Goal: Task Accomplishment & Management: Complete application form

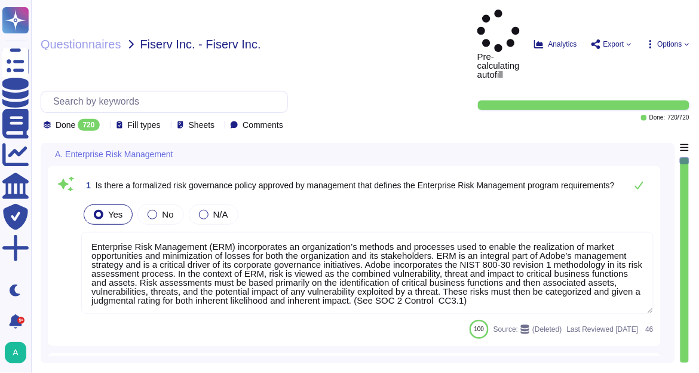
type textarea "Enterprise Risk Management (ERM) incorporates an organization’s methods and pro…"
type textarea "The risk governance plan includes risk scenarios that encompass events and poss…"
type textarea "Adobe has an established Enterprise-wide Risk Management process used by manage…"
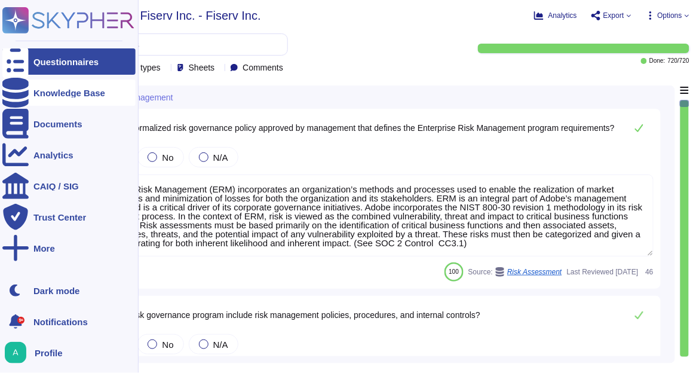
click at [59, 90] on div "Knowledge Base" at bounding box center [69, 92] width 72 height 9
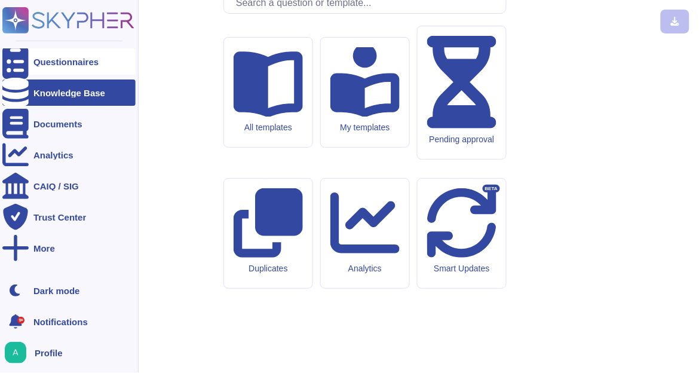
click at [55, 64] on div "Questionnaires" at bounding box center [65, 61] width 65 height 9
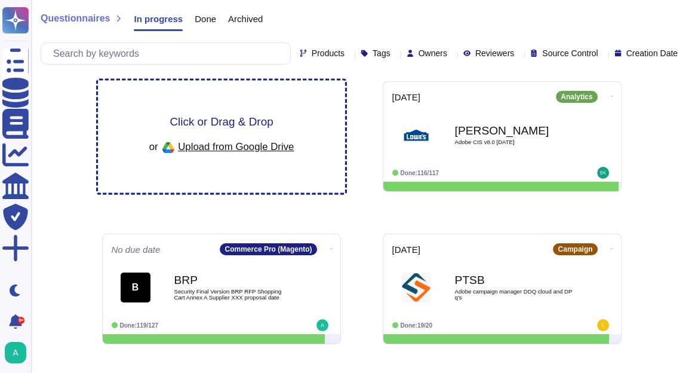
click at [262, 124] on span "Click or Drag & Drop" at bounding box center [221, 121] width 103 height 11
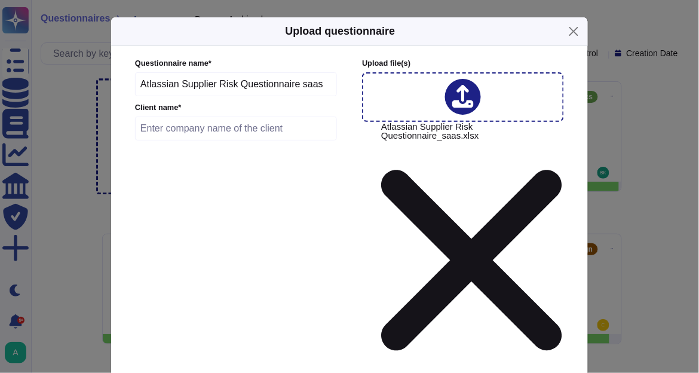
click at [237, 134] on input "text" at bounding box center [236, 128] width 202 height 24
type input "Atlassian"
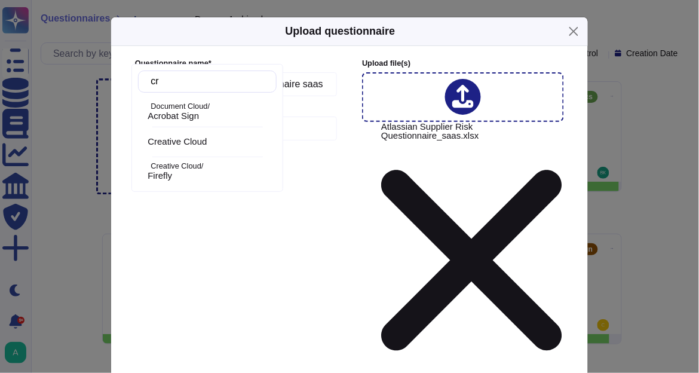
type input "cre"
click at [207, 110] on span "Creative Cloud" at bounding box center [176, 111] width 59 height 11
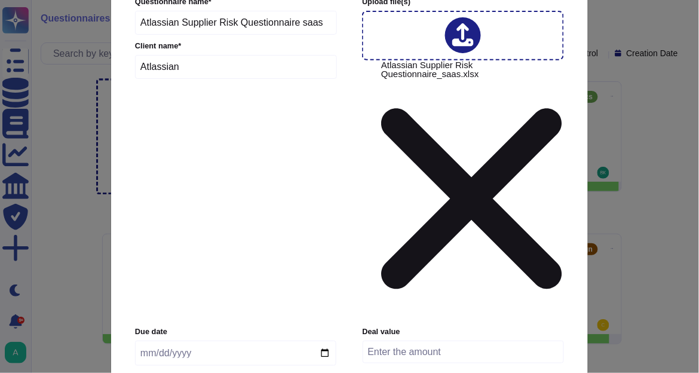
scroll to position [143, 0]
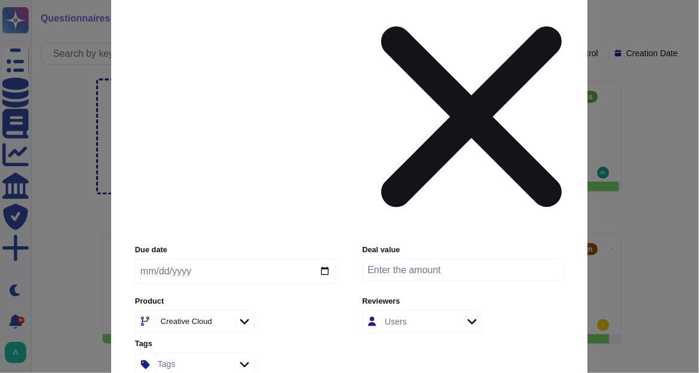
click at [0, 0] on input "Use this questionnaire as a source of suggestions" at bounding box center [0, 0] width 0 height 0
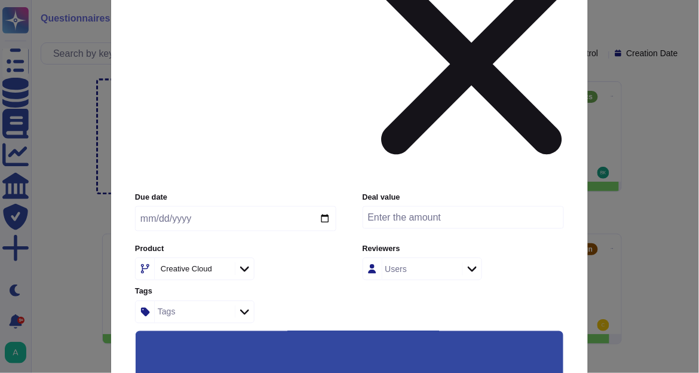
scroll to position [233, 0]
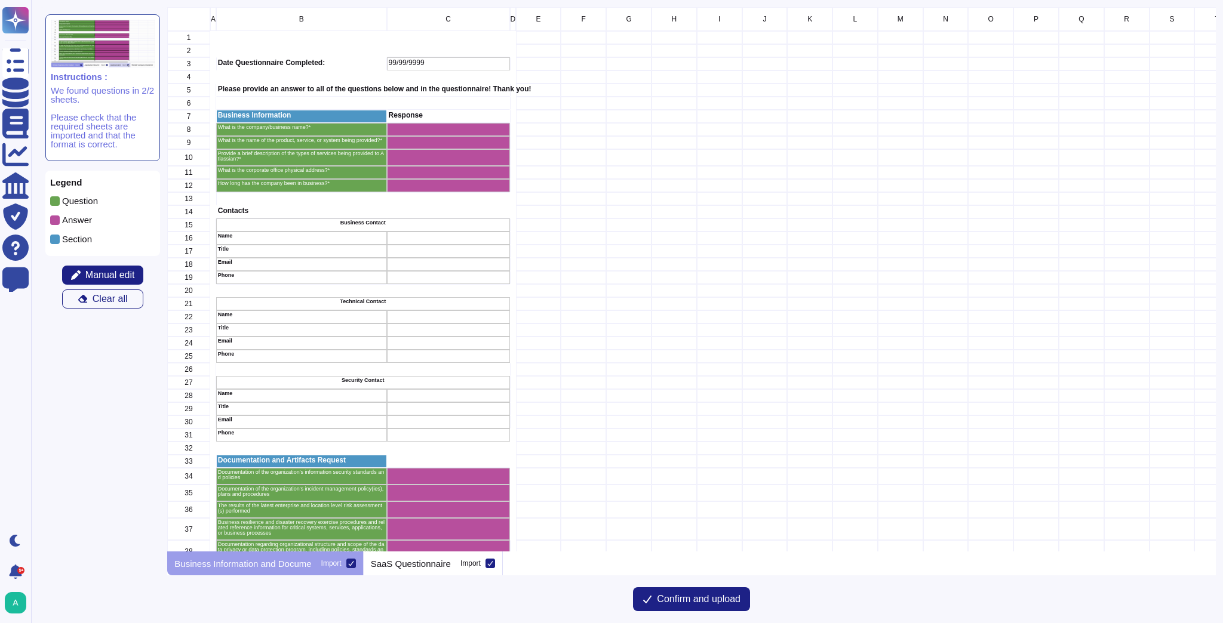
scroll to position [537, 1041]
click at [106, 276] on span "Manual edit" at bounding box center [110, 275] width 50 height 10
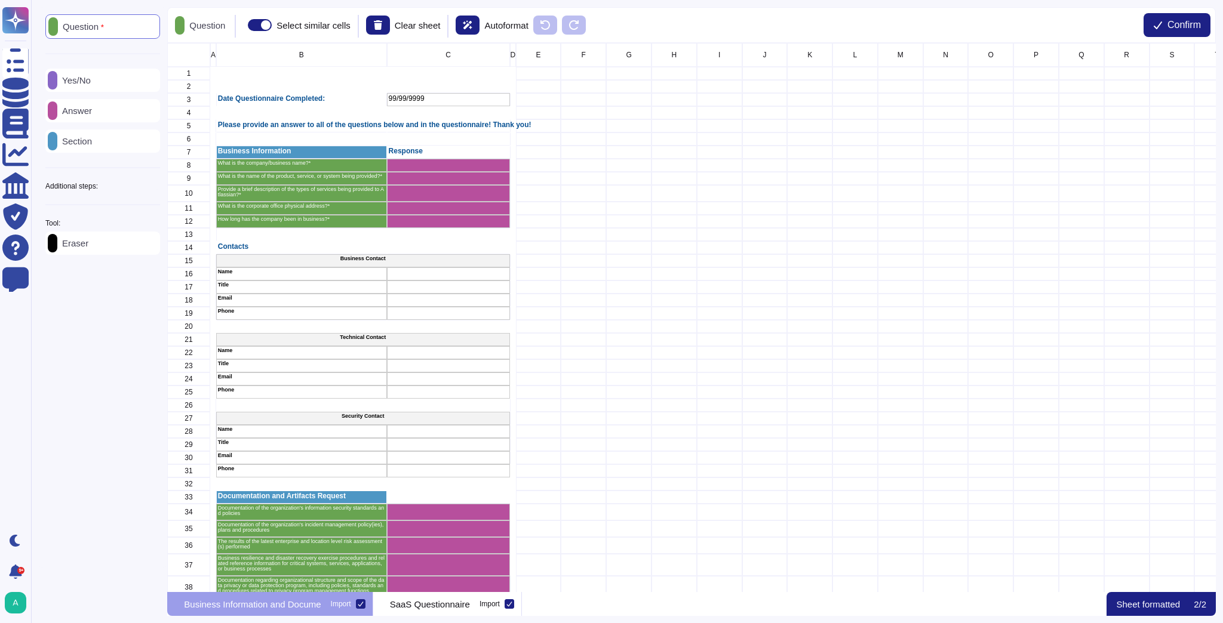
scroll to position [542, 1041]
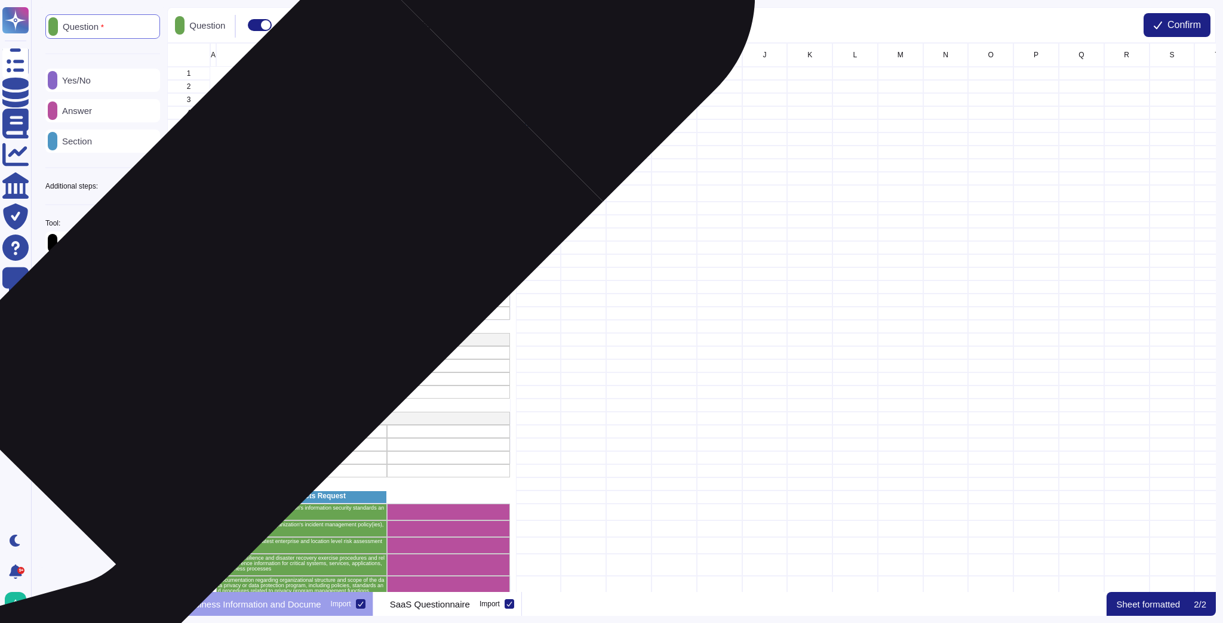
click at [282, 272] on p "Name" at bounding box center [301, 271] width 167 height 5
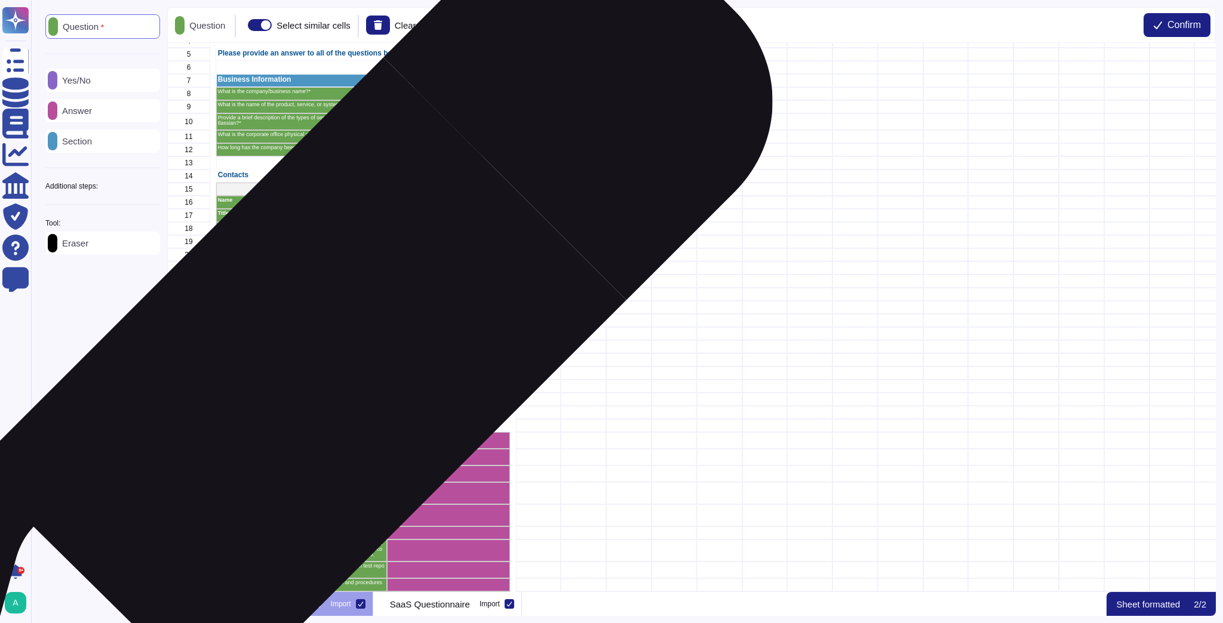
scroll to position [0, 0]
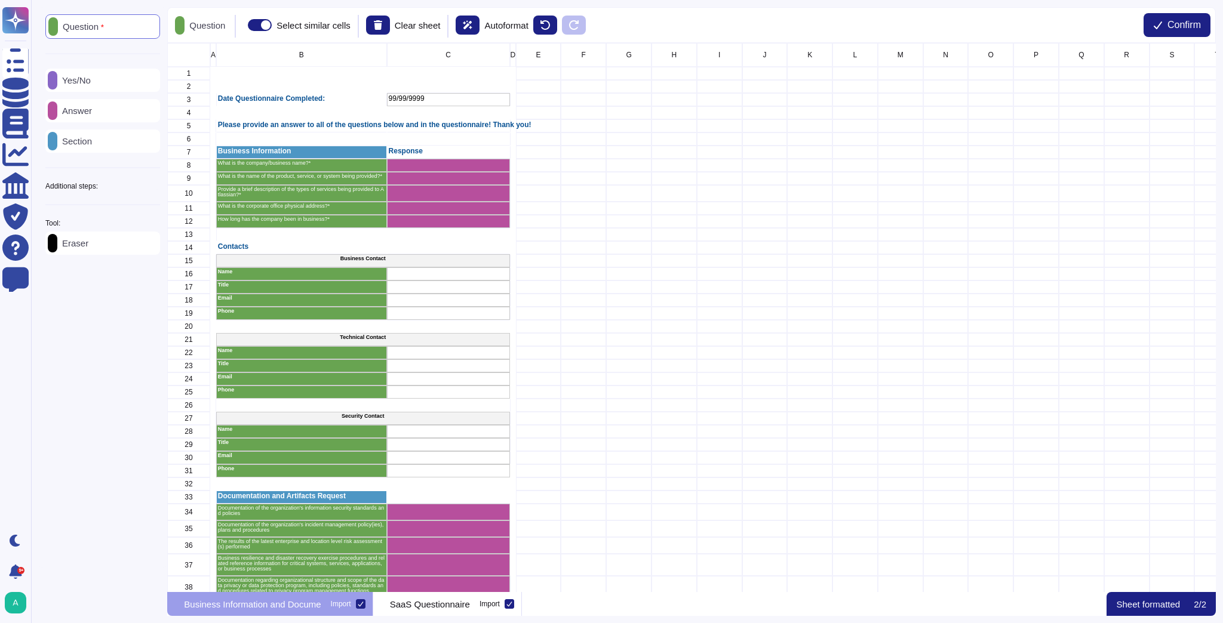
click at [100, 117] on div "Answer" at bounding box center [102, 110] width 115 height 23
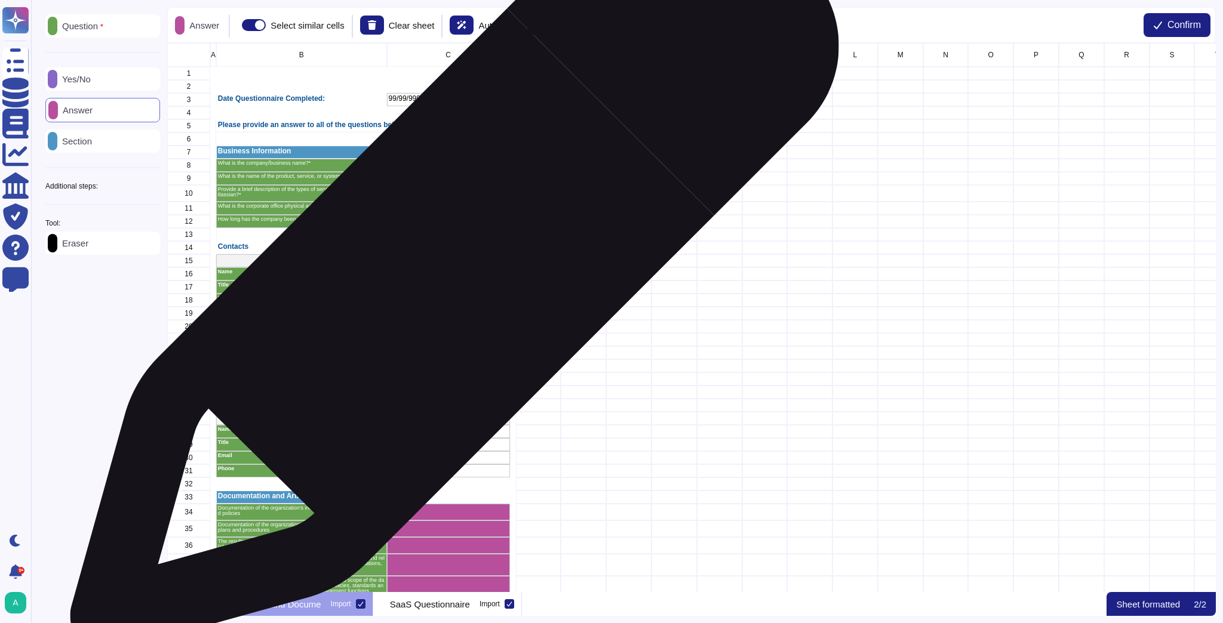
click at [449, 274] on div "grid" at bounding box center [448, 273] width 123 height 13
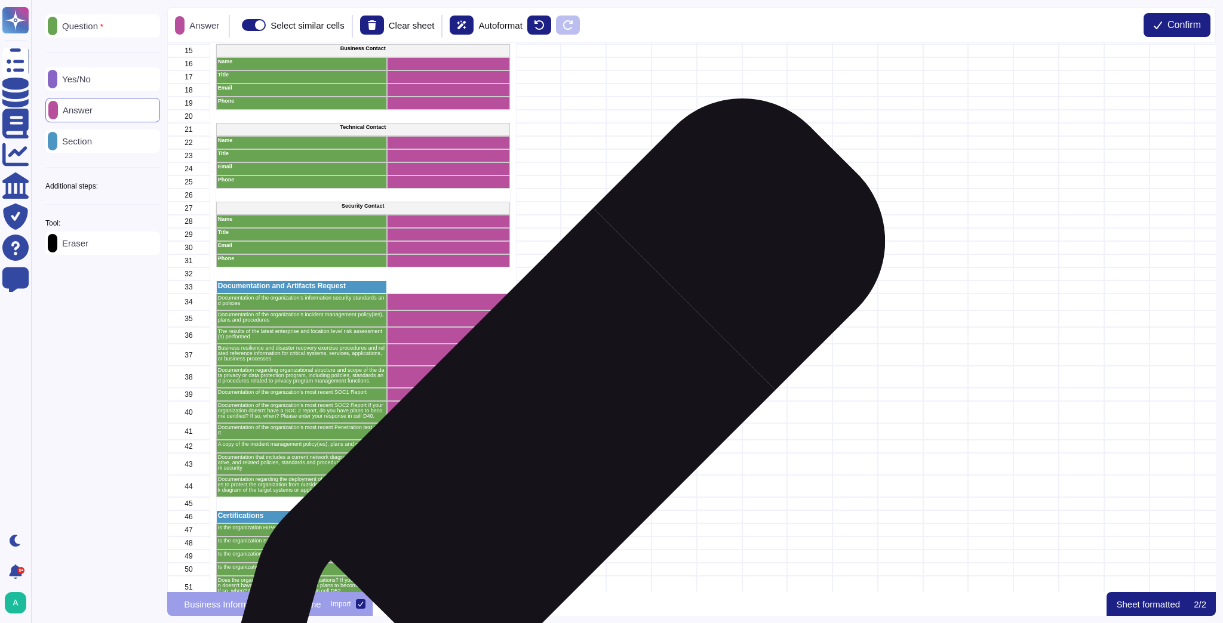
scroll to position [239, 0]
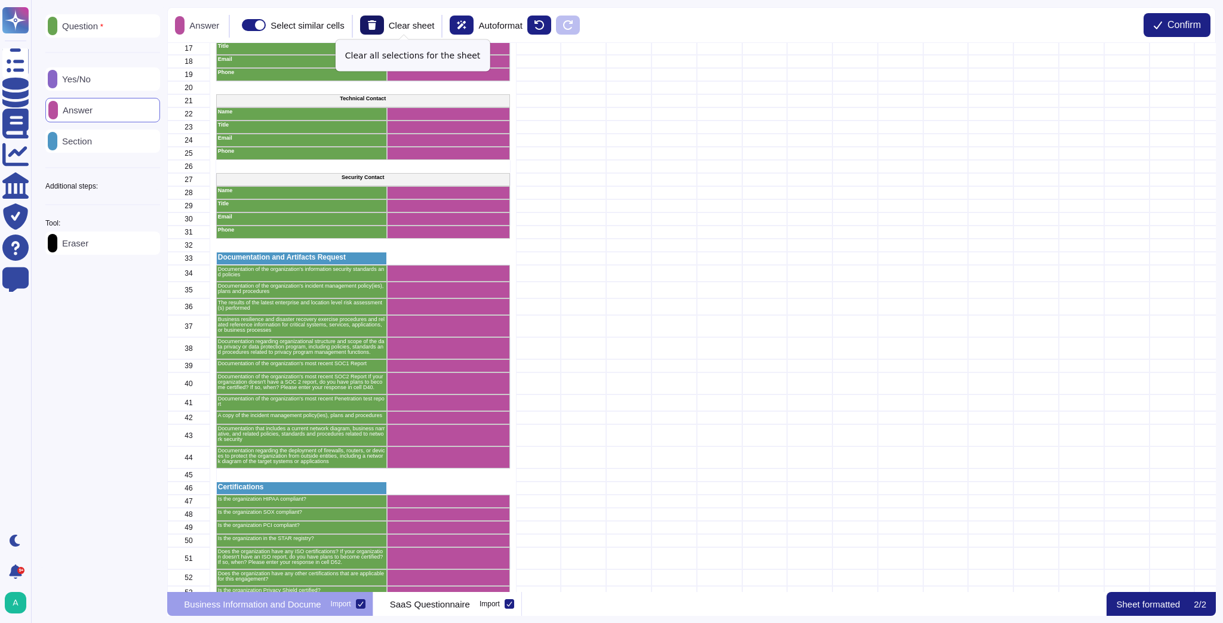
click at [376, 21] on icon at bounding box center [372, 25] width 8 height 10
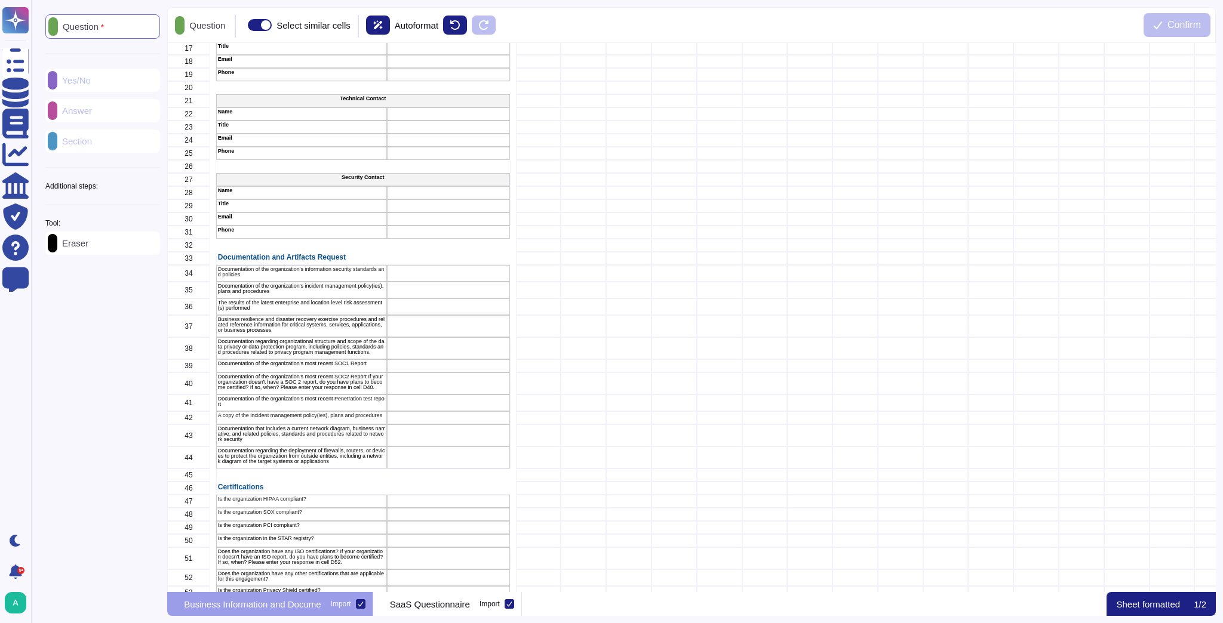
click at [98, 112] on div "Question Yes/No Answer Section Additional steps: Sub-Question Documents Instruc…" at bounding box center [102, 134] width 115 height 241
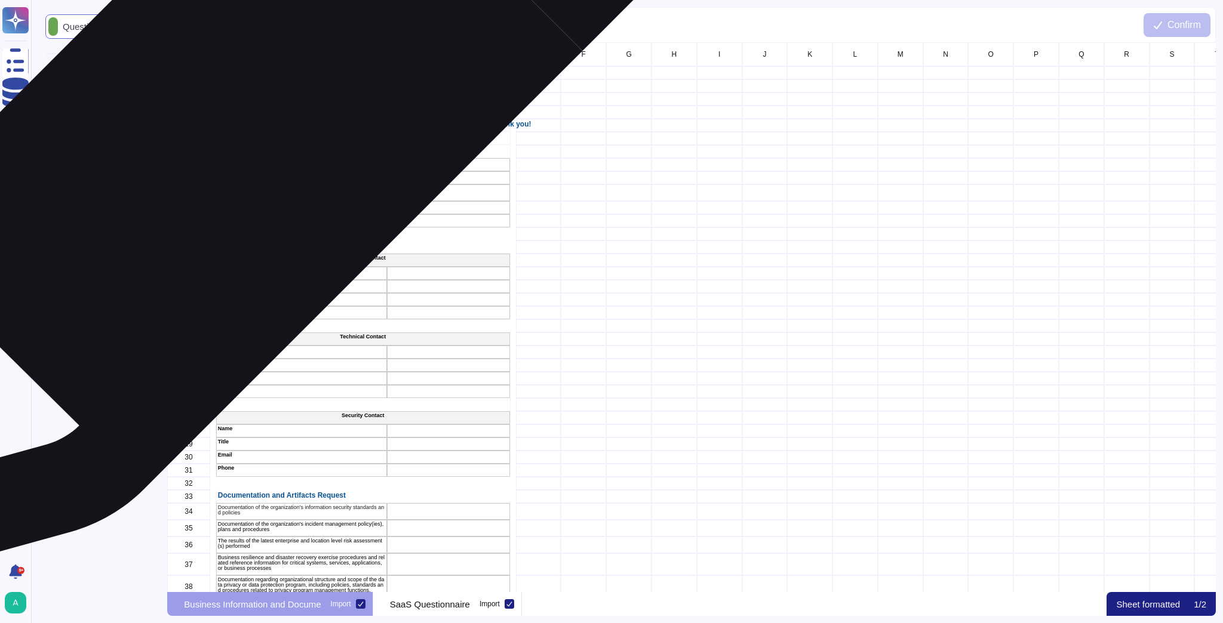
scroll to position [0, 0]
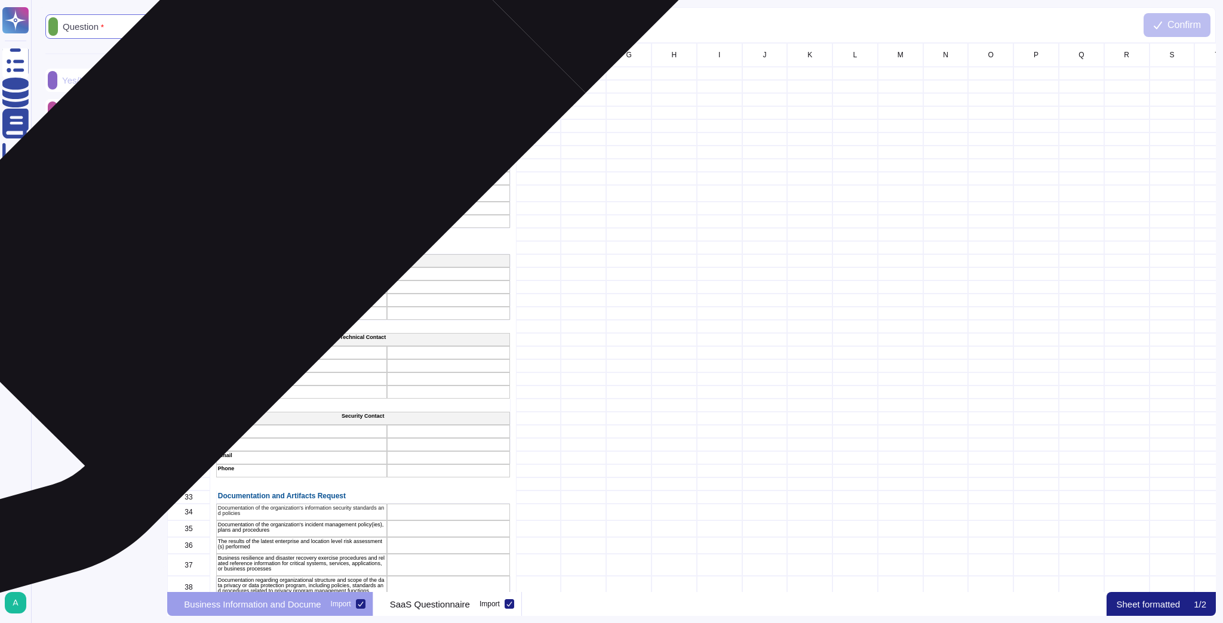
click at [256, 165] on p "What is the company/business name?*" at bounding box center [301, 163] width 167 height 5
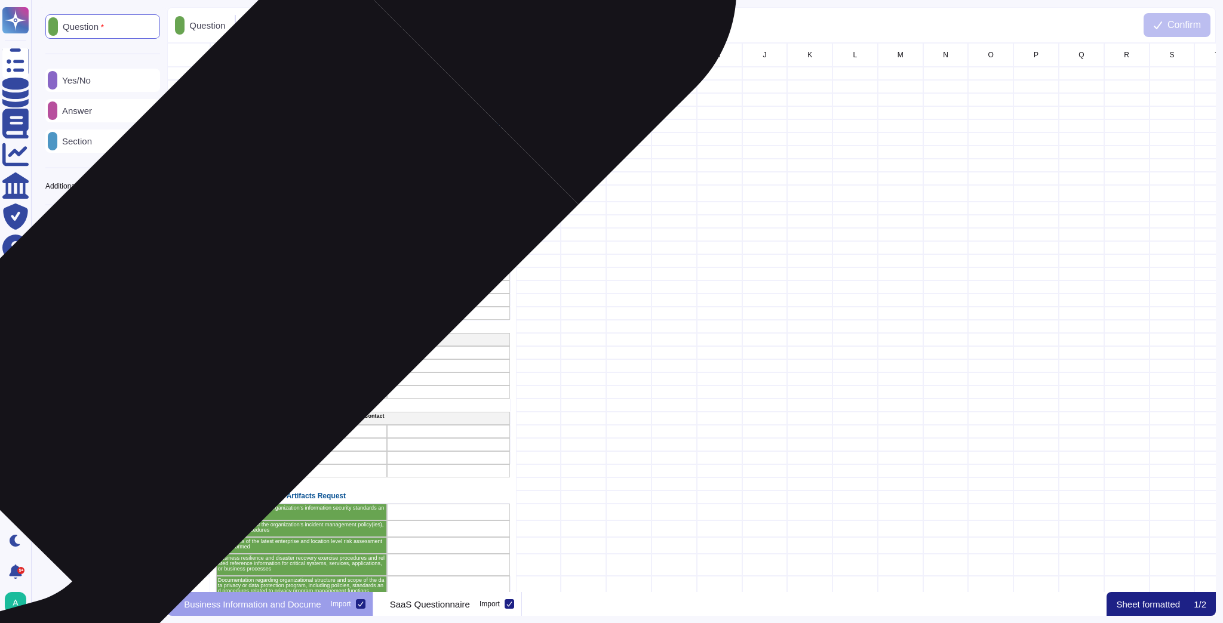
click at [245, 277] on div "Name" at bounding box center [301, 273] width 171 height 13
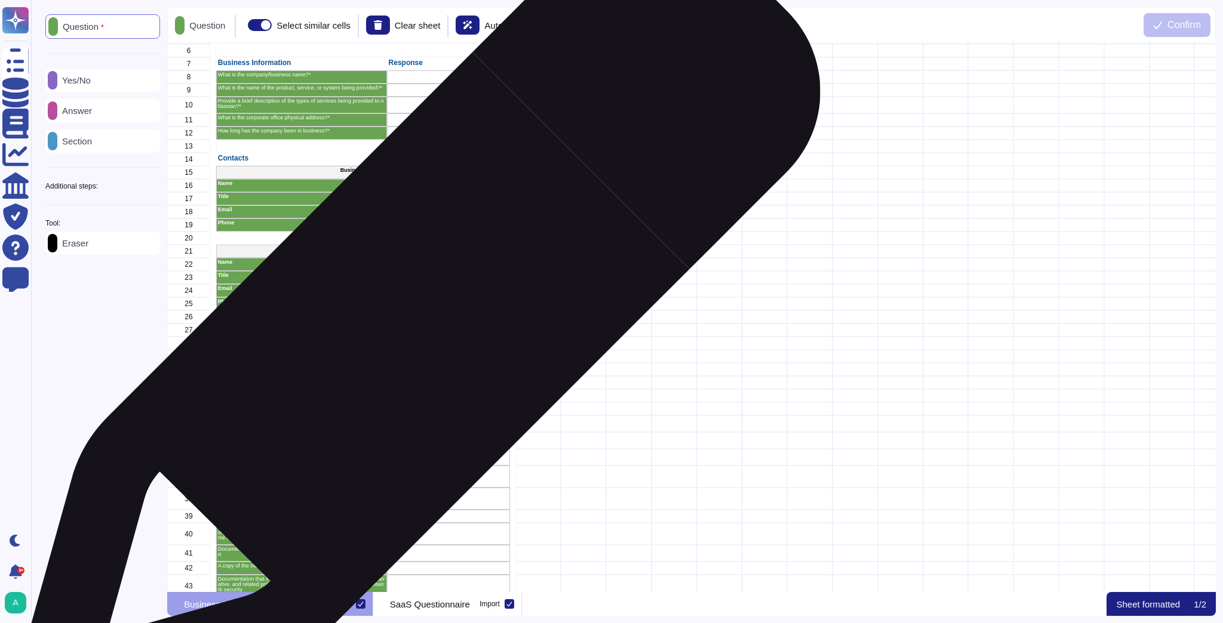
scroll to position [88, 0]
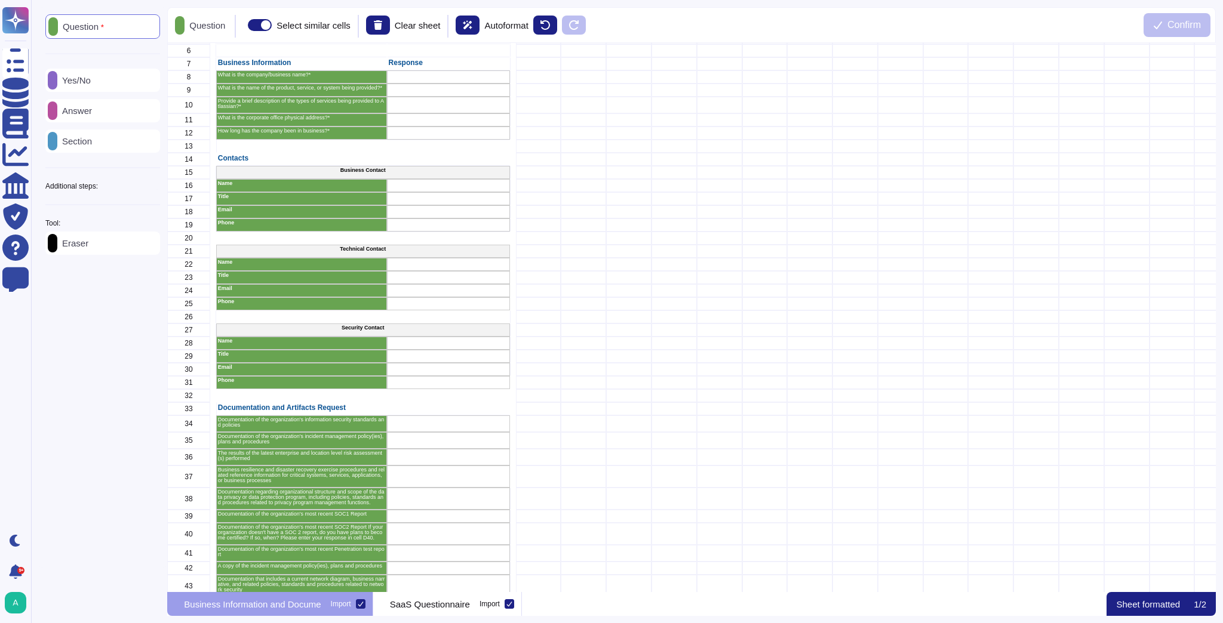
click at [81, 110] on p "Answer" at bounding box center [74, 110] width 35 height 9
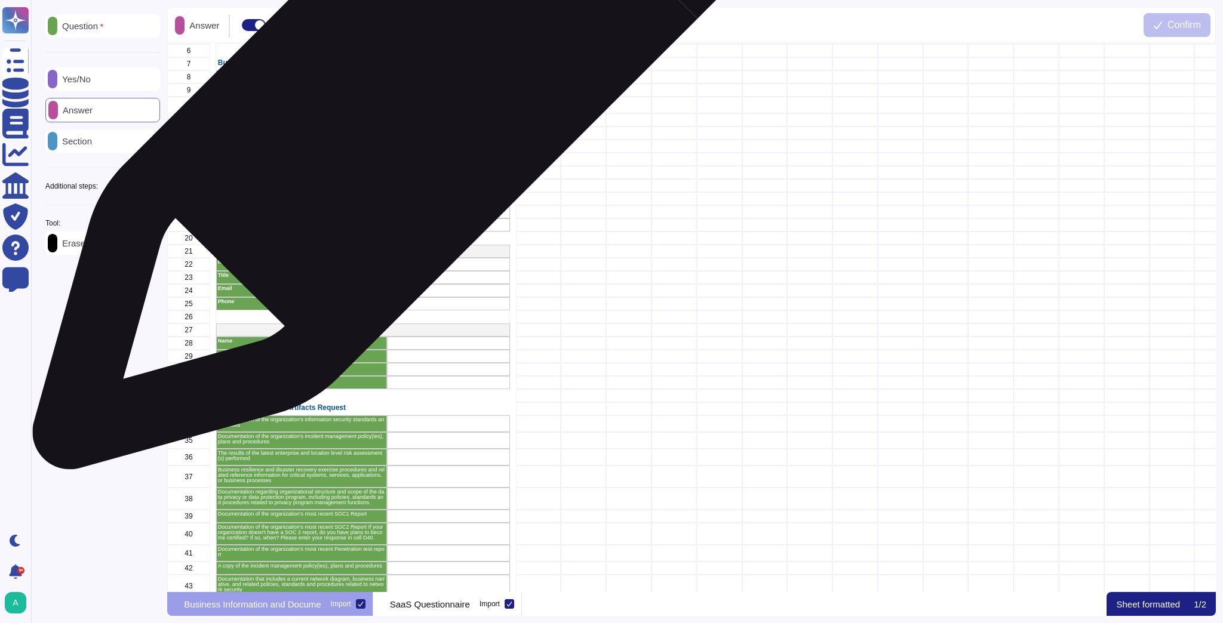
click at [425, 79] on div "grid" at bounding box center [448, 76] width 123 height 13
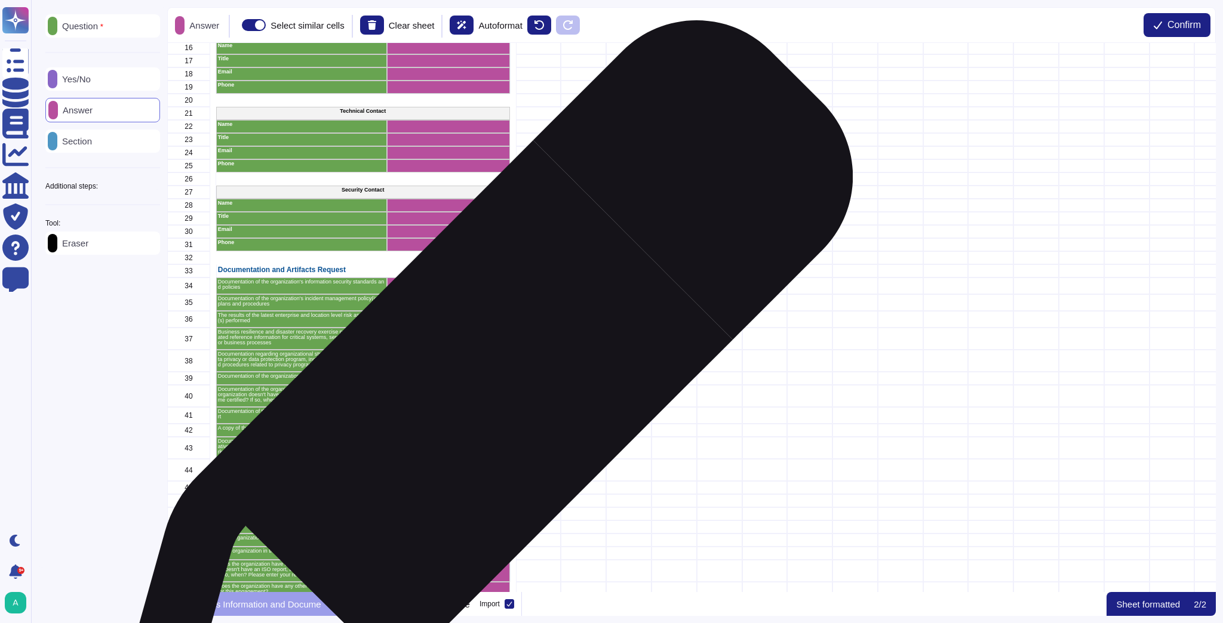
scroll to position [232, 0]
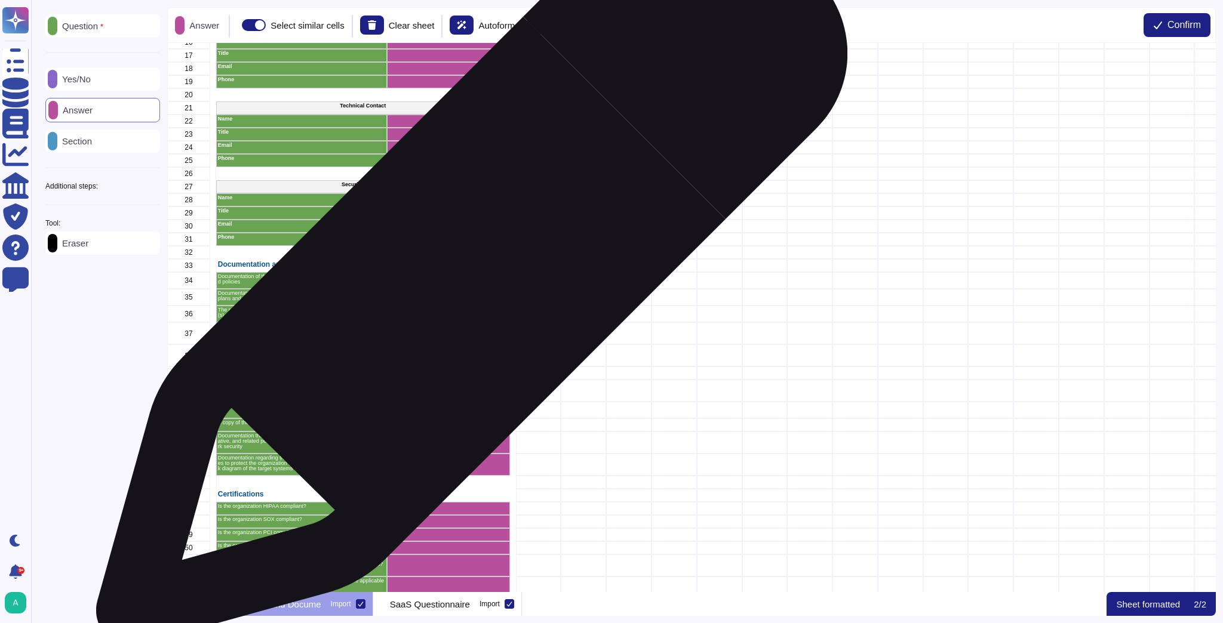
click at [467, 276] on div "grid" at bounding box center [448, 280] width 123 height 17
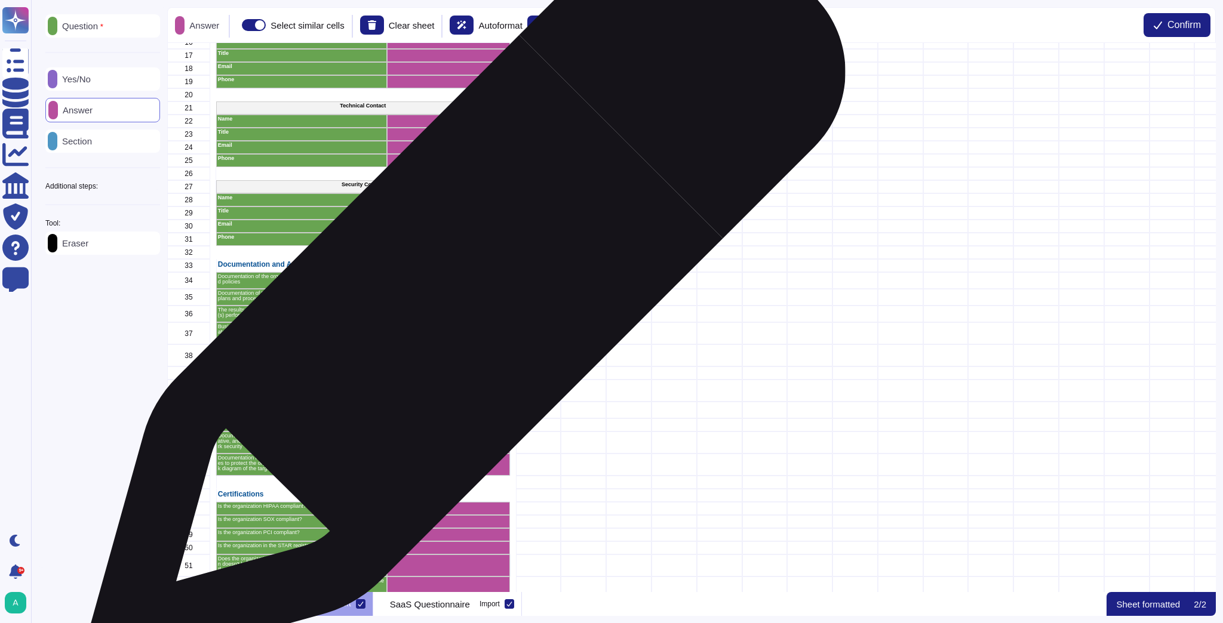
click at [463, 296] on div "grid" at bounding box center [448, 297] width 123 height 17
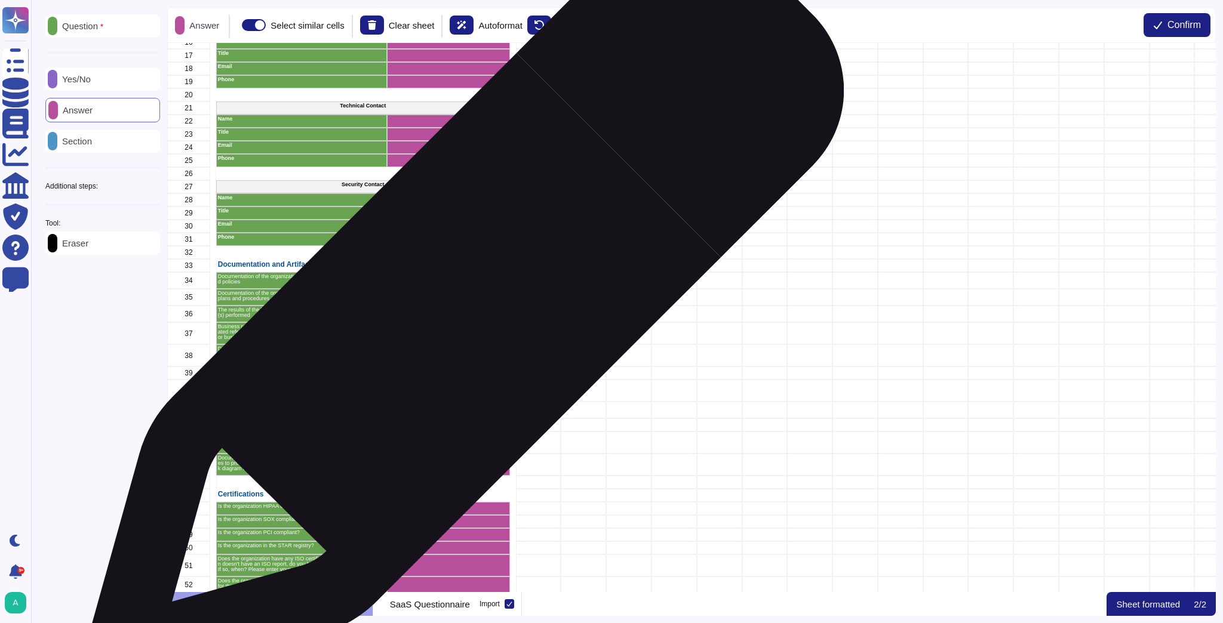
click at [460, 318] on div "grid" at bounding box center [448, 314] width 123 height 17
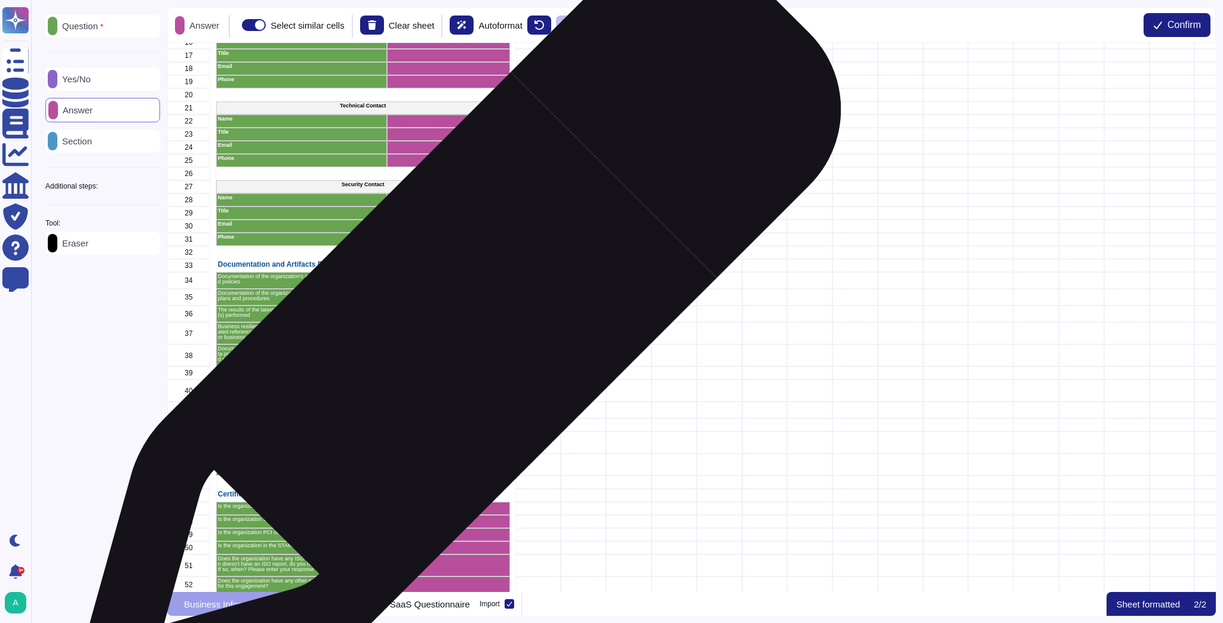
click at [454, 336] on div "grid" at bounding box center [448, 333] width 123 height 22
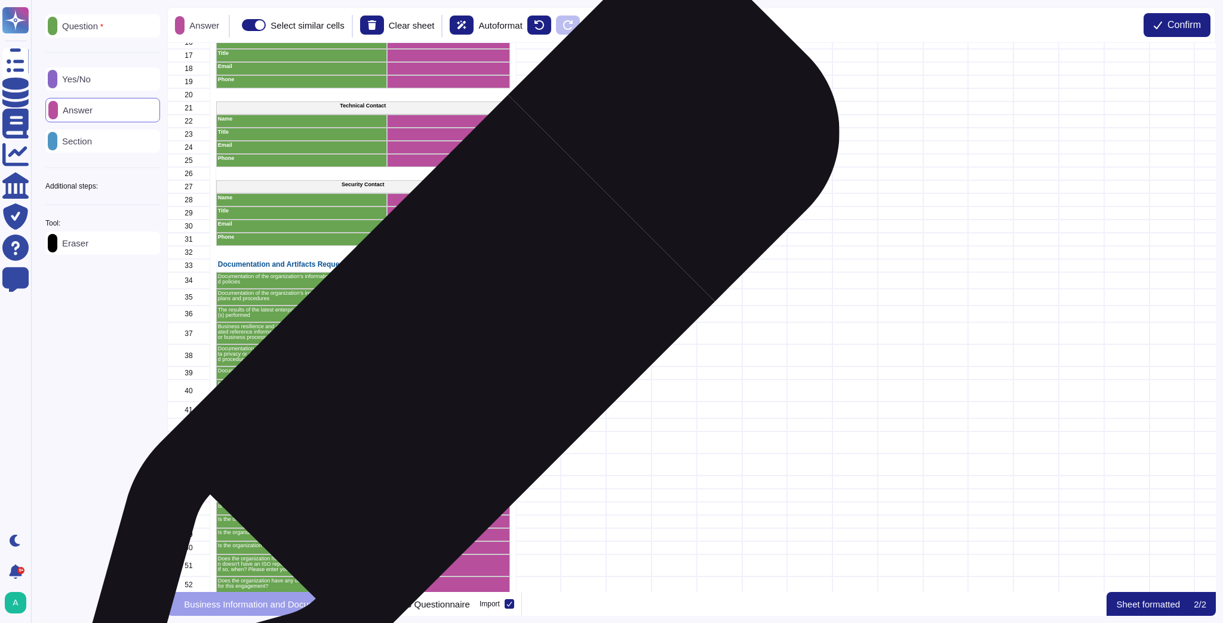
click at [451, 360] on div "grid" at bounding box center [448, 355] width 123 height 22
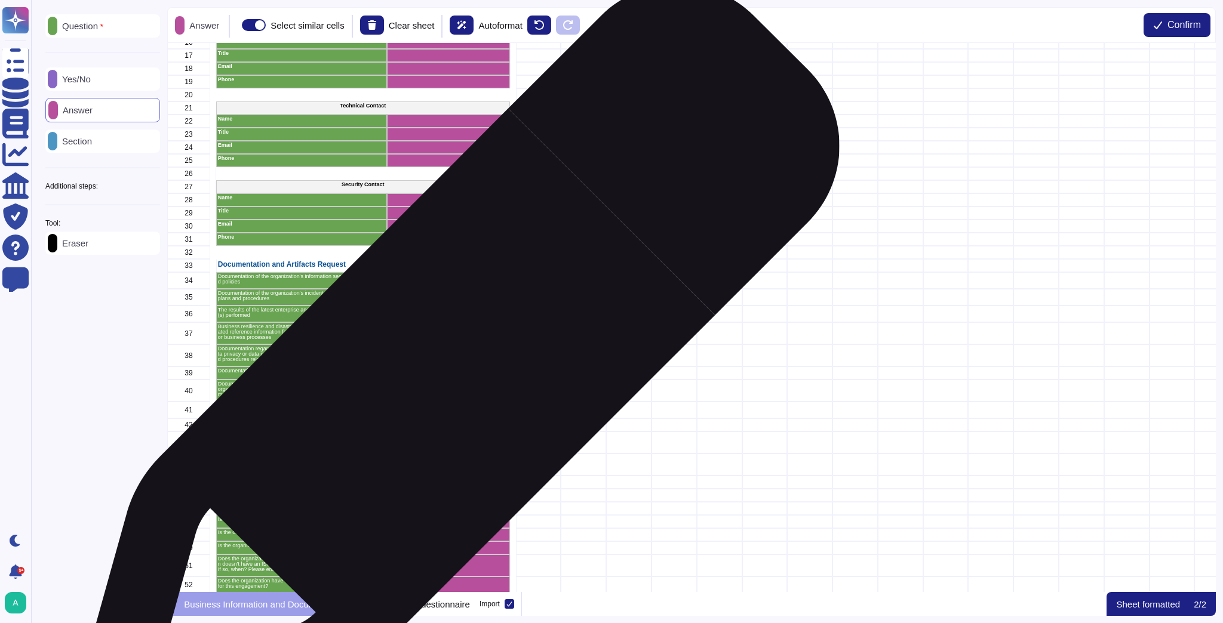
click at [451, 372] on div "grid" at bounding box center [448, 373] width 123 height 13
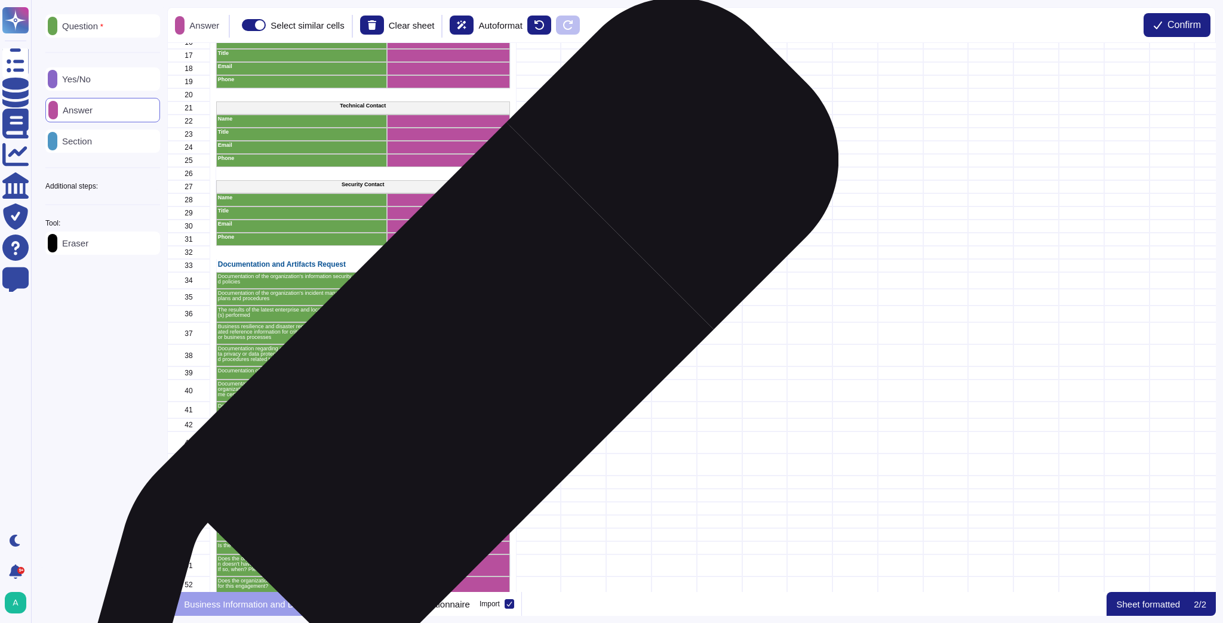
click at [449, 372] on div "grid" at bounding box center [448, 391] width 123 height 22
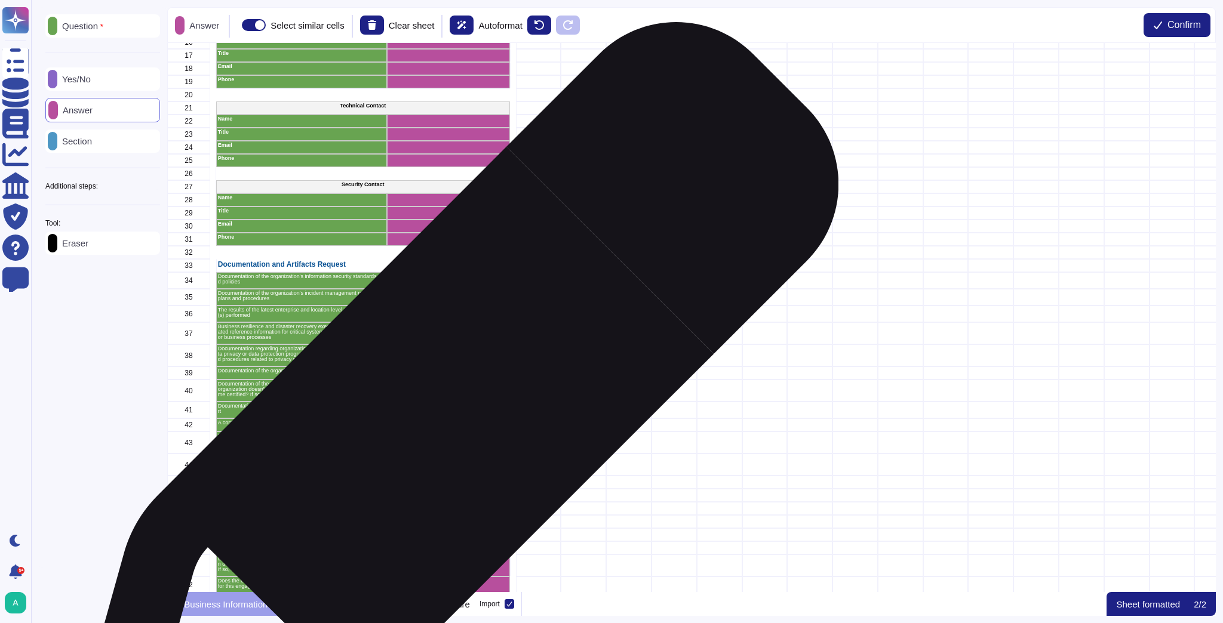
click at [449, 372] on div "grid" at bounding box center [448, 410] width 123 height 17
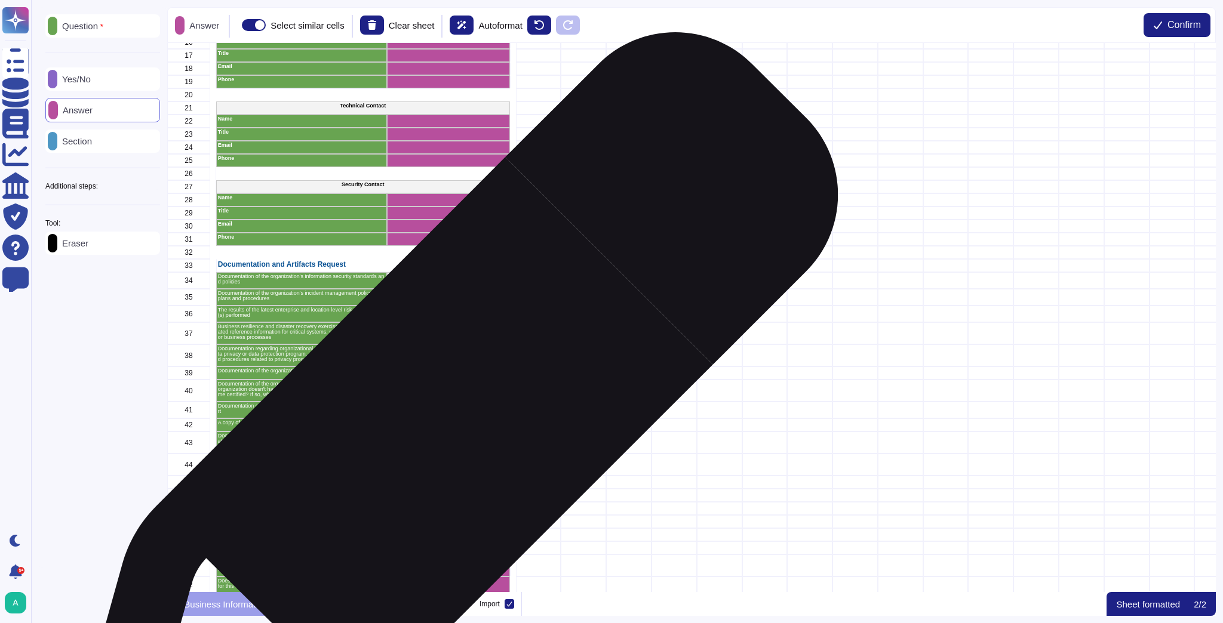
click at [448, 372] on div "grid" at bounding box center [448, 425] width 123 height 13
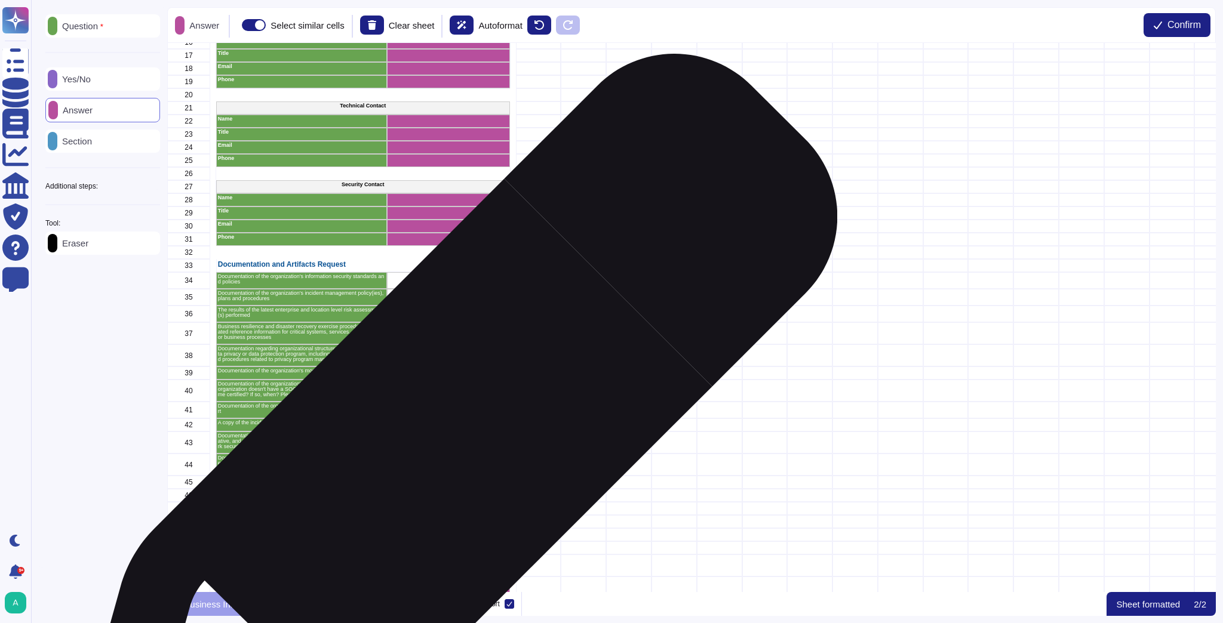
click at [447, 372] on div "grid" at bounding box center [448, 443] width 123 height 22
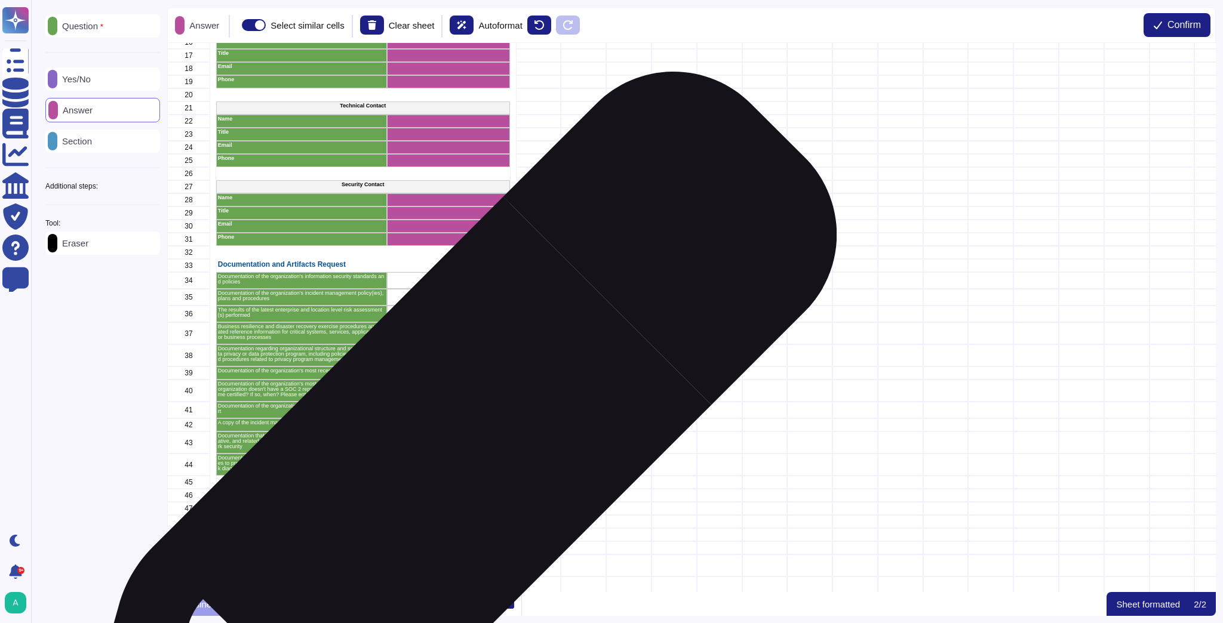
click at [445, 372] on div "grid" at bounding box center [448, 465] width 123 height 22
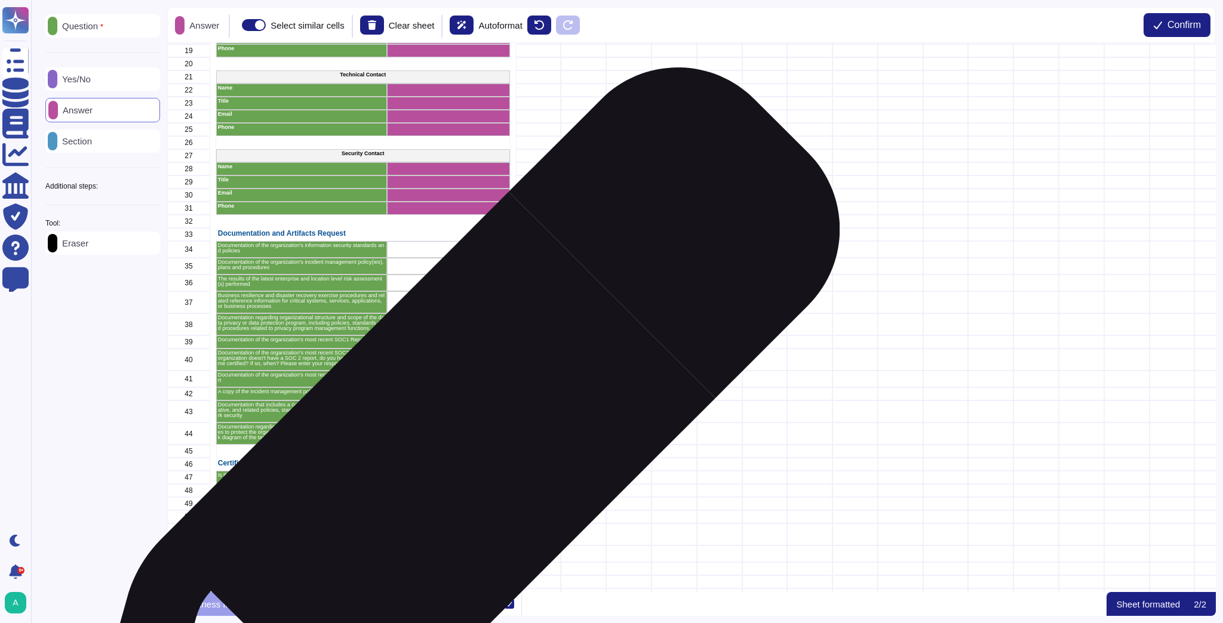
scroll to position [279, 0]
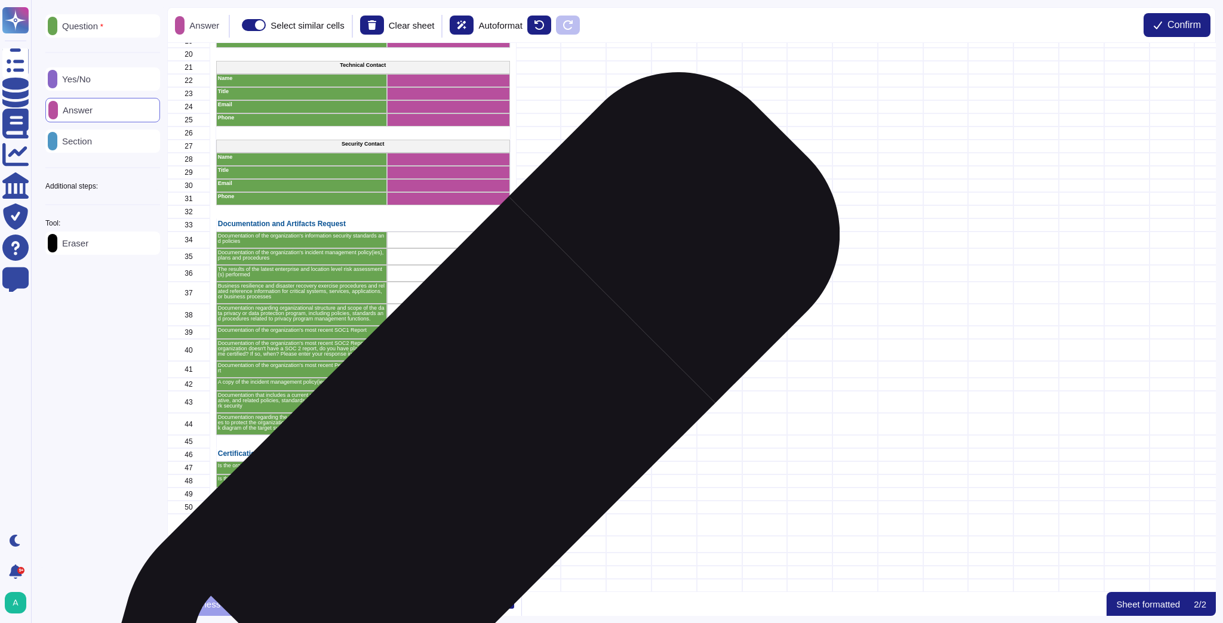
click at [451, 372] on div "grid" at bounding box center [448, 468] width 123 height 13
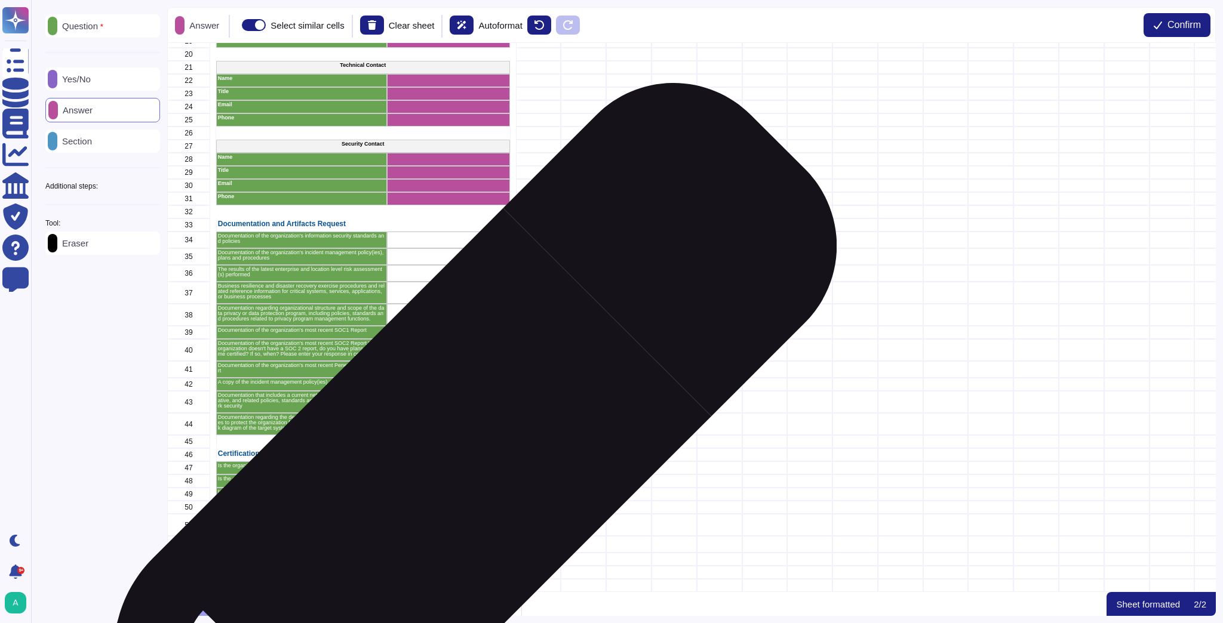
click at [445, 372] on div "grid" at bounding box center [448, 481] width 123 height 13
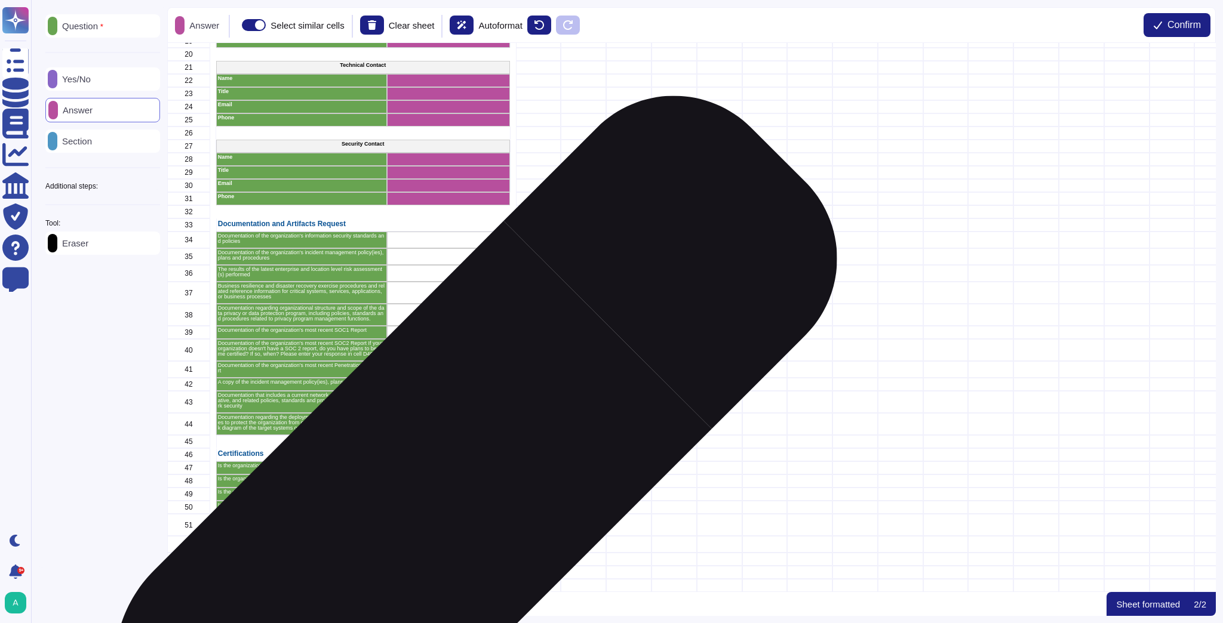
click at [446, 372] on div "grid" at bounding box center [448, 494] width 123 height 13
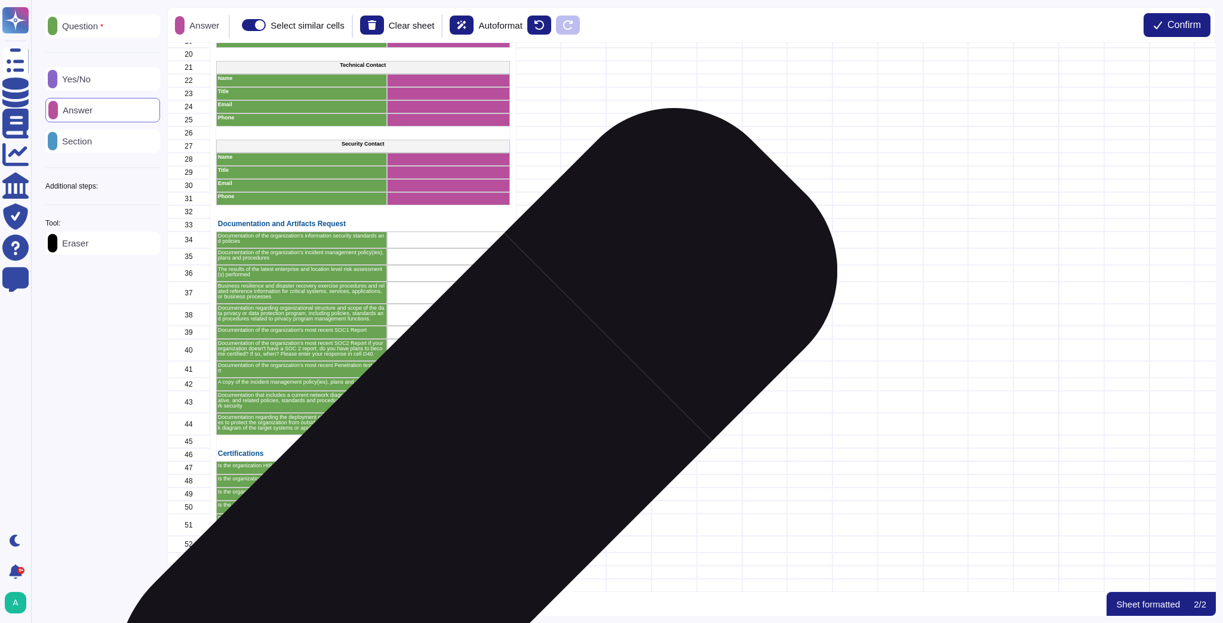
click at [447, 372] on div "grid" at bounding box center [448, 507] width 123 height 13
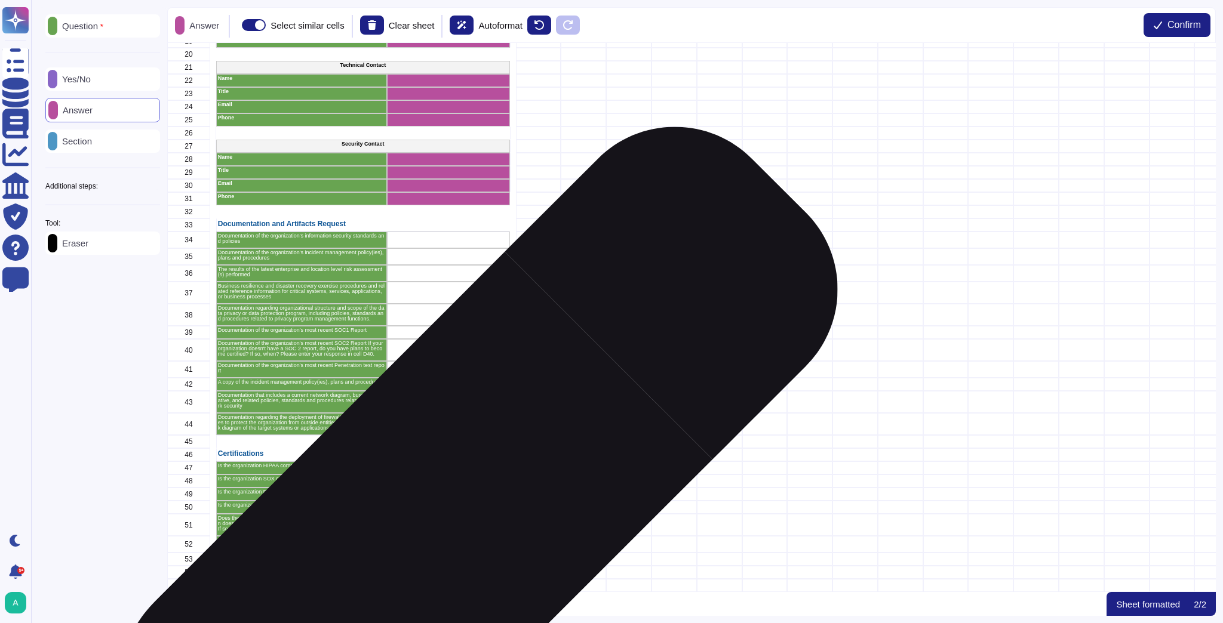
click at [447, 372] on div "grid" at bounding box center [448, 525] width 123 height 22
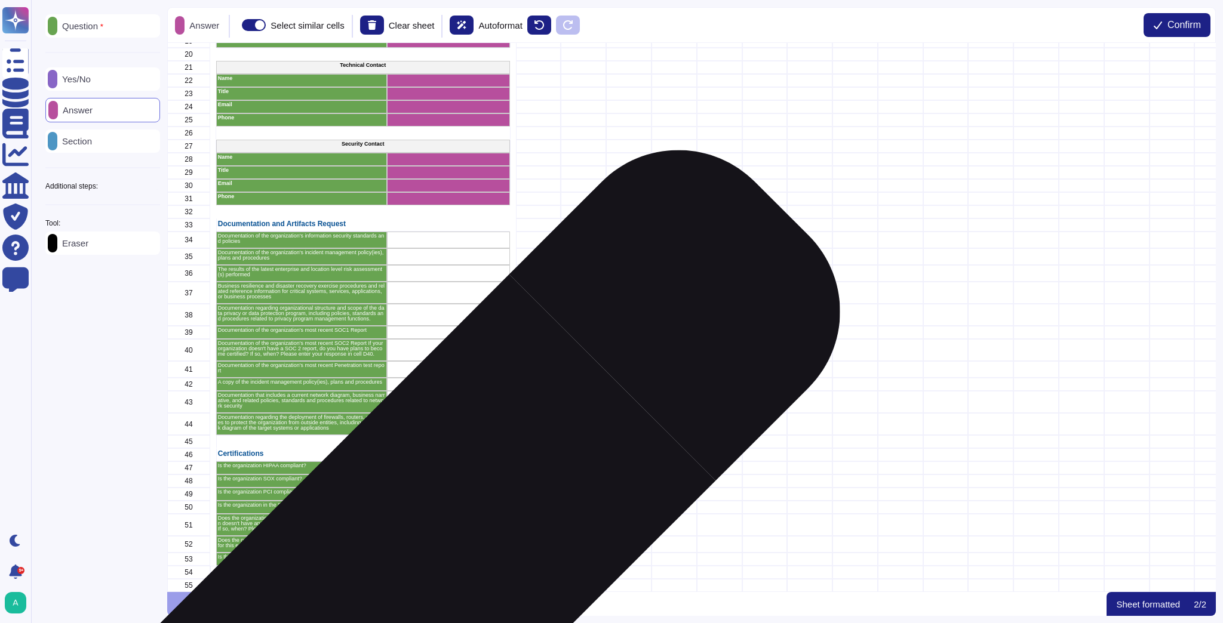
click at [452, 372] on div "grid" at bounding box center [448, 544] width 123 height 17
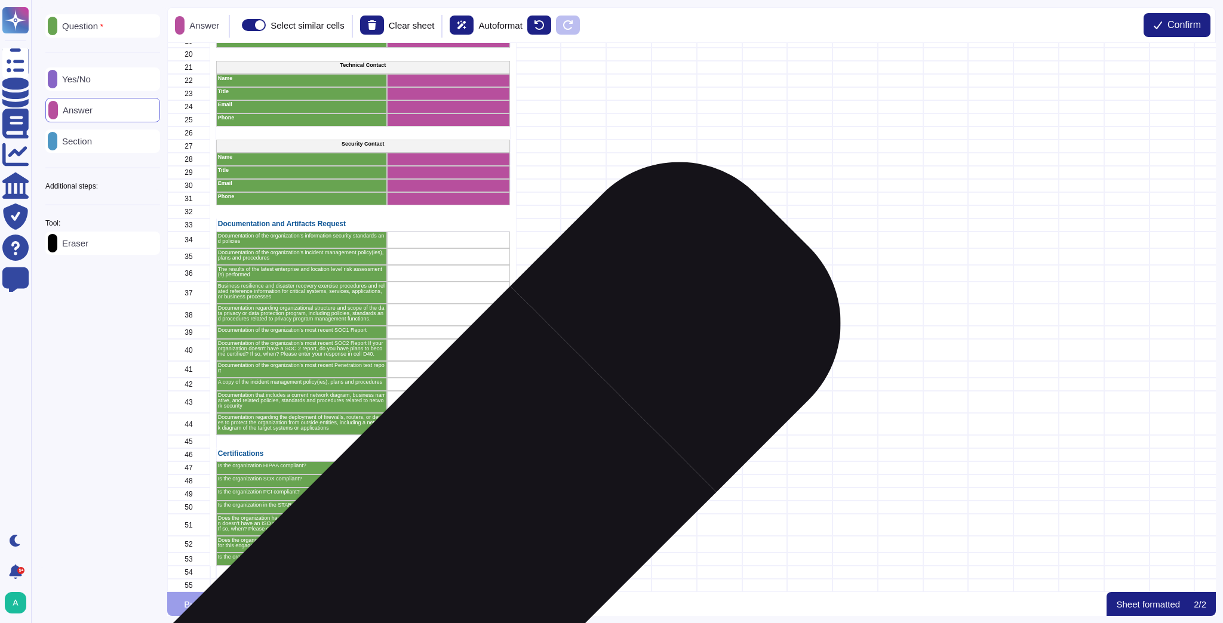
click at [453, 372] on div "grid" at bounding box center [448, 559] width 123 height 13
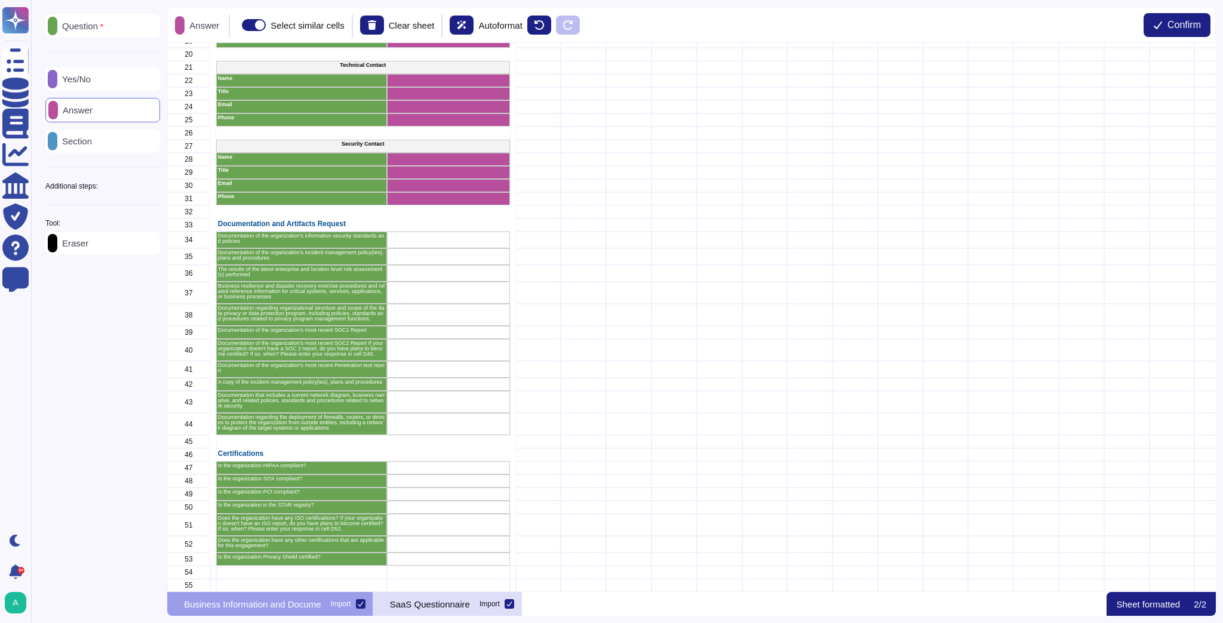
click at [470, 372] on p "SaaS Questionnaire" at bounding box center [430, 604] width 80 height 9
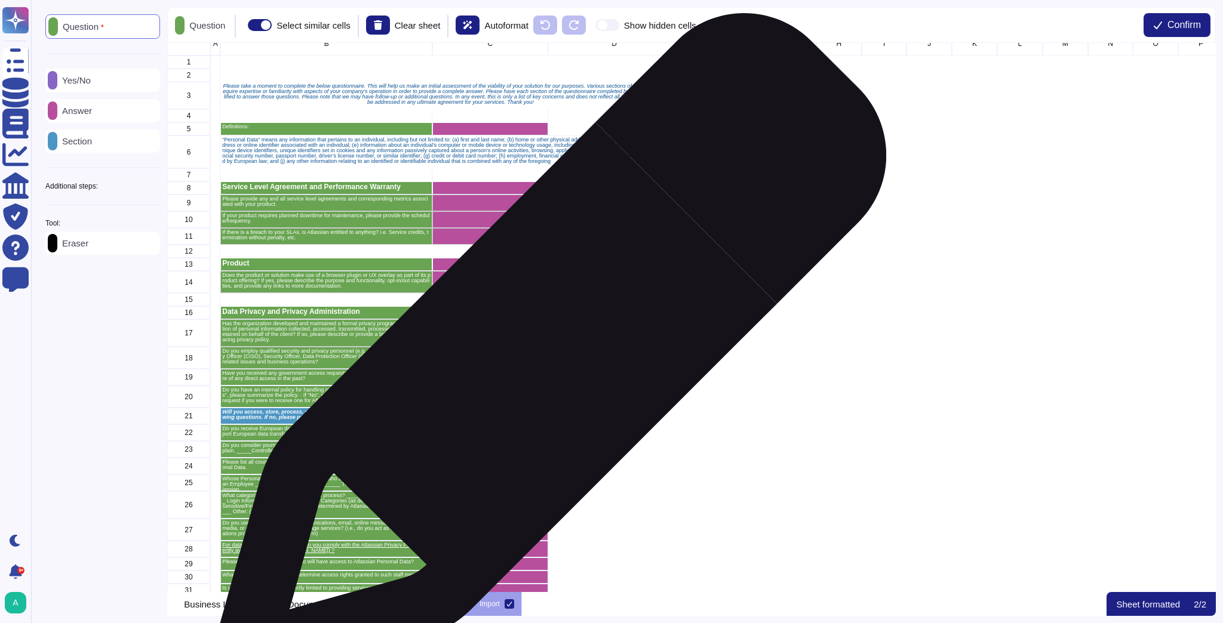
scroll to position [0, 0]
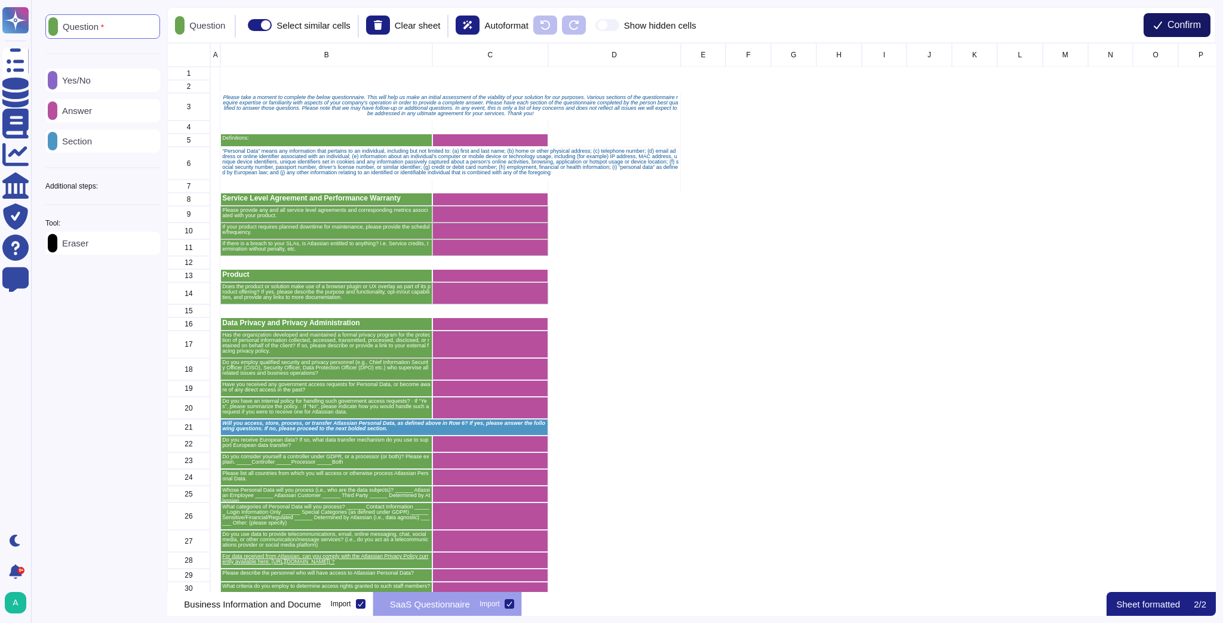
click at [698, 30] on span "Confirm" at bounding box center [1183, 25] width 33 height 10
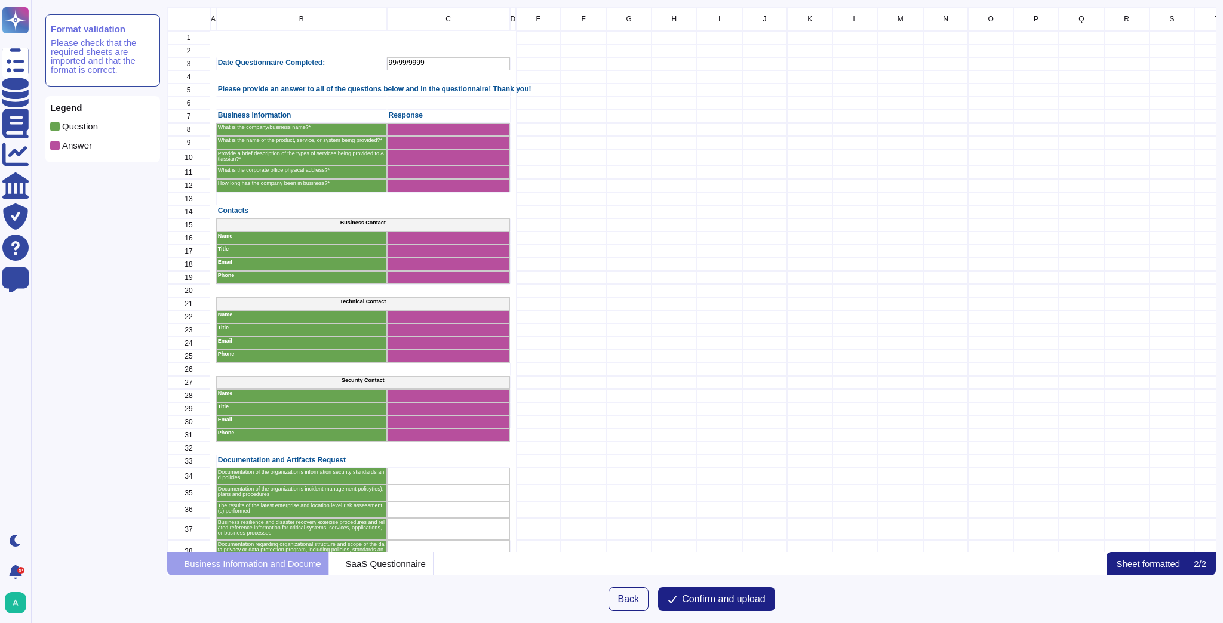
scroll to position [537, 1041]
click at [698, 372] on span "Confirm and upload" at bounding box center [724, 600] width 84 height 10
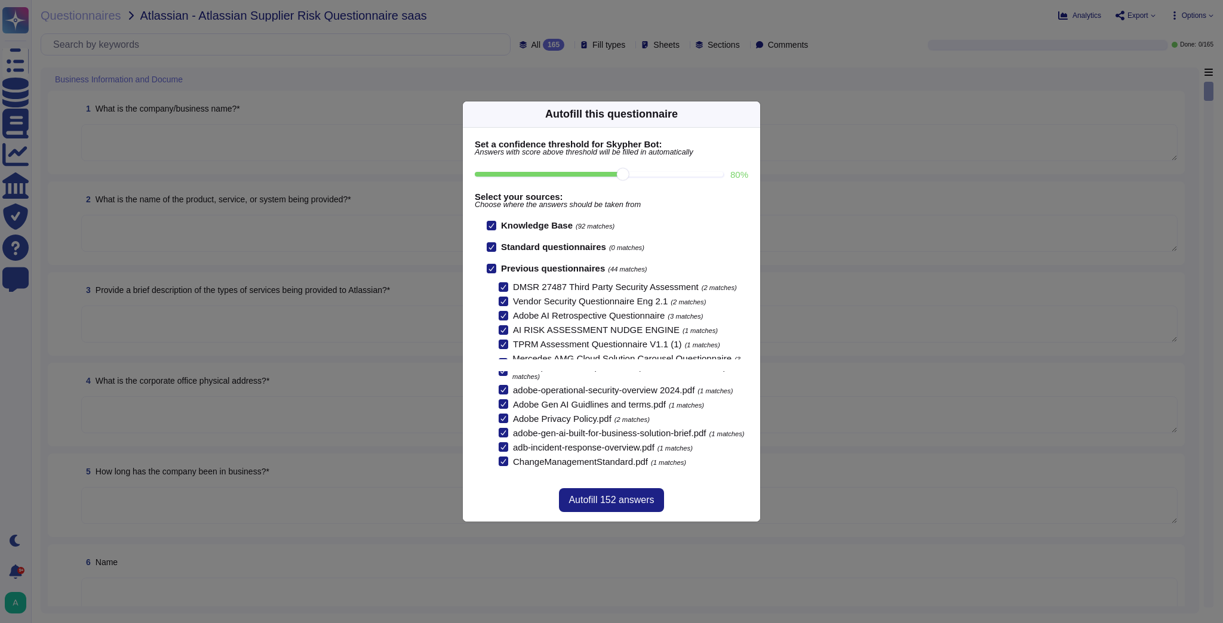
scroll to position [79, 0]
click at [616, 372] on span "Autofill 152 answers" at bounding box center [610, 501] width 85 height 10
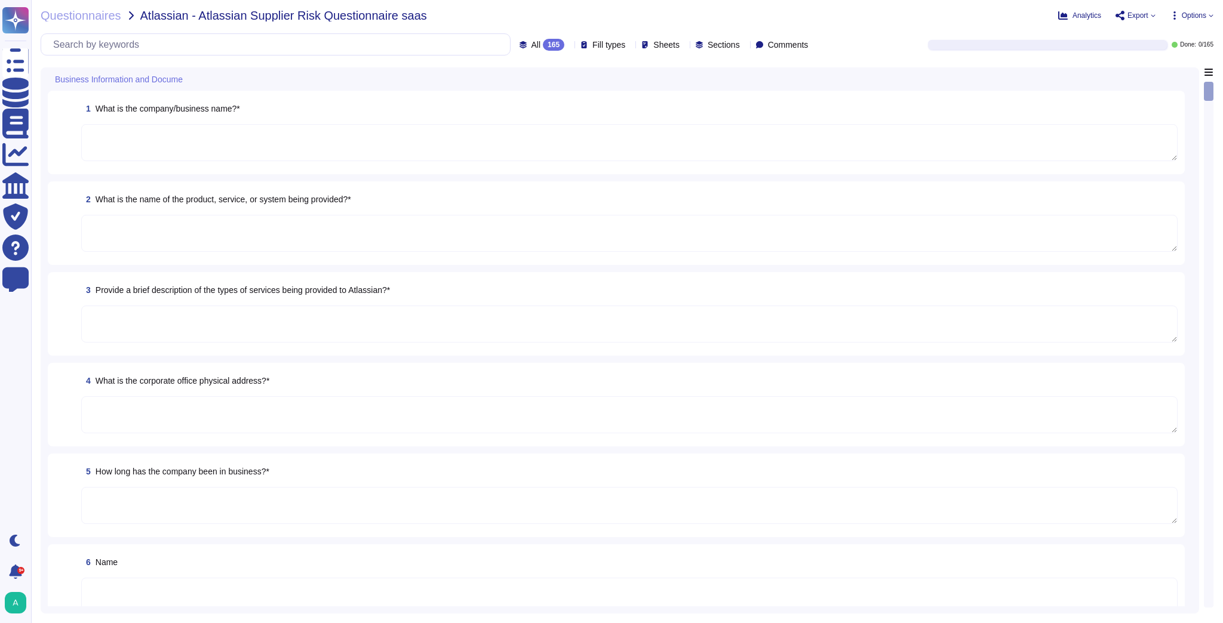
type textarea "Adobe Inc."
type textarea "Imaging Services Stack is a collection of services that enables mobile applicat…"
type textarea "Adobe's Headquarters are located at [STREET_ADDRESS]. Adobe is a multi-national…"
type textarea "Adobe Inc. has been in business since [DATE]."
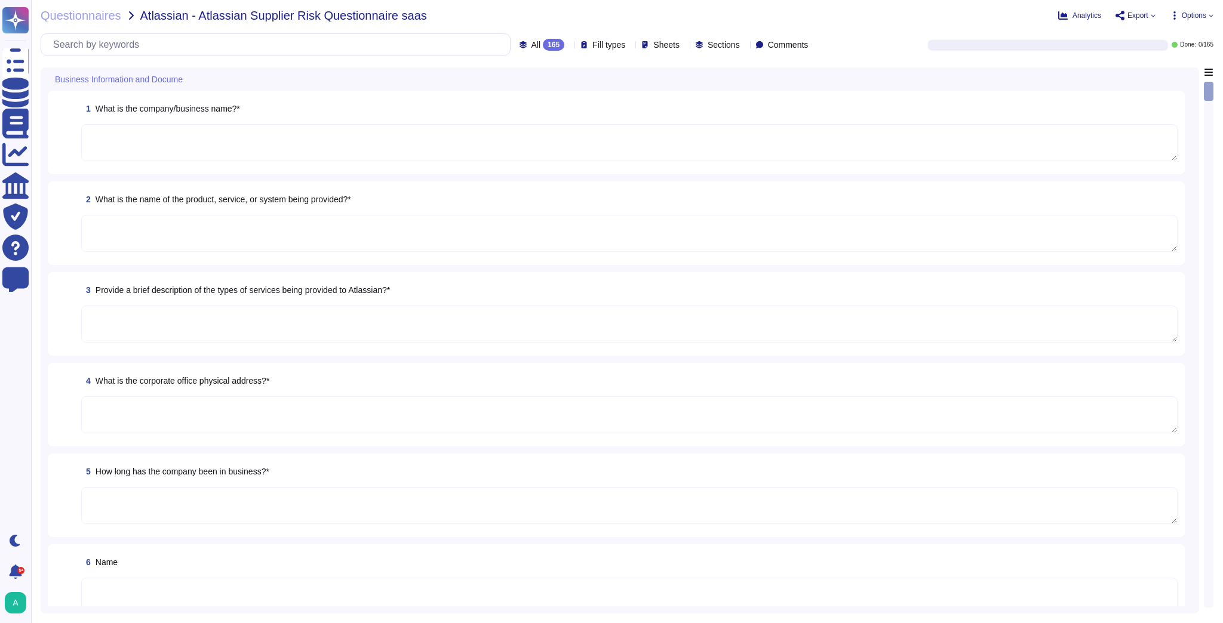
type textarea "Adobe Inc."
type textarea "Yes"
type textarea "Adobe provides a contact method for external parties to report incidents here: …"
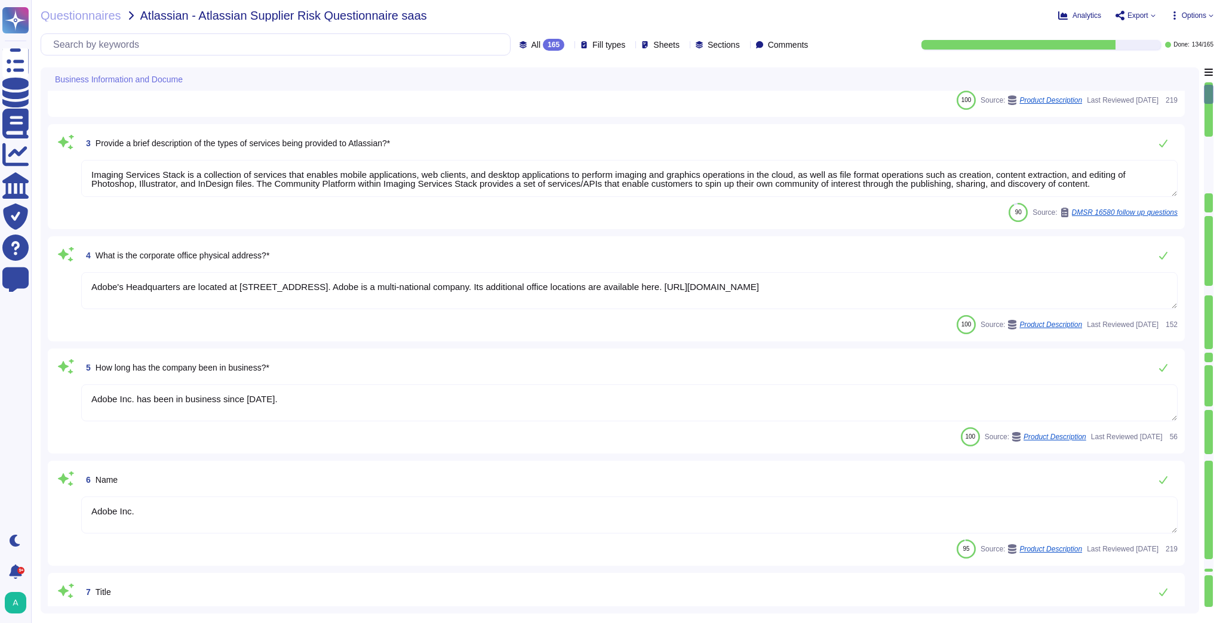
type textarea "Tel: [PHONE_NUMBER]"
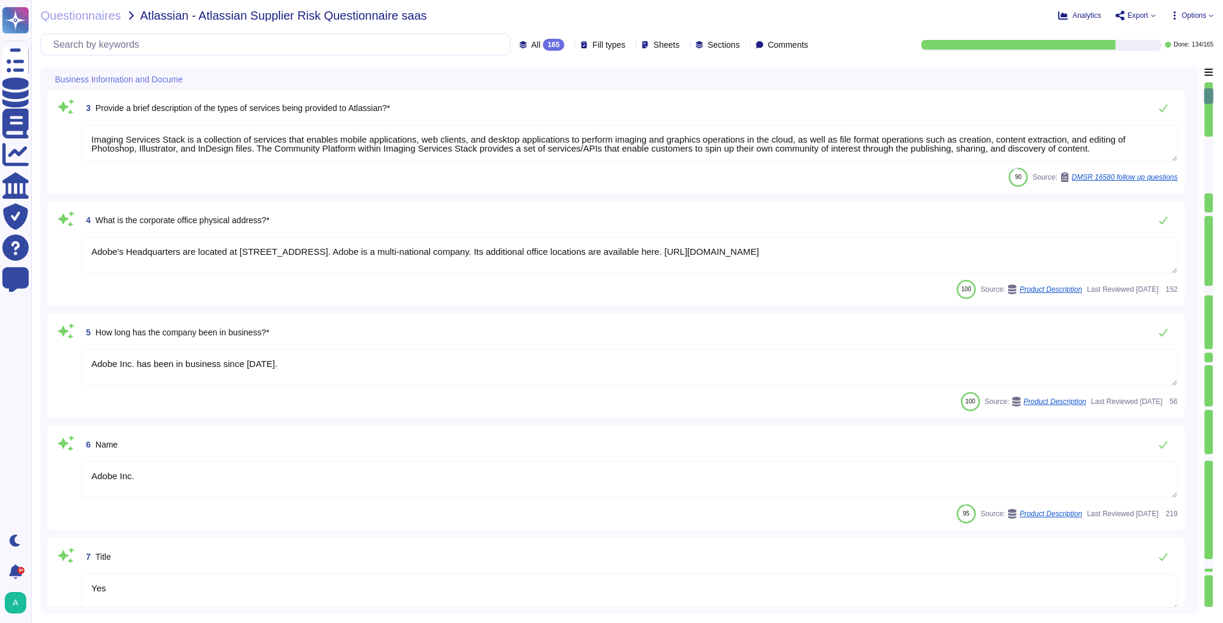
type textarea "Adobe Inc."
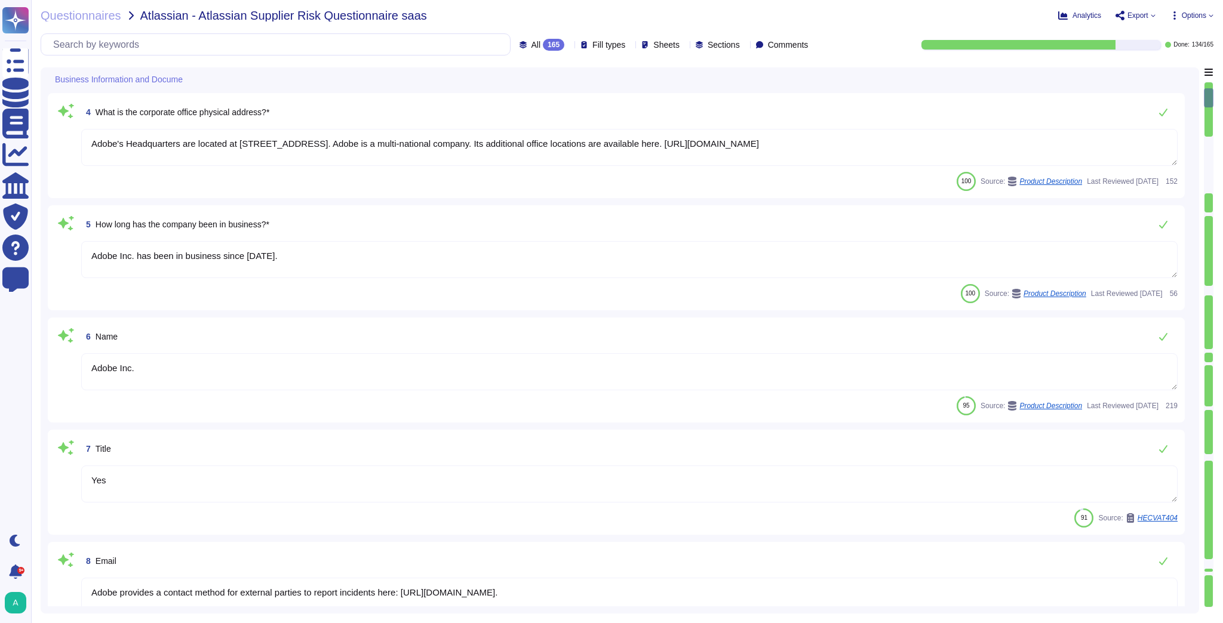
type textarea "Yes"
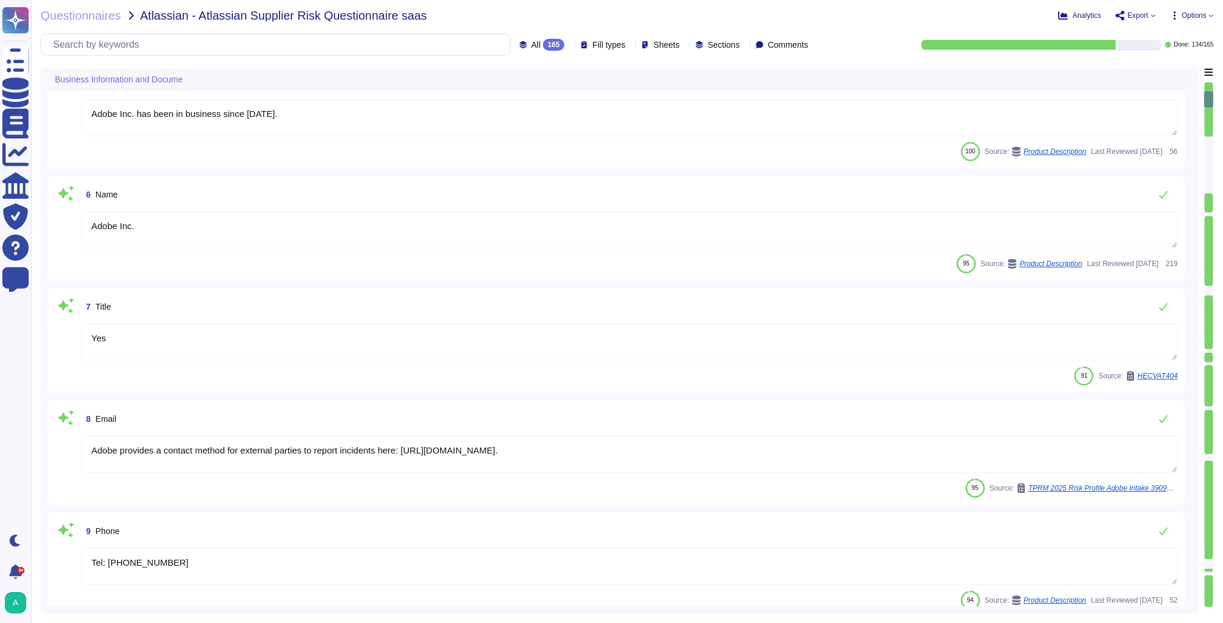
type textarea "Adobe provides a contact method for external parties to report incidents here: …"
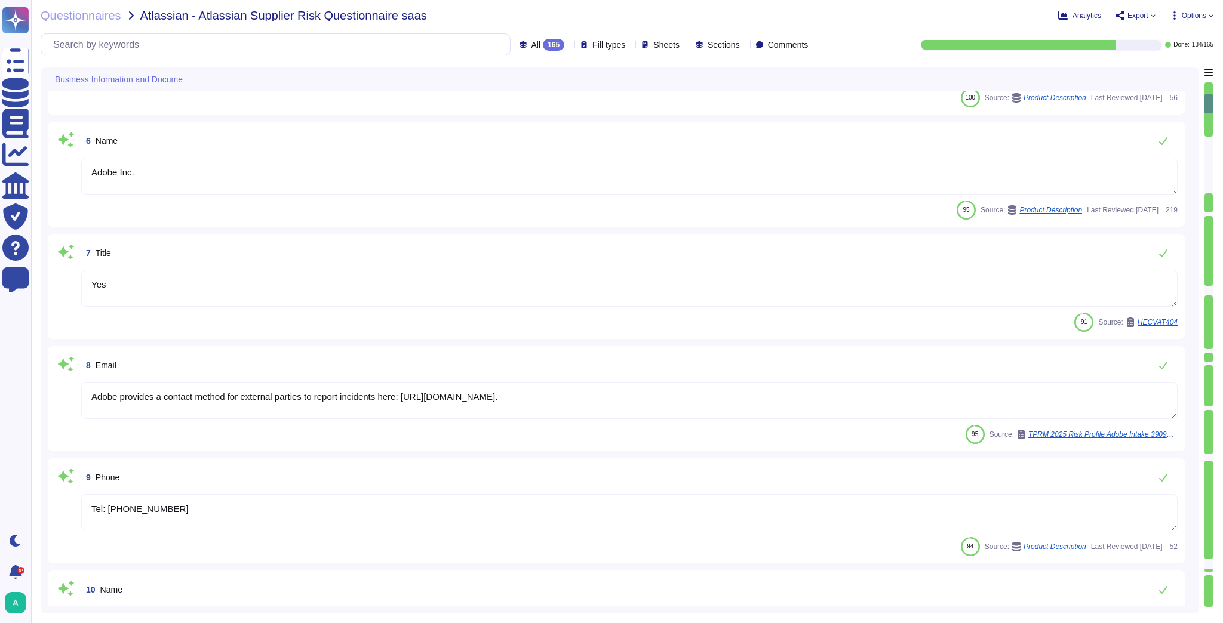
type textarea "Tel: [PHONE_NUMBER]"
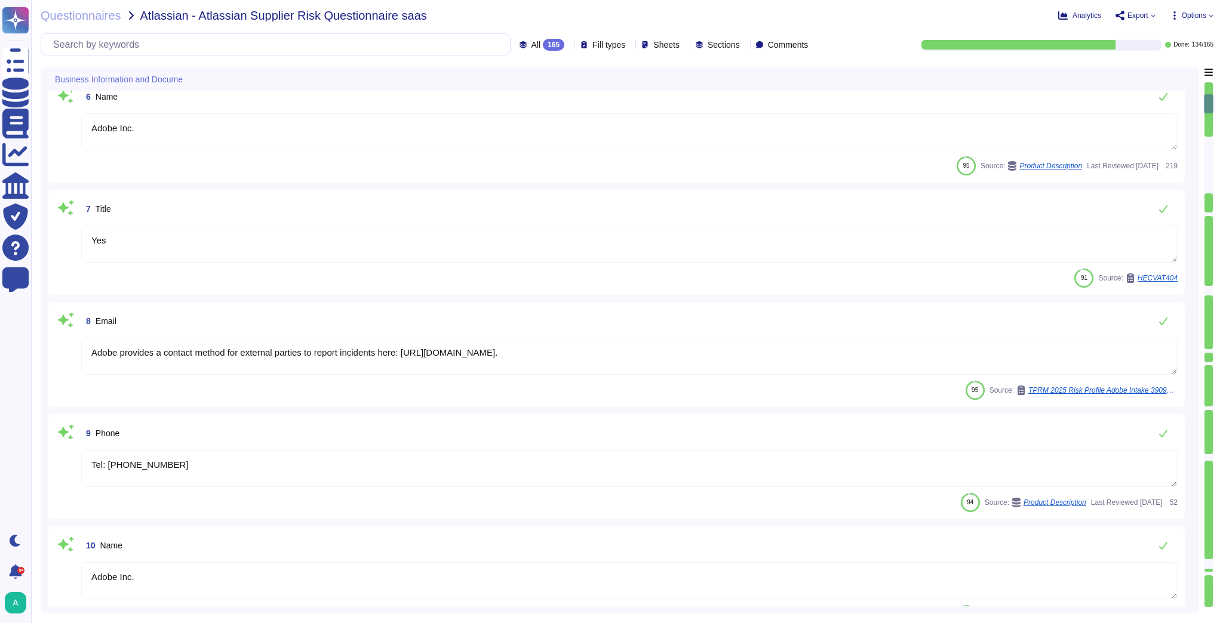
scroll to position [573, 0]
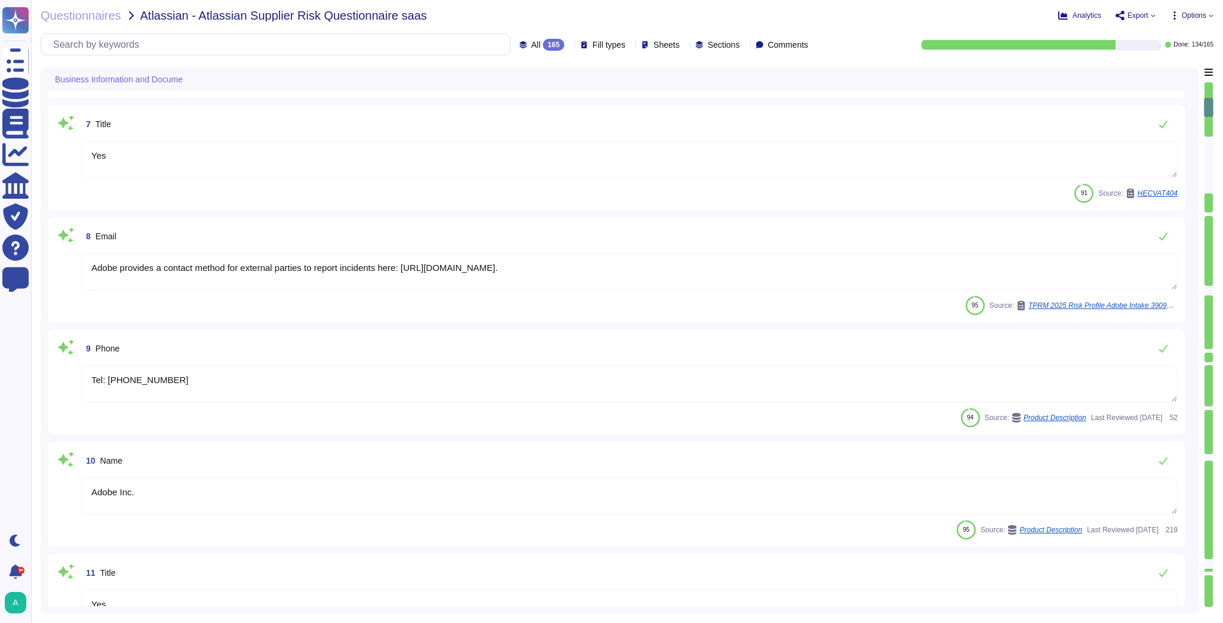
type textarea "Adobe Inc."
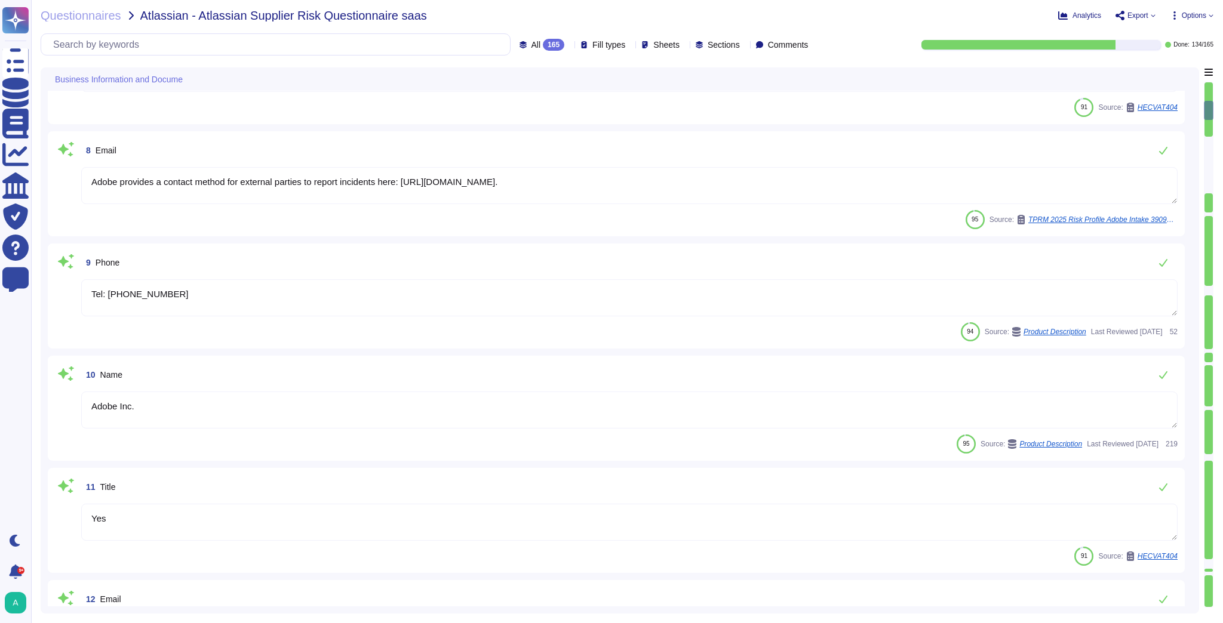
type textarea "Yes"
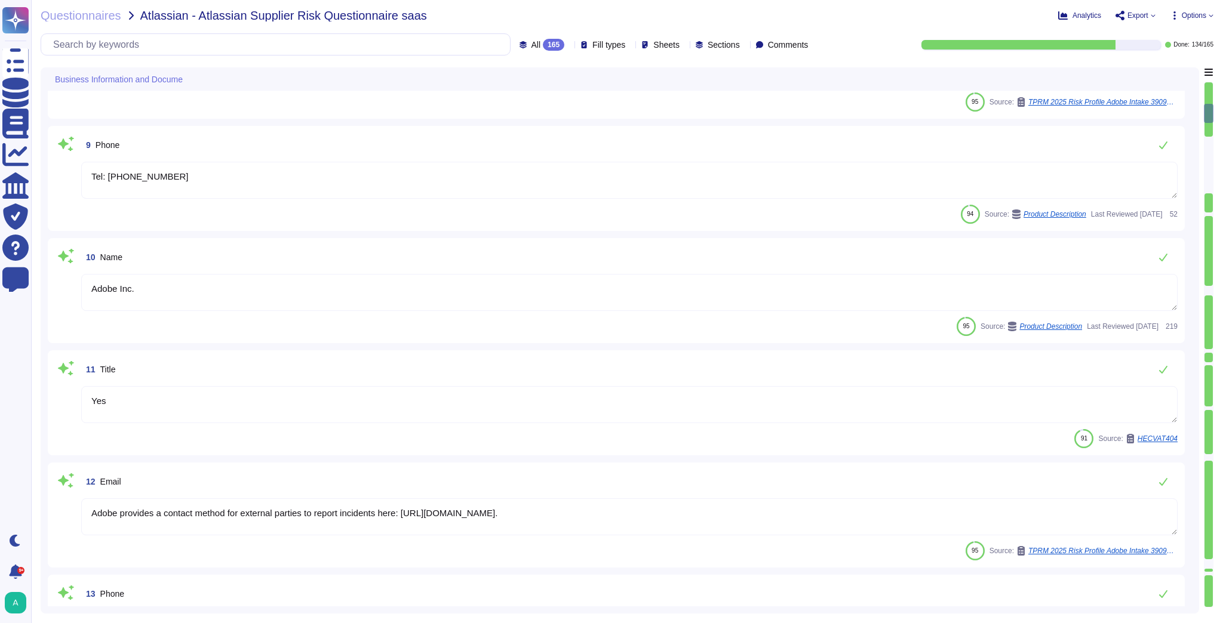
scroll to position [860, 0]
type textarea "Adobe provides a contact method for external parties to report incidents here: …"
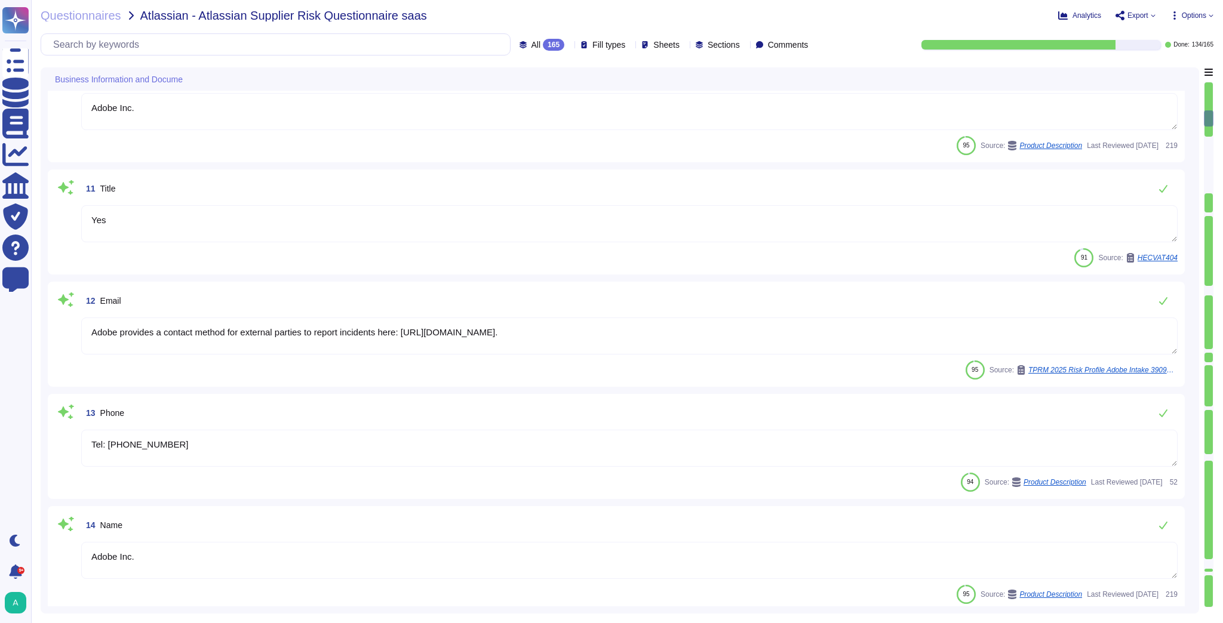
type textarea "Tel: [PHONE_NUMBER]"
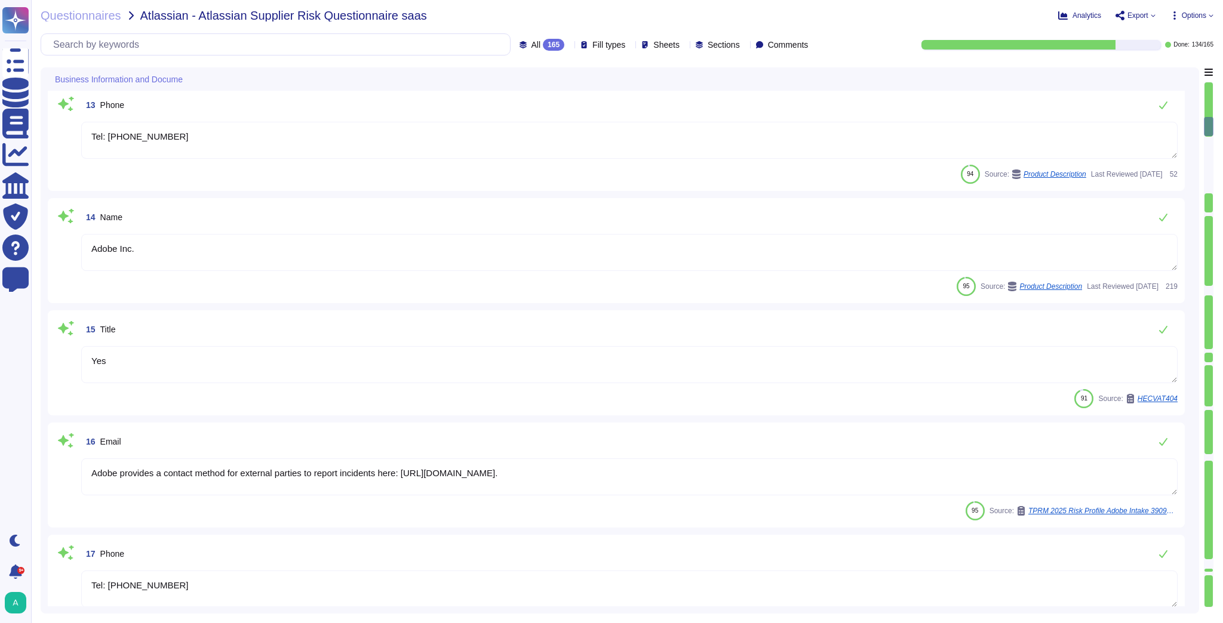
scroll to position [1290, 0]
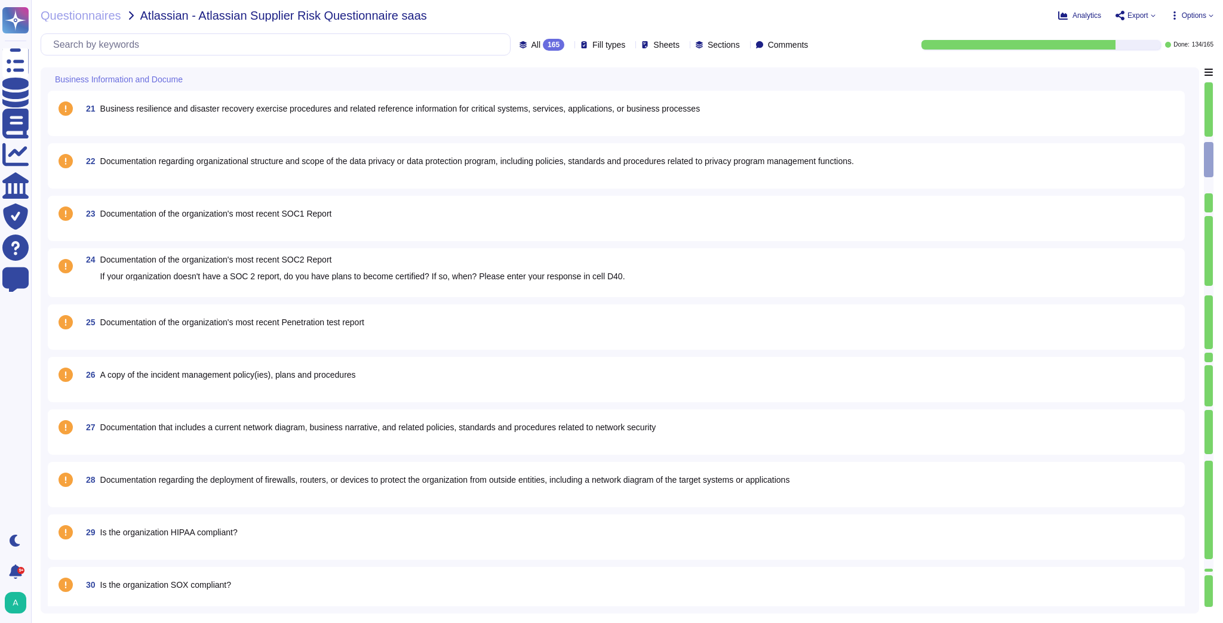
type textarea "Yes"
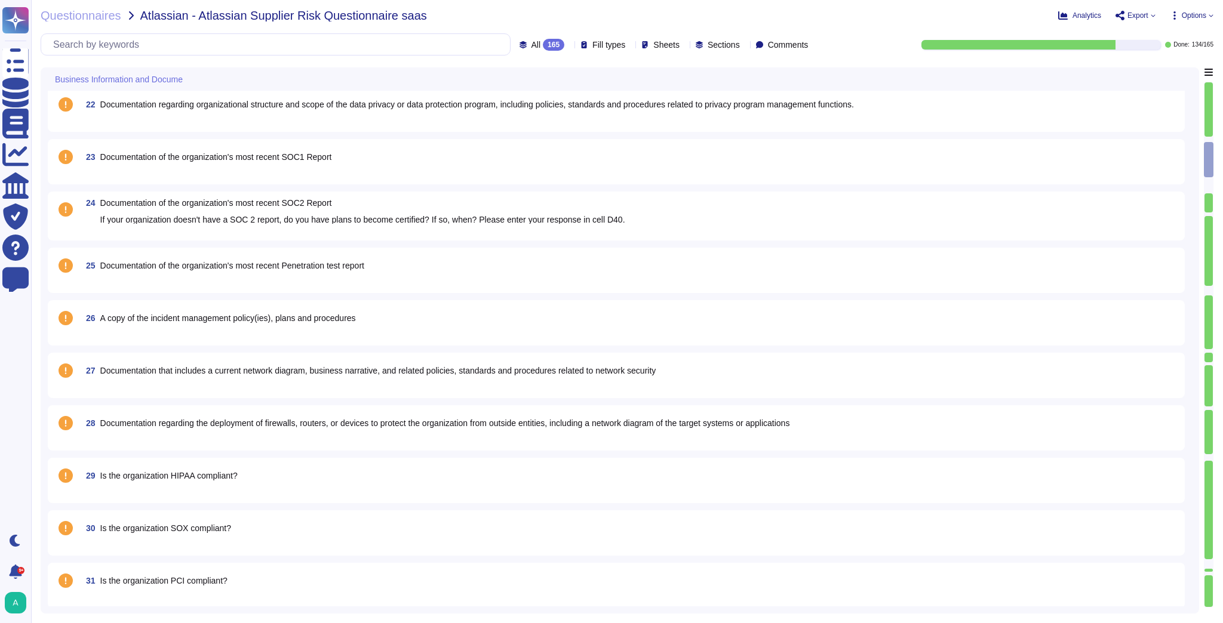
scroll to position [2149, 0]
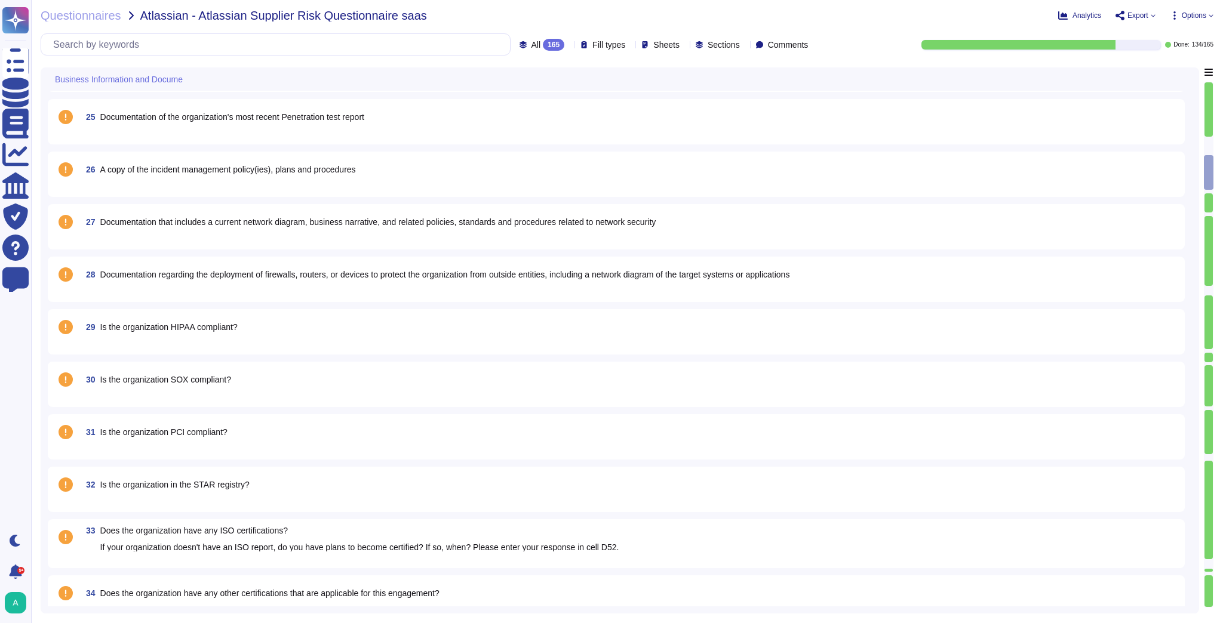
type textarea "The Adobe Service Commitments page describes Adobe’s service availability for t…"
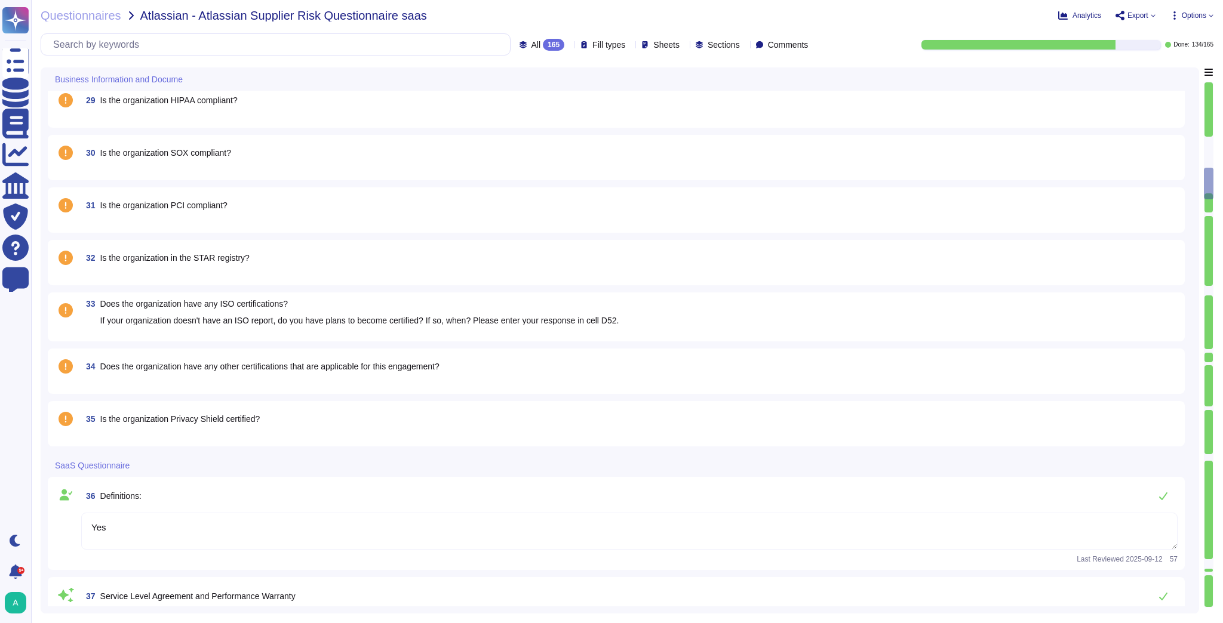
type textarea "The Adobe services technical operations team provides transparent unplanned upt…"
type textarea "May vary by contract."
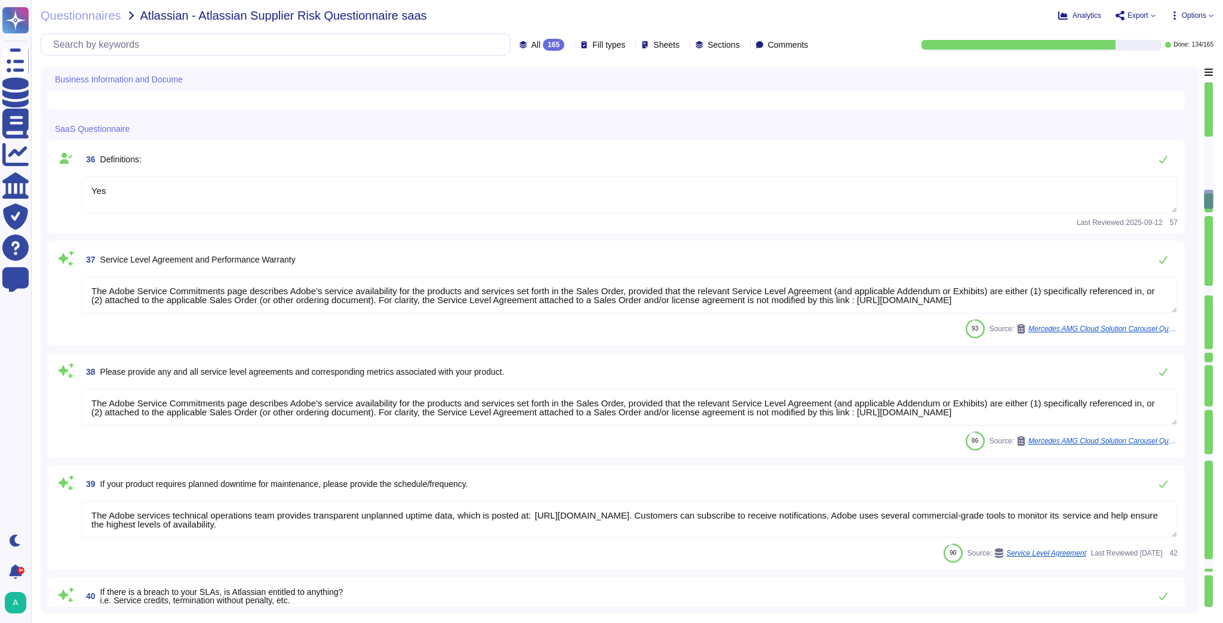
type textarea "Adobe Inc."
type textarea "[PERSON_NAME] is Adobe's Vice President, Chief Privacy Officer (CPO) and Chief …"
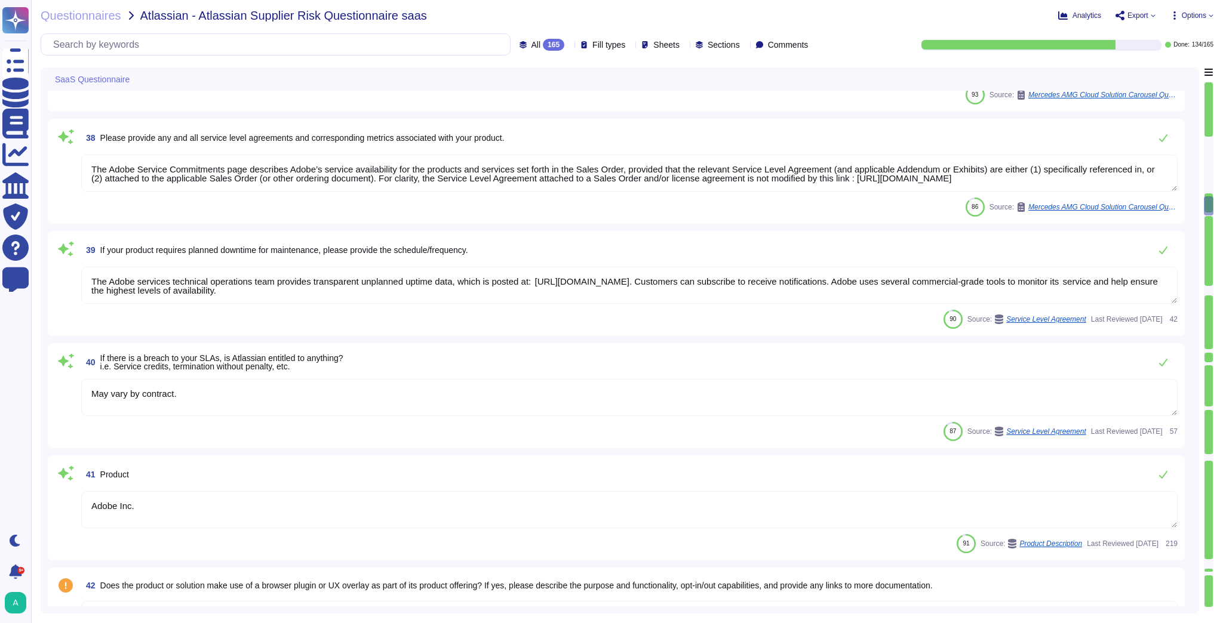
type textarea "Adobe coordinates all privacy efforts under the Chief Privacy Officer (CPO) and…"
type textarea "Adobe has a dedicated Chief Security Officer who is responsible for security, a…"
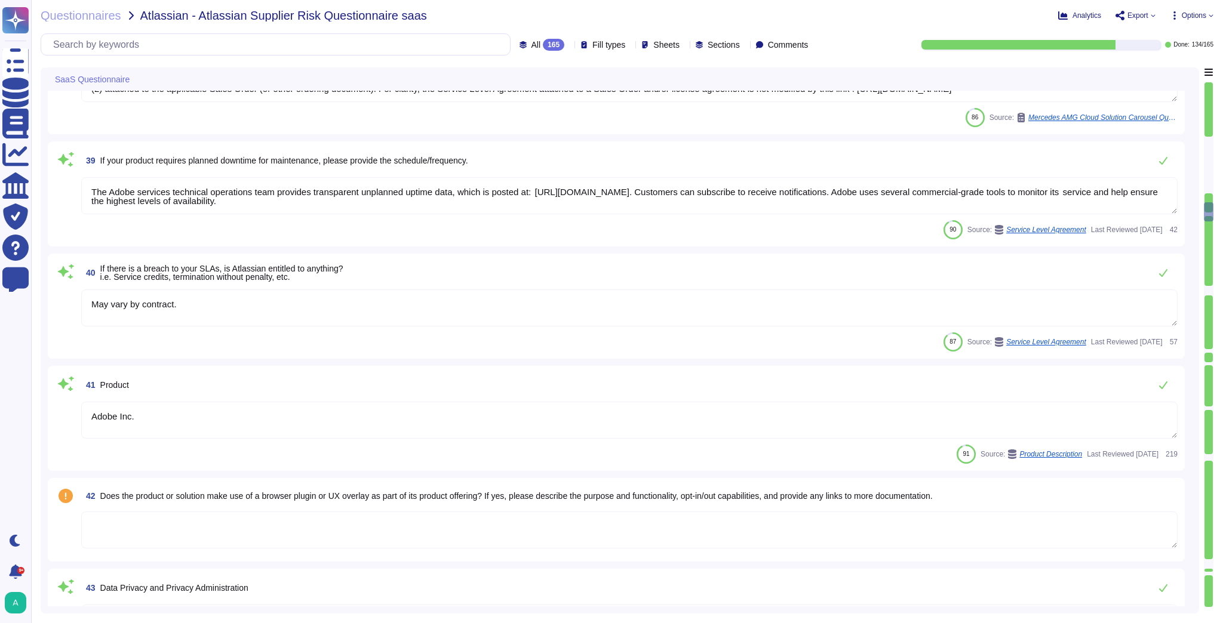
type textarea "We disclose information to public authorities in accordance with applicable law…"
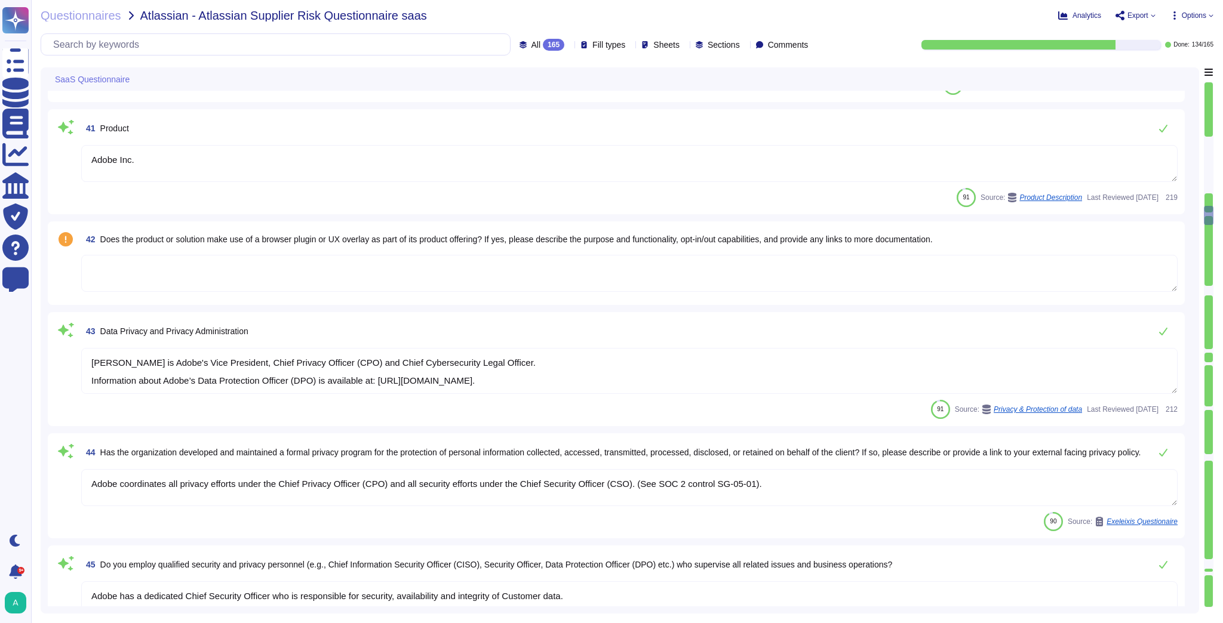
type textarea "We disclose information to public authorities in accordance with applicable law…"
type textarea "Adobe relies on the SCCs for transferring European personal data out of Europe …"
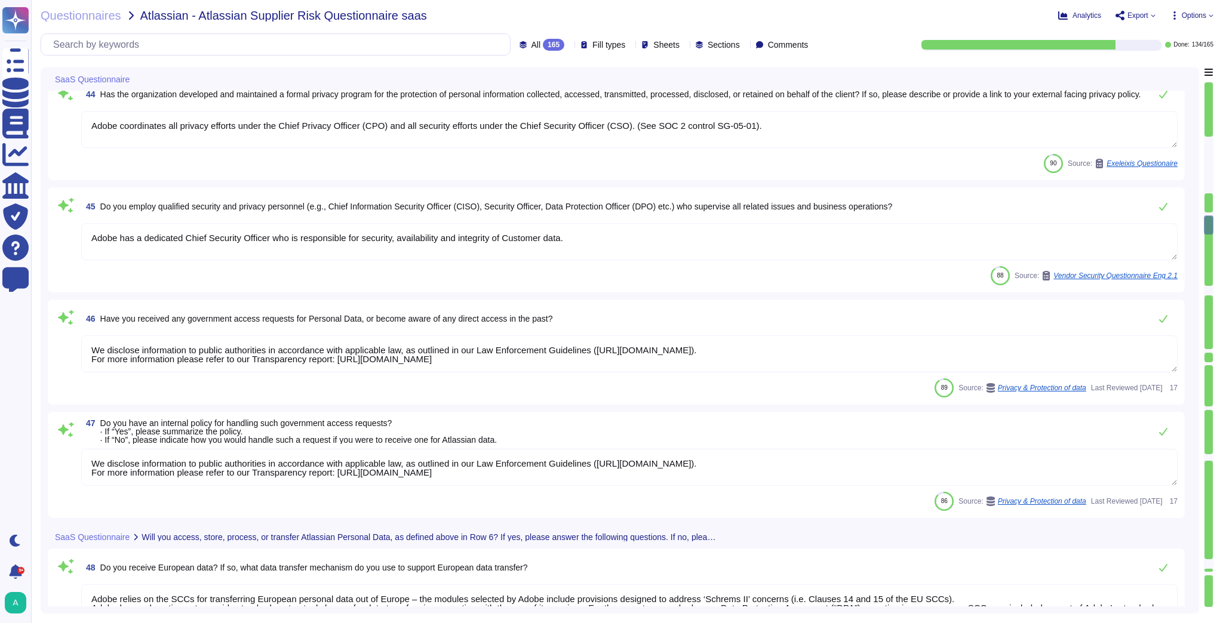
type textarea "Adobe acts as the Data Processor with its enterprise customer acting as the Dat…"
type textarea "Data that is stored in the Cloud will reside in the region instance appropriate…"
type textarea "This would be managed by the Data Contoller. Adobe is solely Data Processor for…"
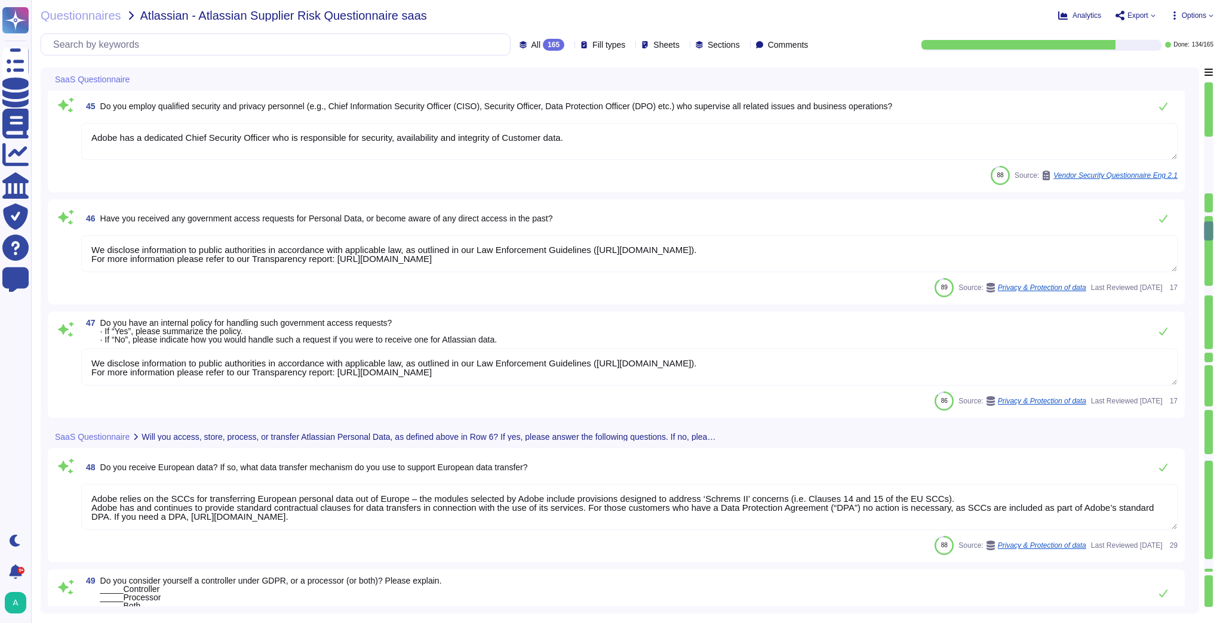
scroll to position [3678, 0]
type textarea "Described on column G"
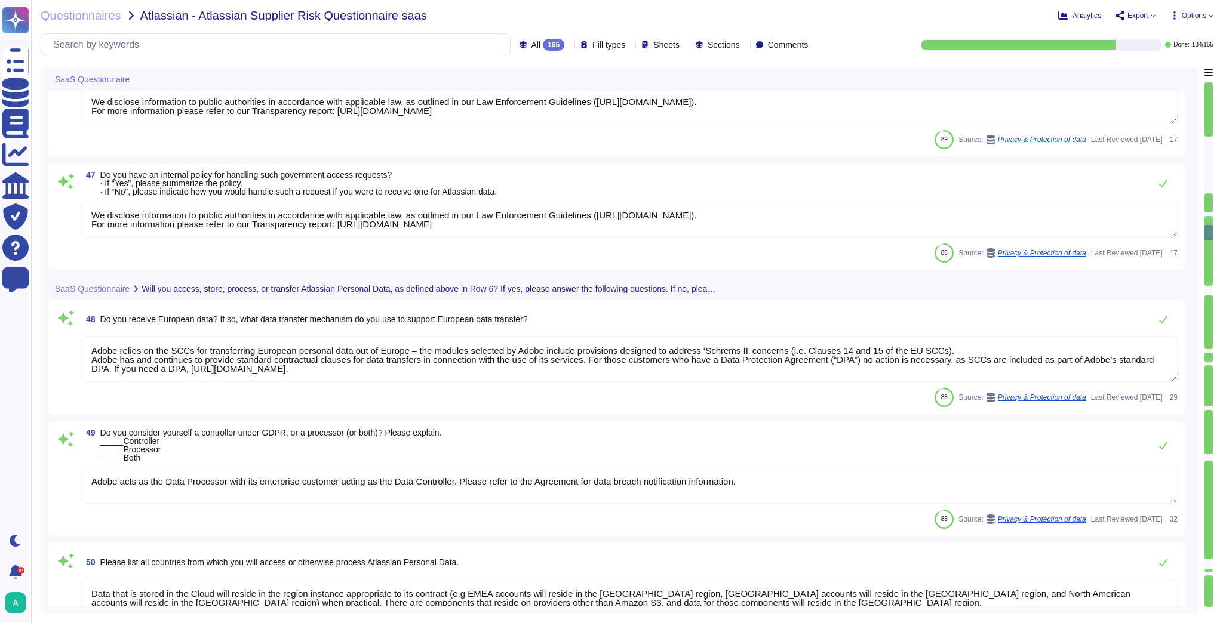
type textarea "We provide interactive features that [DOMAIN_NAME] with social media sites, suc…"
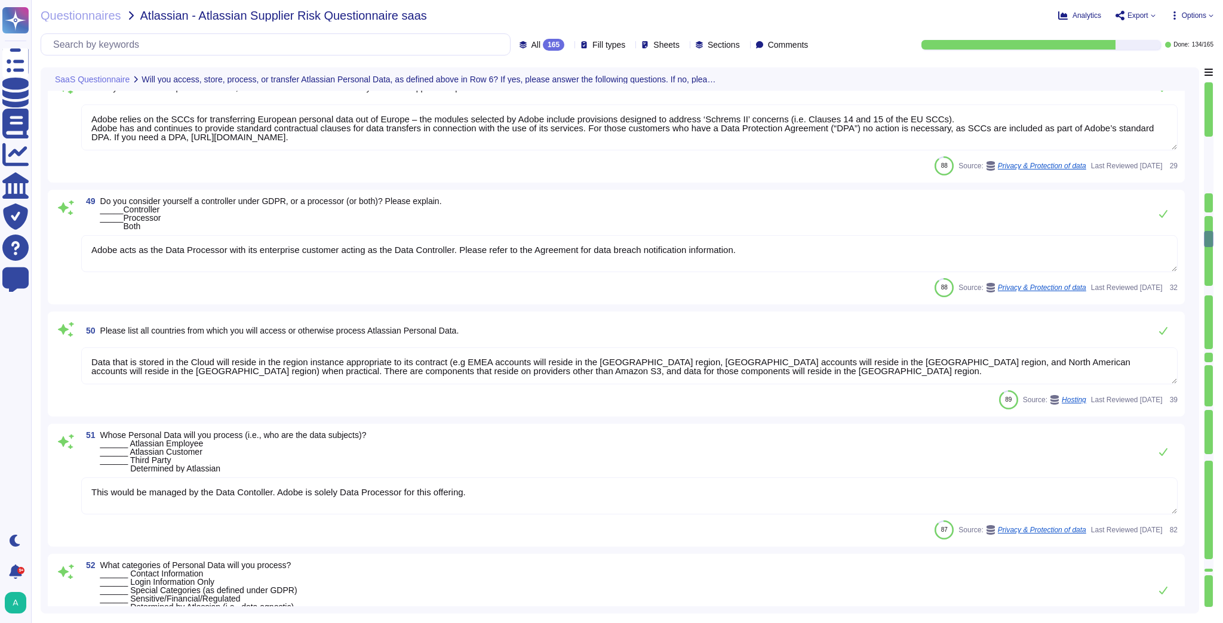
type textarea "For more information on this option, please see Annex I of the EU-U.S. Data Pri…"
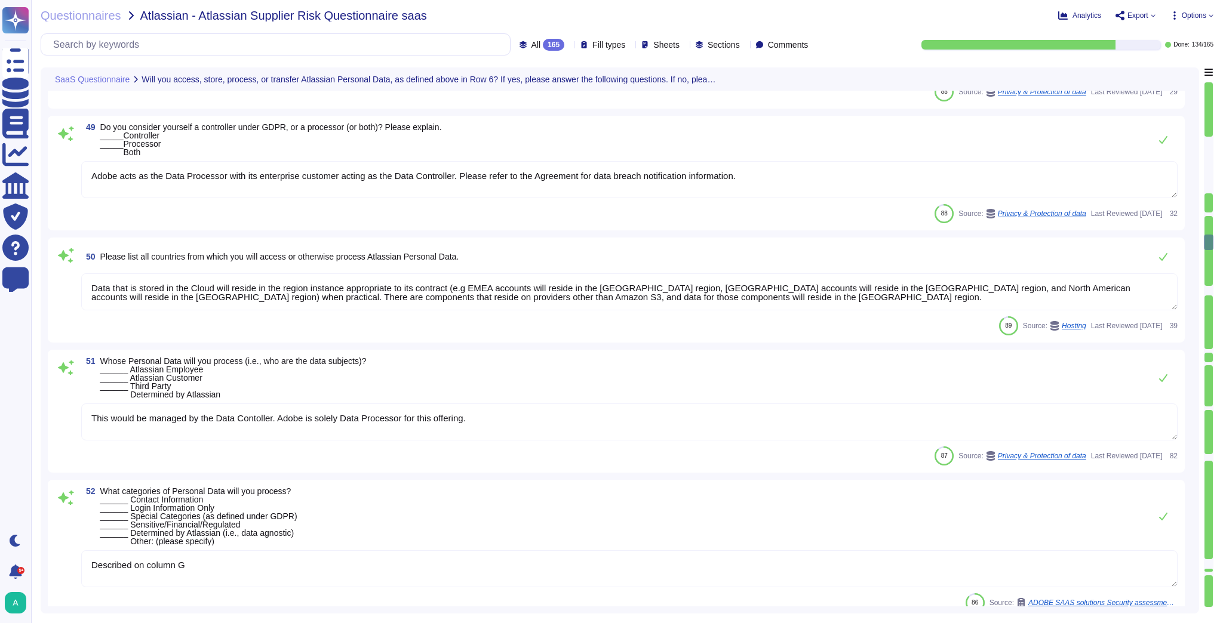
type textarea "There are two groups of Adobe employees who may require and are granted access …"
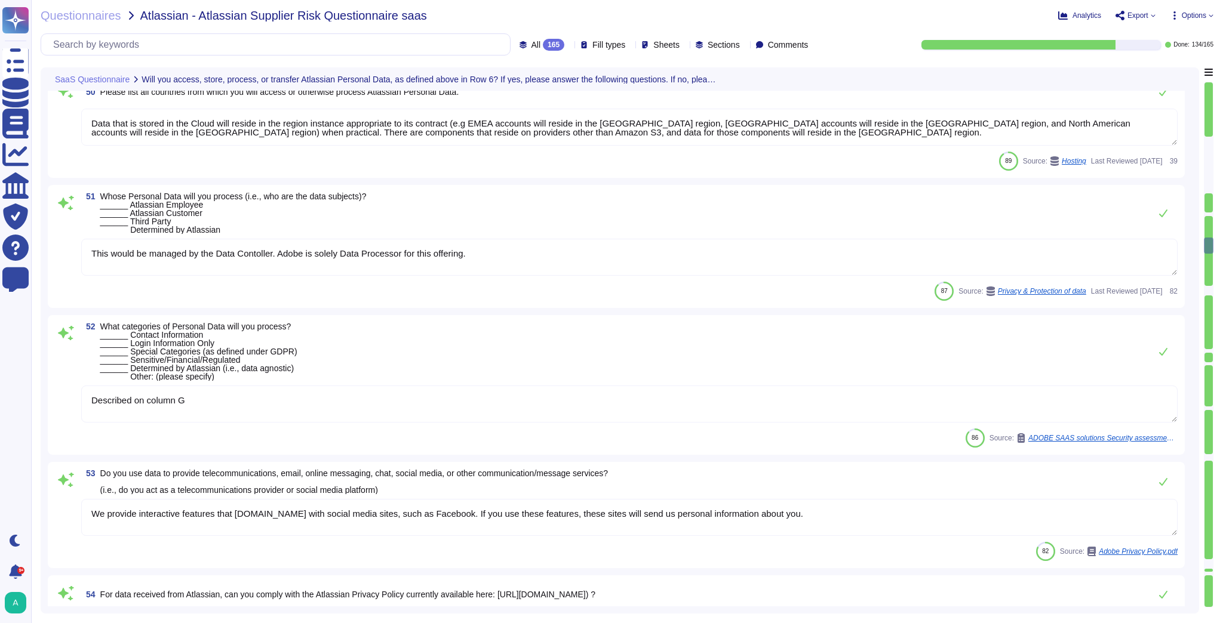
type textarea "Adobe has a Logical Access Policy and Data Classification and Handling Standard…"
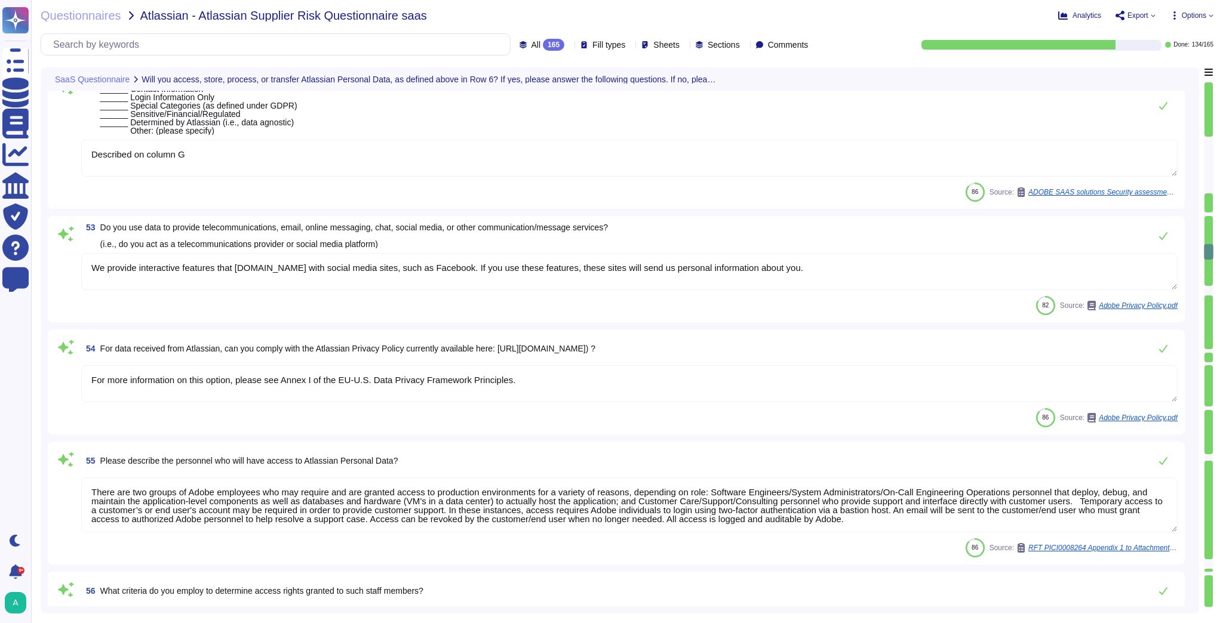
type textarea "You have the right to use the content or assets that we make available to you."
type textarea "Adobe does not sell customer information to third parties. Please see the secti…"
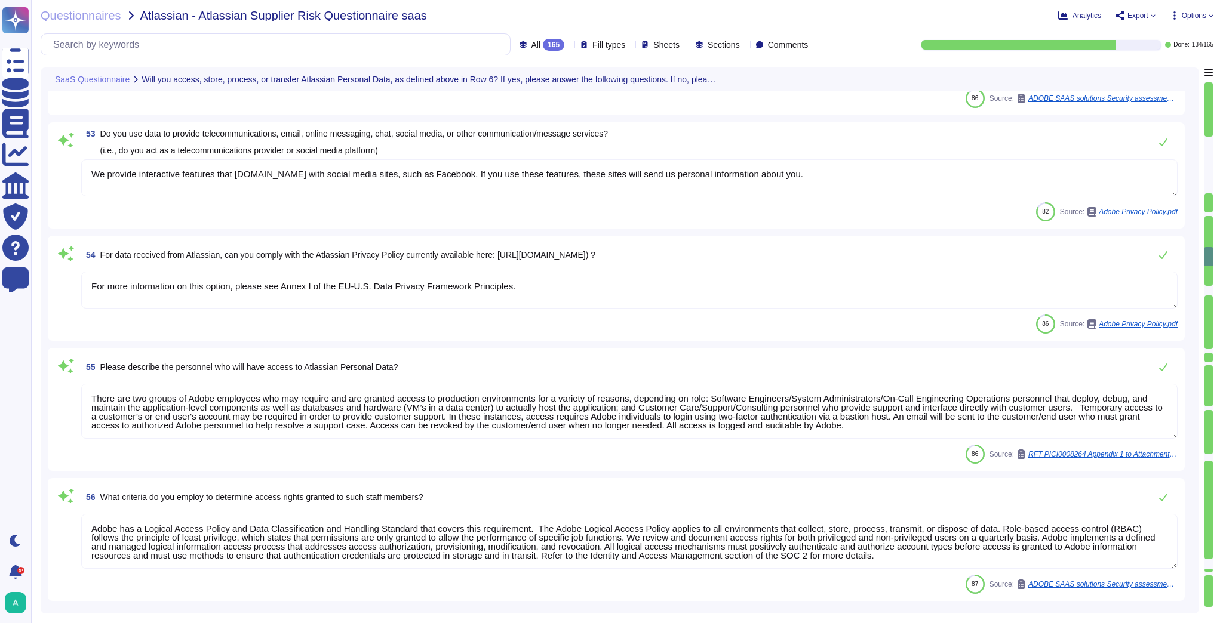
scroll to position [4633, 0]
type textarea "At the end of the license term, Adobe will use commercially reasonable efforts …"
type textarea "Data retention is included within the Data Backup and Restore standard"
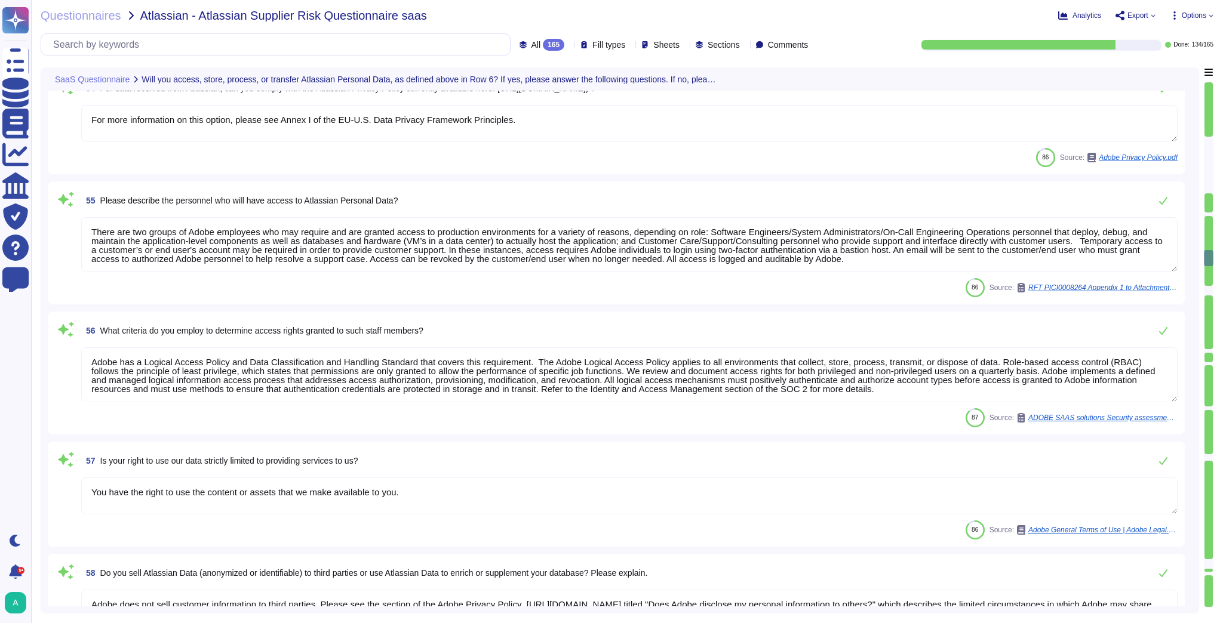
type textarea "Data retention is defined in the agreements, including all applicable PSLTs (Pr…"
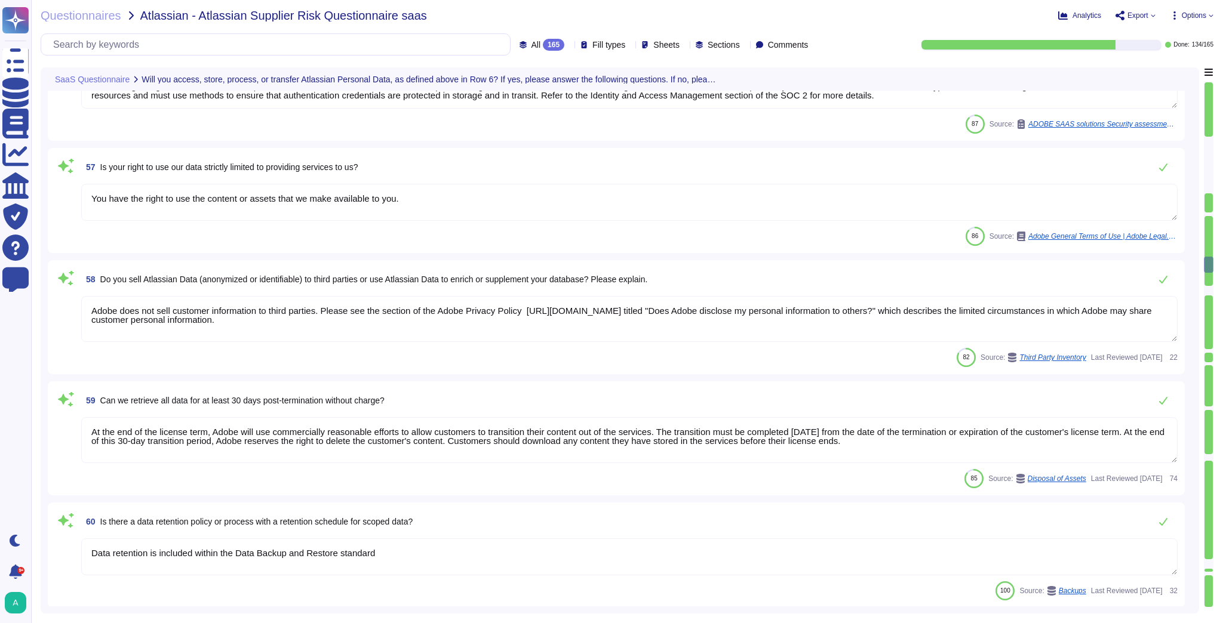
type textarea "Adobe securely erases media containing decommissioned restricted data in accord…"
type textarea "Individuals requiring access to the Adobe Creative Cloud for enterprise product…"
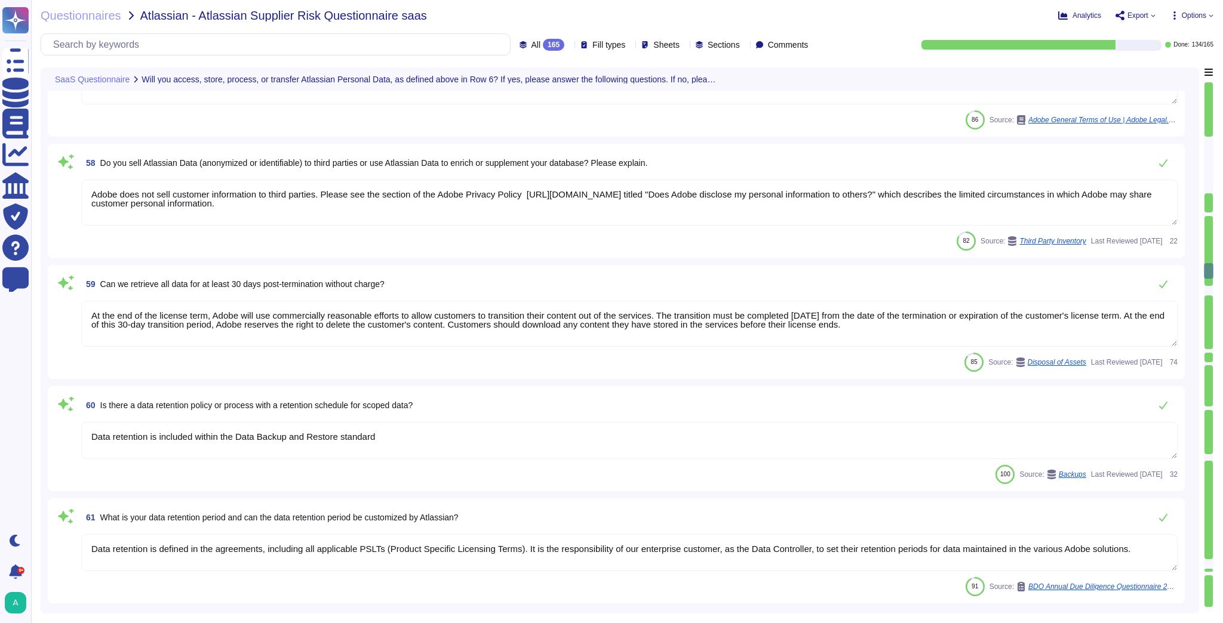
type textarea "As a Data Processor, Adobe offers its enterprise customers tools, processes or …"
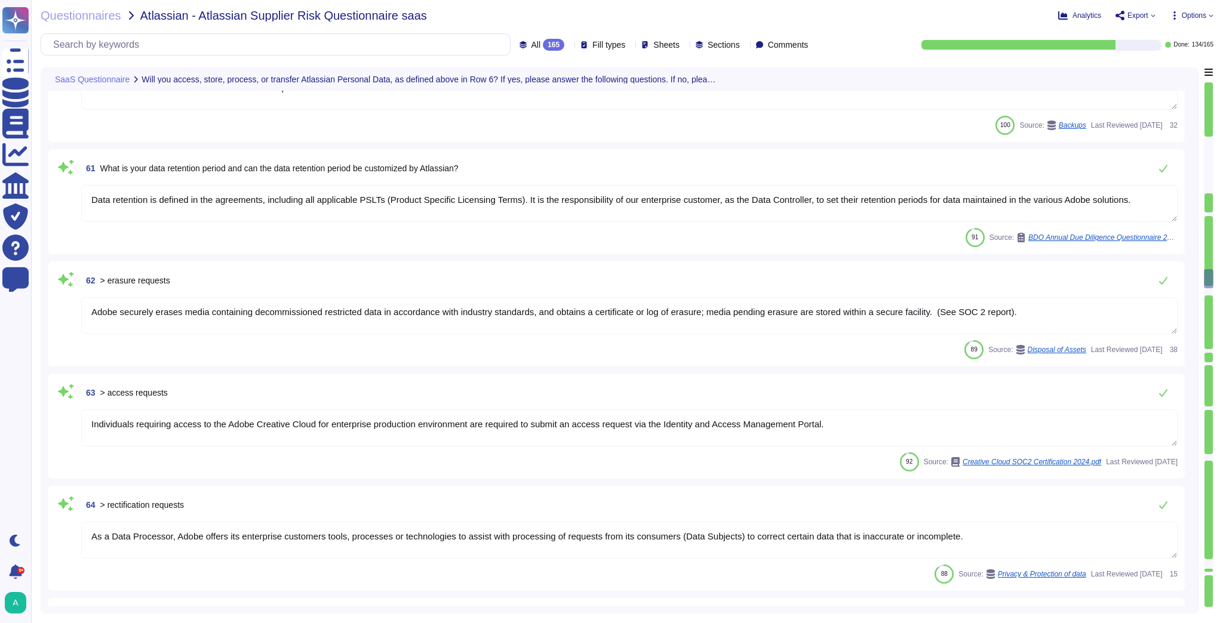
type textarea "Database clusters are replicated asynchronously between primary and secondary w…"
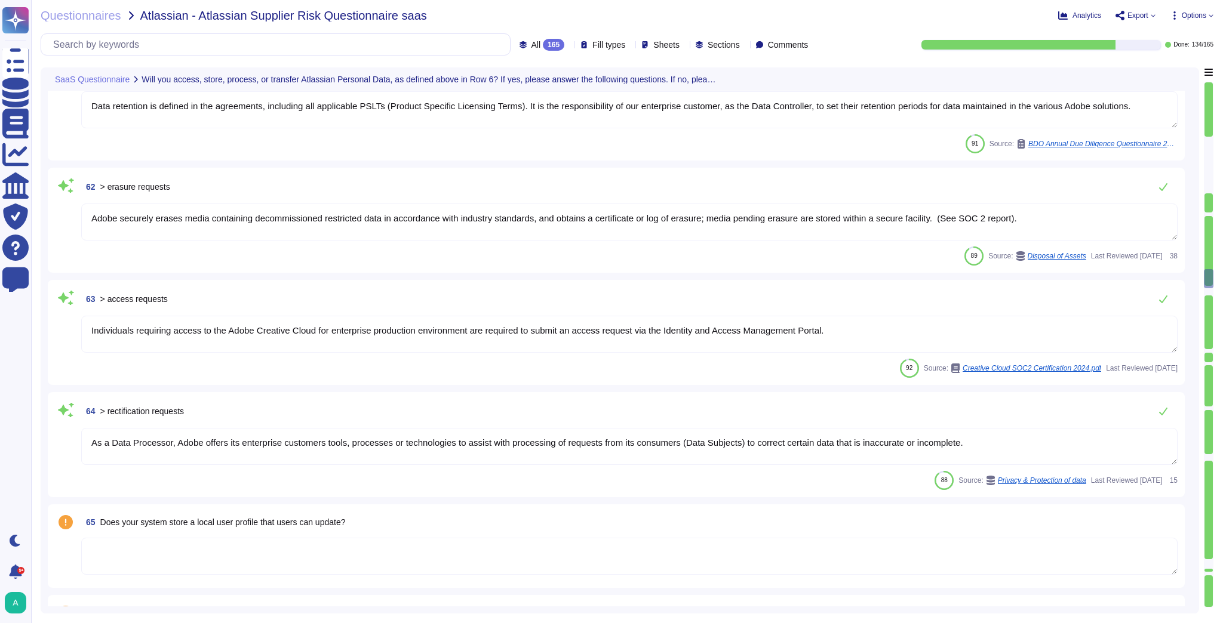
scroll to position [5541, 0]
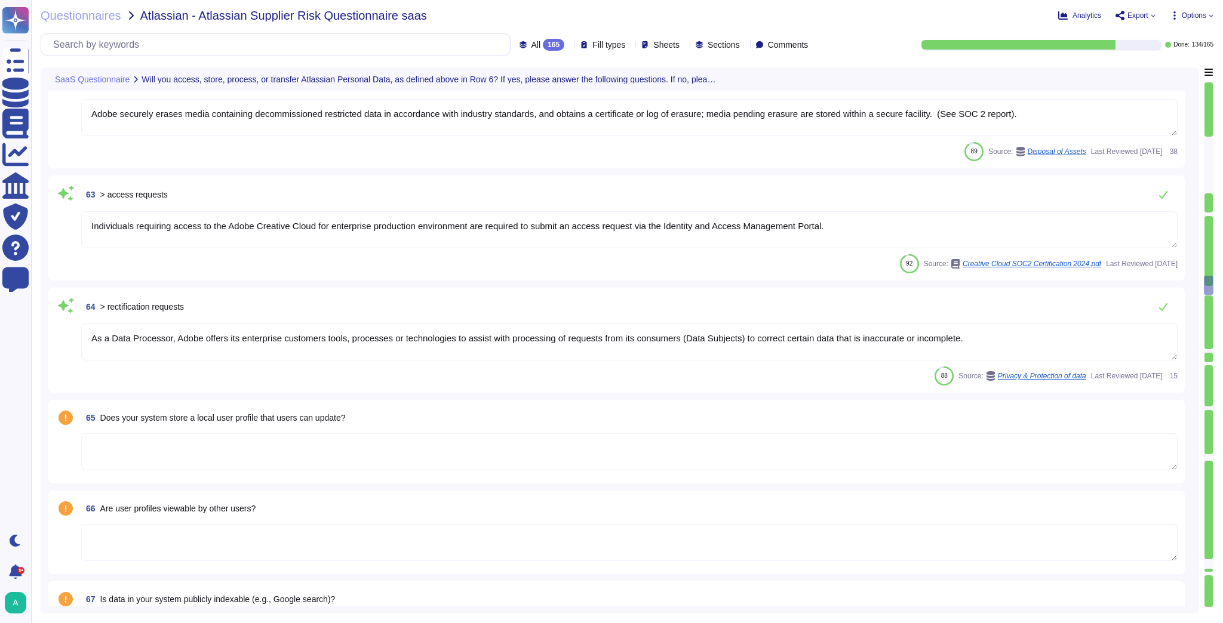
type textarea "User licensing and identity data are stored in the [GEOGRAPHIC_DATA] (US-East a…"
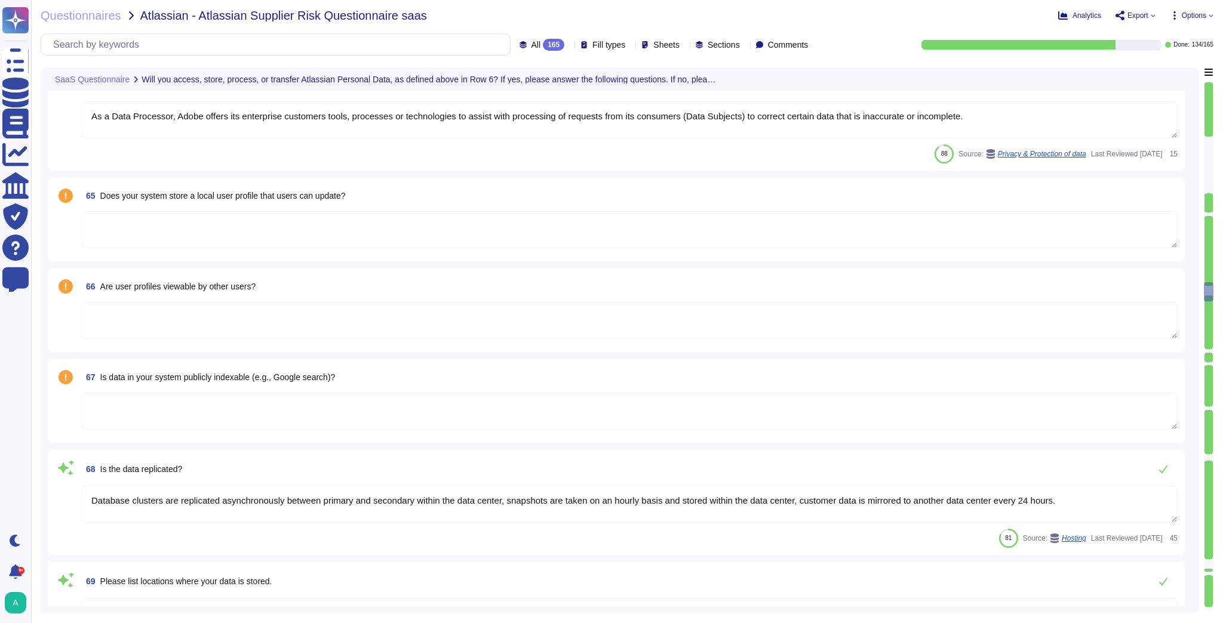
type textarea "Please see our General Terms of Use ([URL][DOMAIN_NAME]) which include language…"
type textarea "You have the option to manage information preferences here: h�ps://[DOMAIN_NAME…"
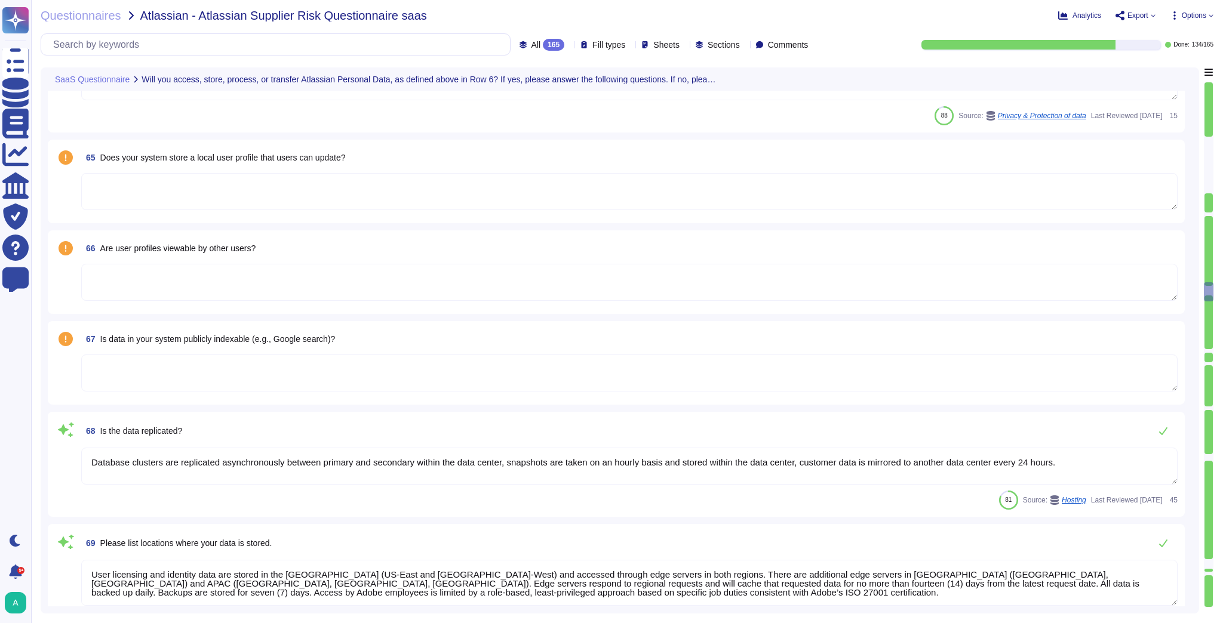
type textarea "The Adobe Privacy Policy describes the privacy practices across the organizatio…"
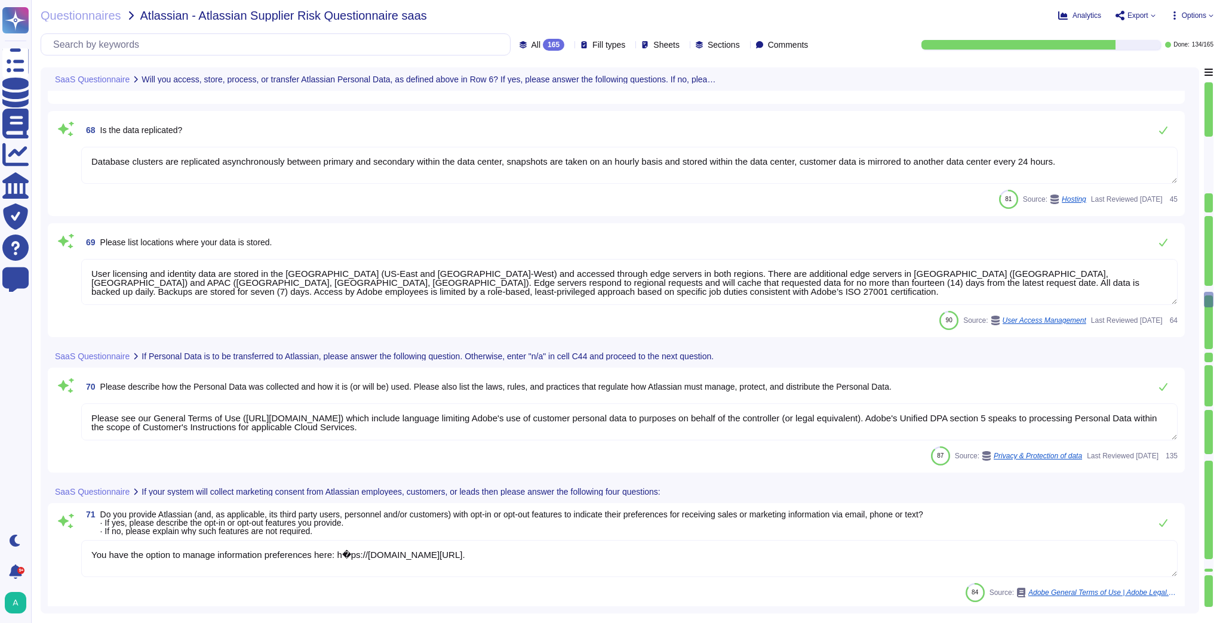
type textarea "Consent management falls under the responsibility of the Data Controller. Adobe…"
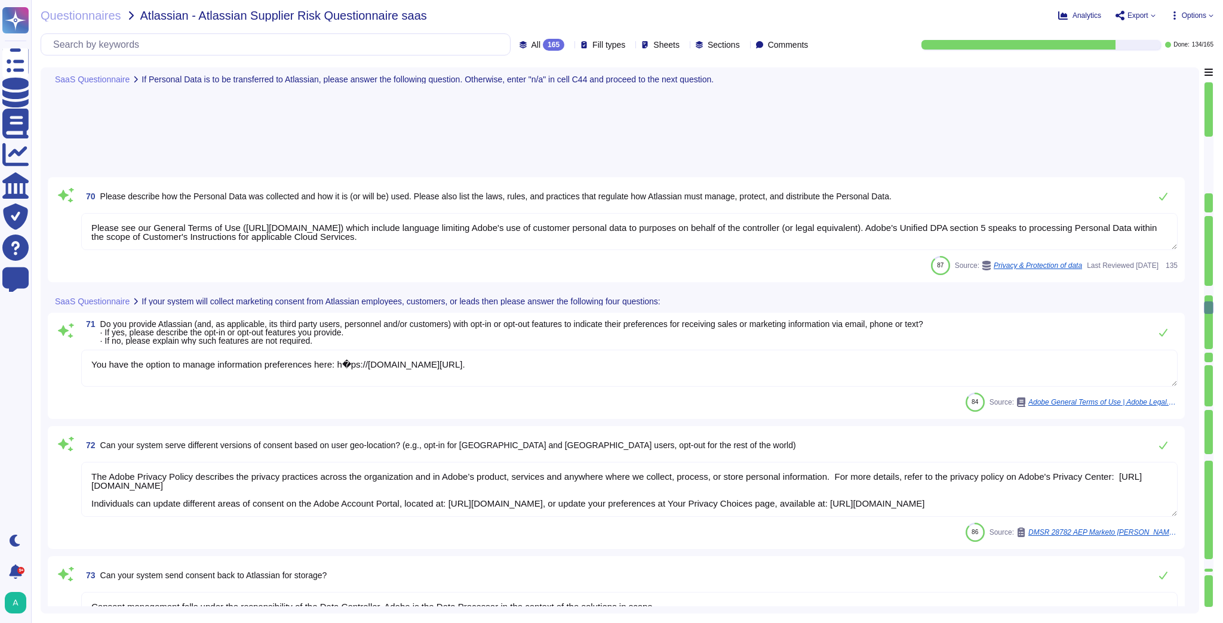
type textarea "Yes"
type textarea "For direct consumers or individuals where Adobe is the data controller, the You…"
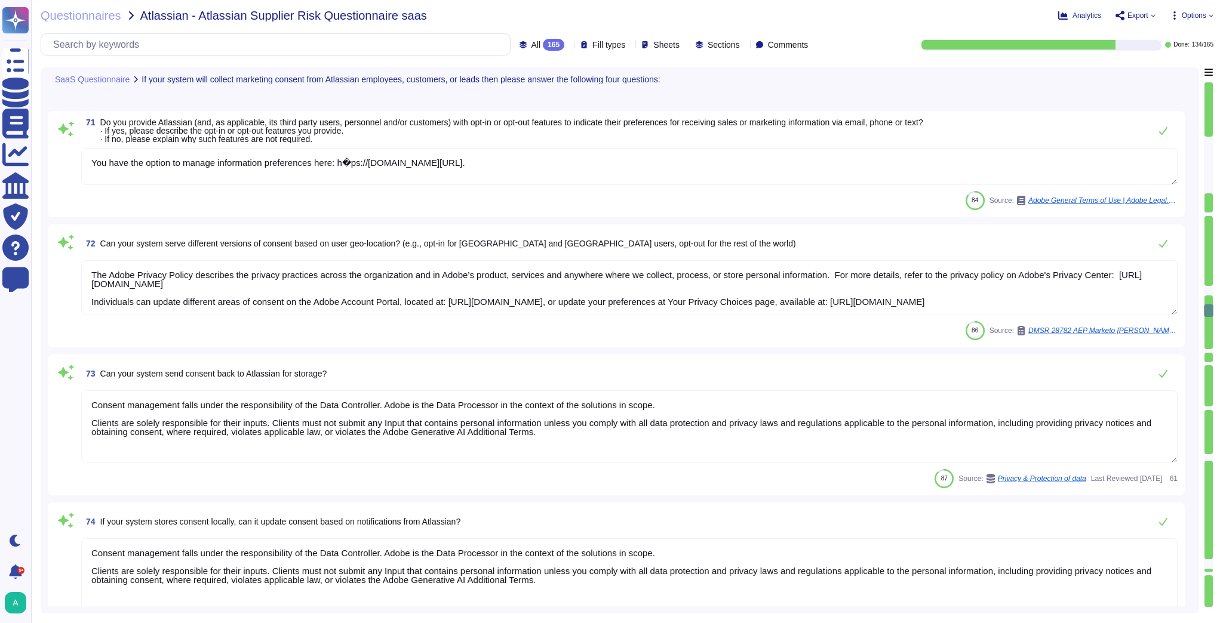
type textarea "Adobe complies with the CCPA and CPRA. Adobe can assist customers in fulfilling…"
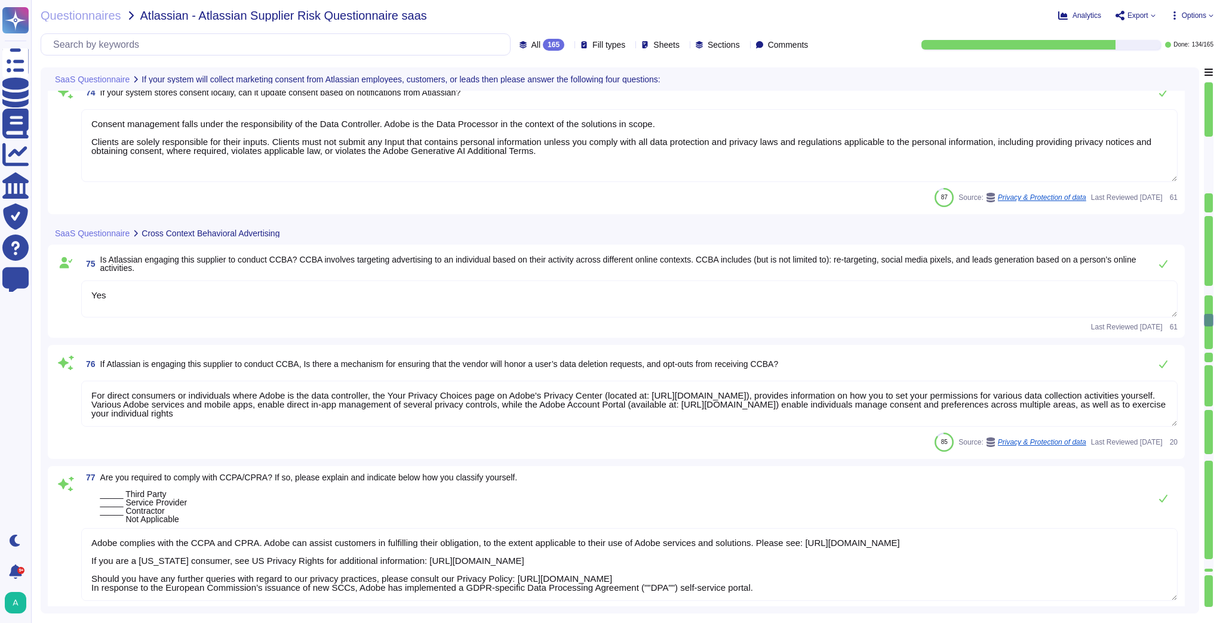
type textarea "To protect from the physical layer up, Adobe has implemented a foundational fra…"
type textarea "Lor ipsum dolorsit, ametc adipiscingel se doeiusm te inc utlabor etdolore; ma a…"
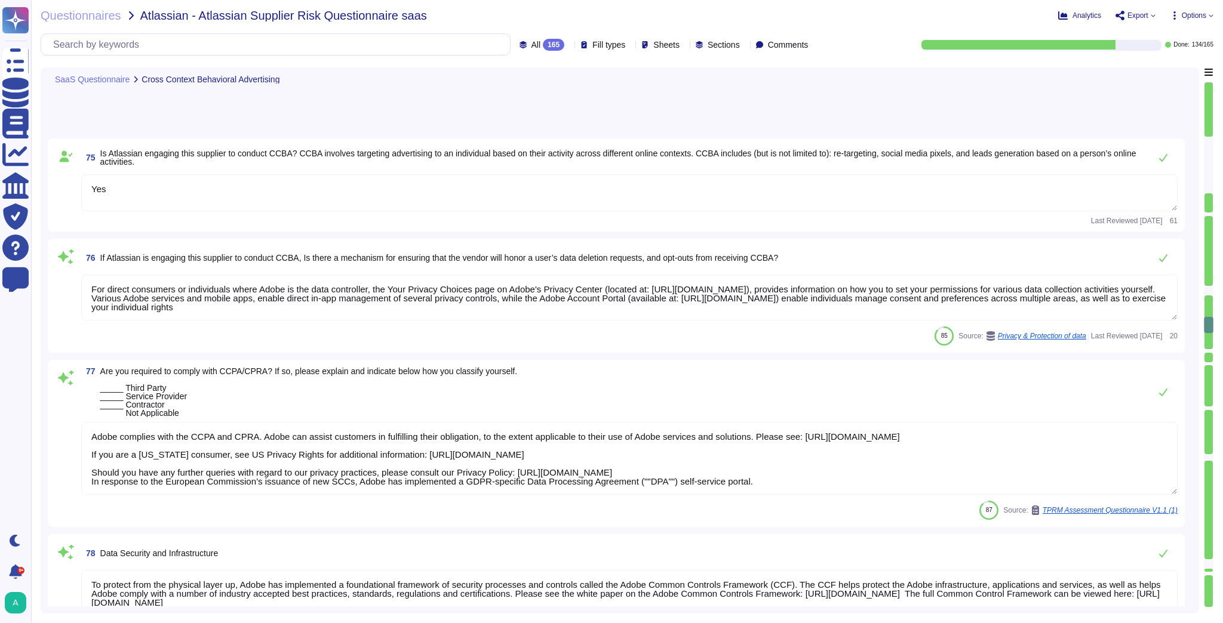
scroll to position [7021, 0]
type textarea "Lorem ipsumdol sitametco ad elitsedd e tempori utlabore etdolorem aliquaen ad m…"
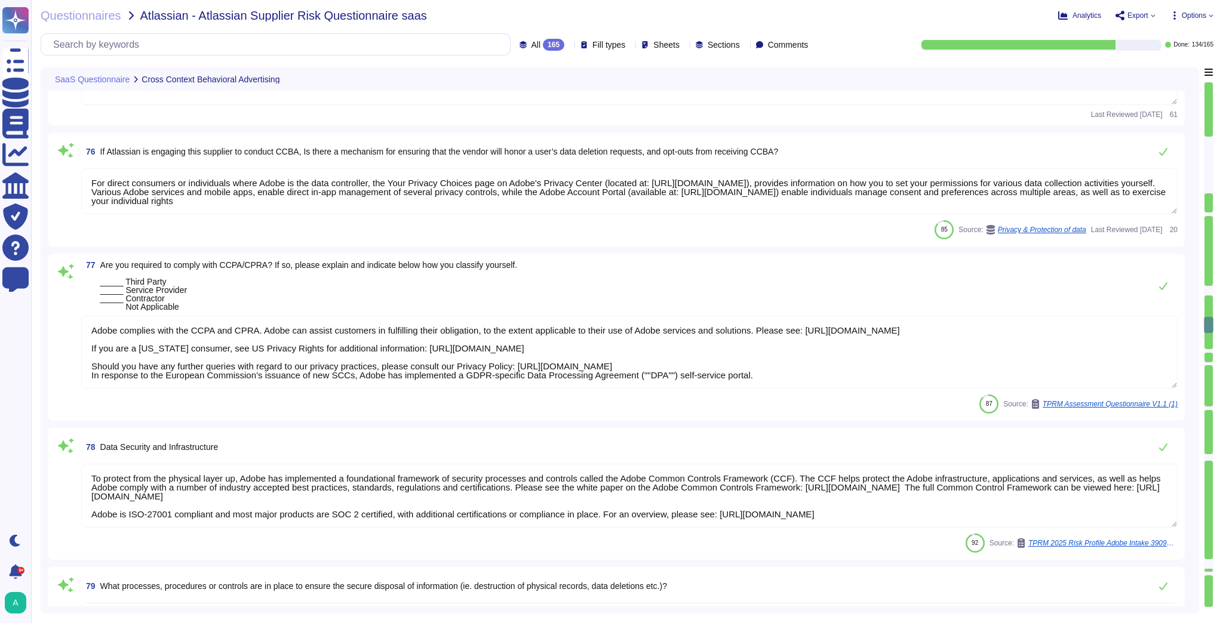
scroll to position [1, 0]
type textarea "Adobe does have an Authentication standard for scoped systems and data."
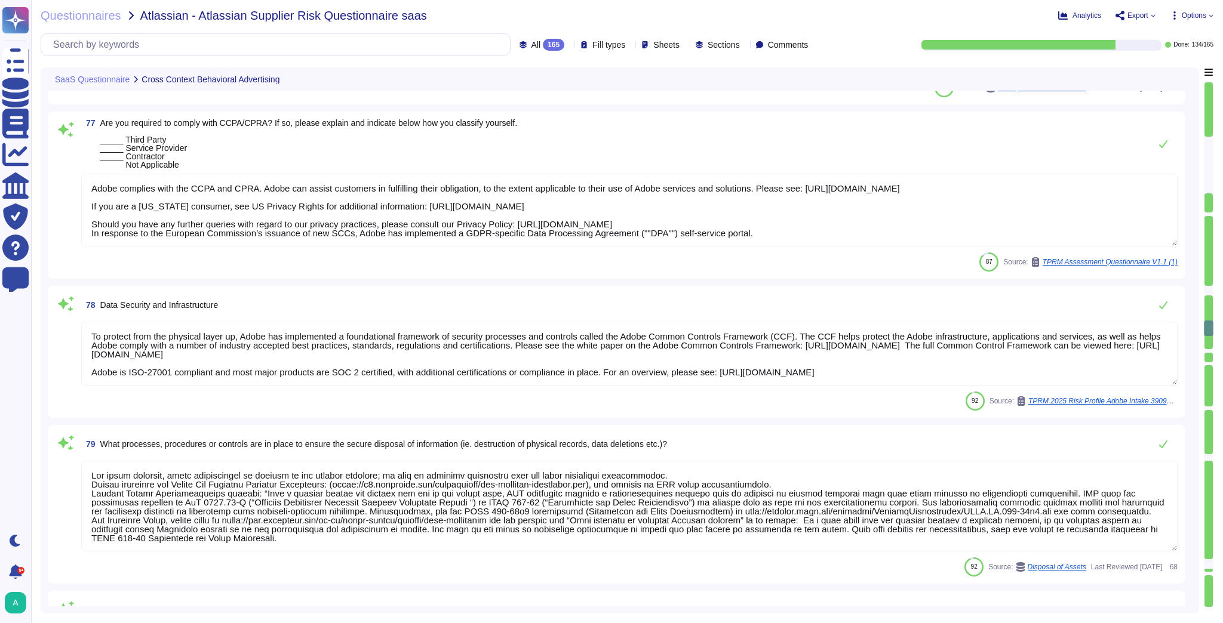
type textarea "Adobe has an in-house developed tool that provides on-demand profile-based audi…"
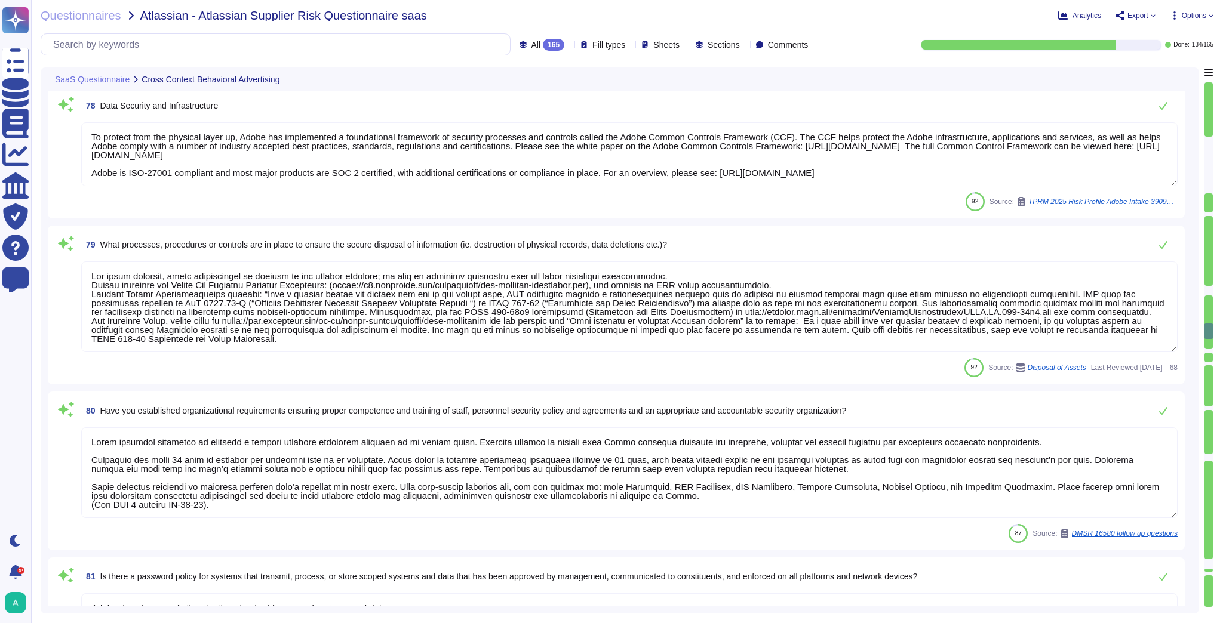
type textarea "There have been no losses or breaches experienced by Adobe in the last five yea…"
type textarea "New vulnerabilities are discovered every day, and Adobe strives to quickly resp…"
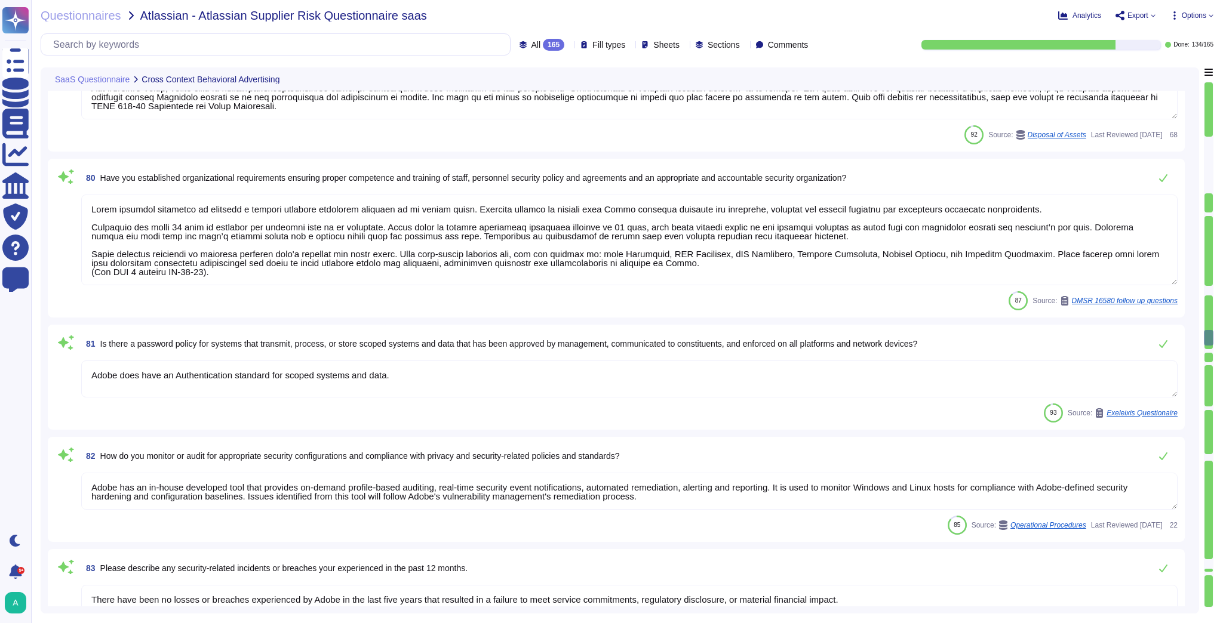
type textarea "The U.S. public sector includes all federal, state, and local government entiti…"
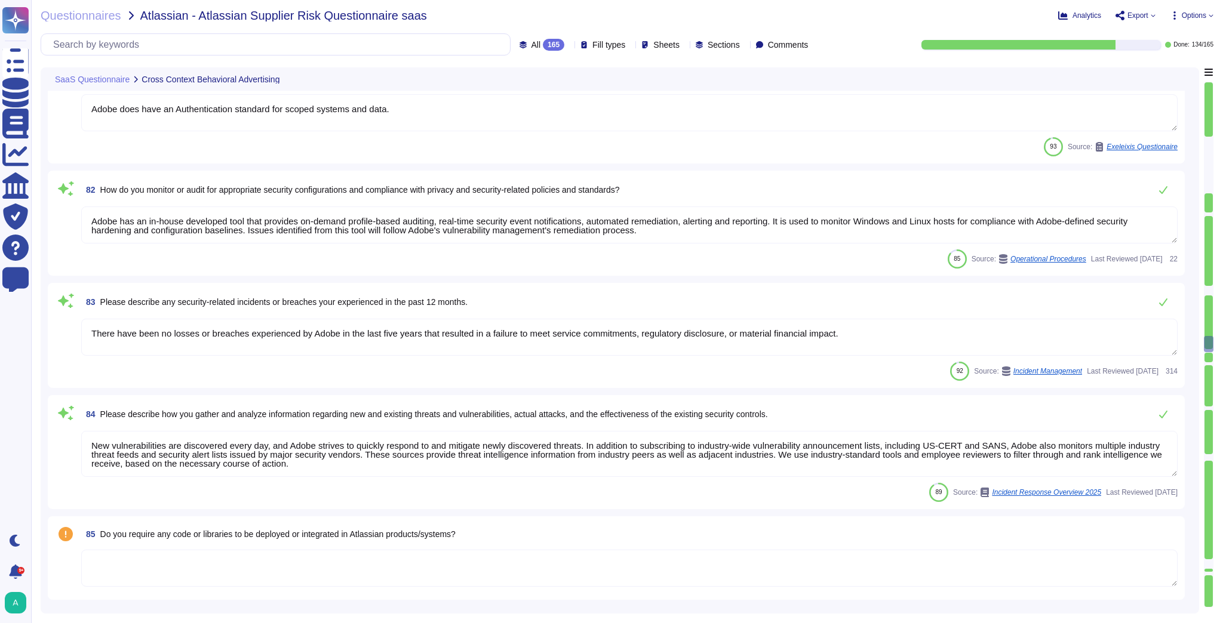
type textarea "User Credentials, Token- or Certificate-based authentication, various SSO (Sing…"
type textarea "Yes if required – see this for more information [URL][DOMAIN_NAME]"
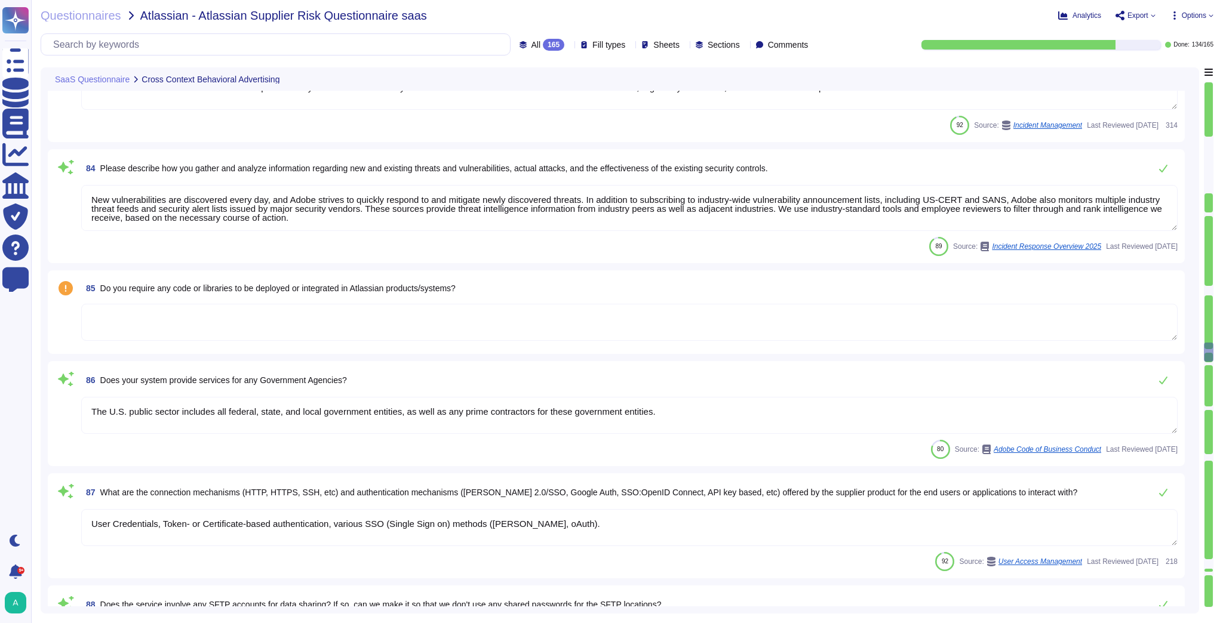
type textarea "Lorem'i dolorsitametco adipisc elitsedd eius-tempo incidi. Utlaboree dol magnaa…"
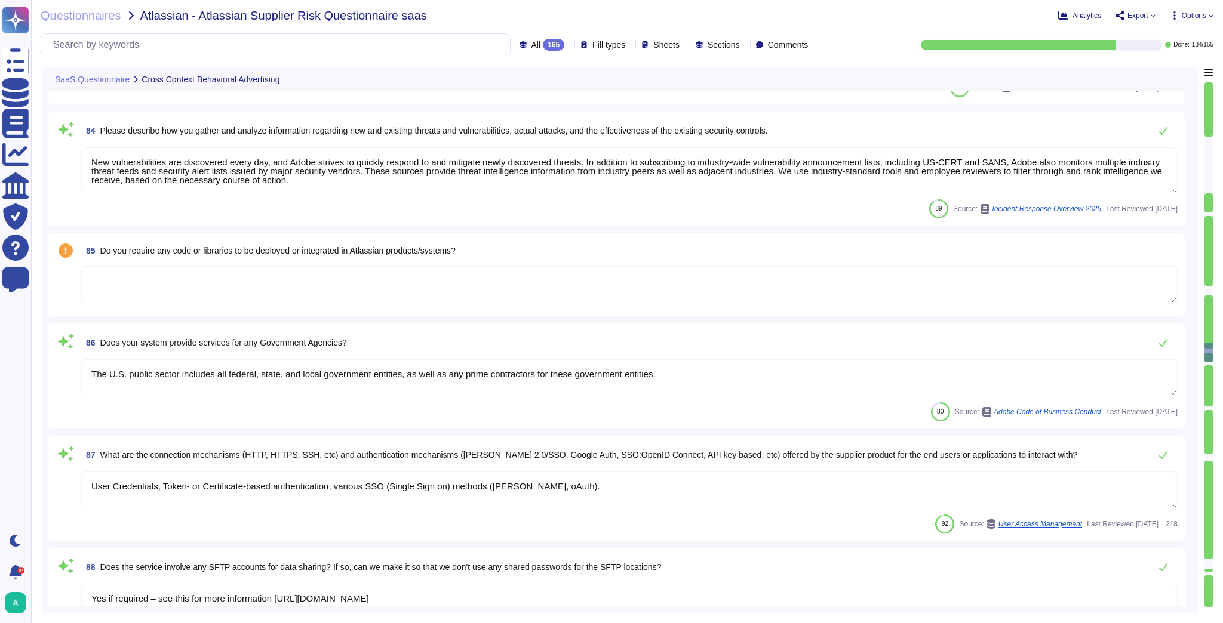
type textarea "The Vendor Security Review (VSR) Program evaluates a third-party vendor’s compl…"
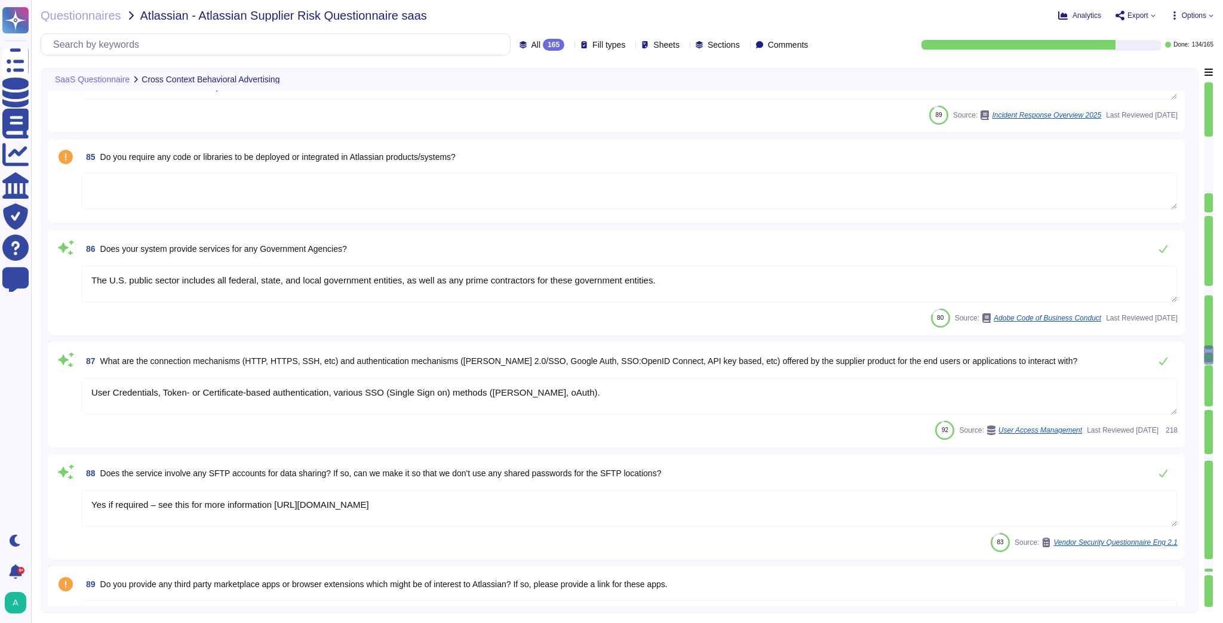
scroll to position [8215, 0]
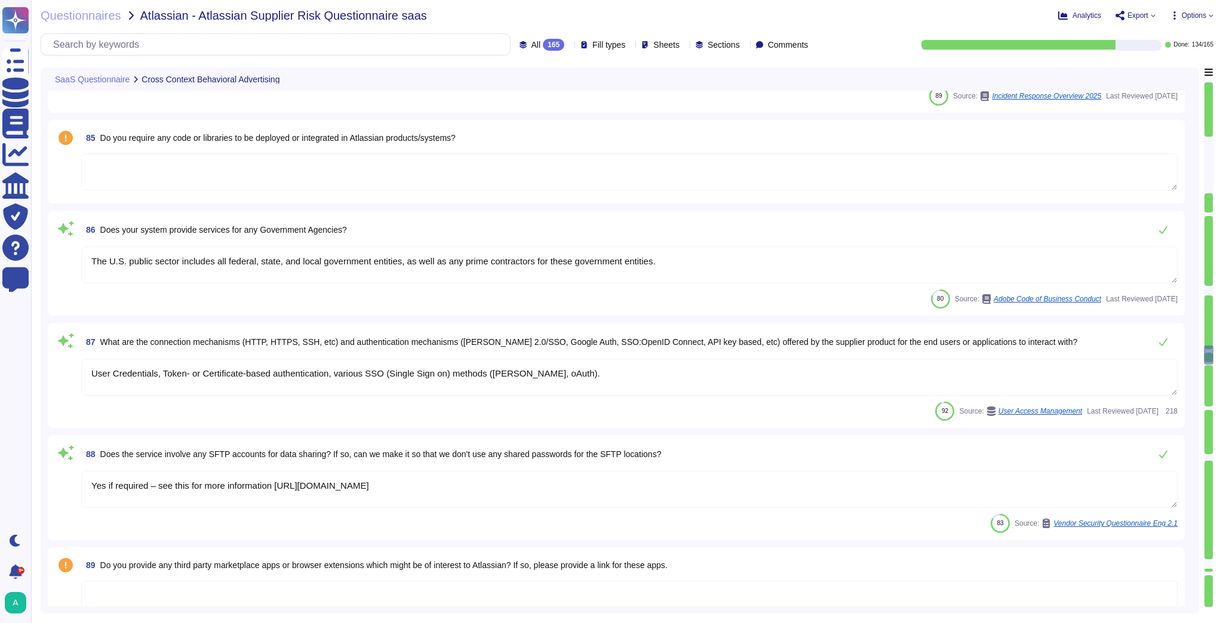
click at [698, 17] on icon at bounding box center [1153, 15] width 5 height 5
click at [698, 72] on p "Download" at bounding box center [1179, 88] width 42 height 33
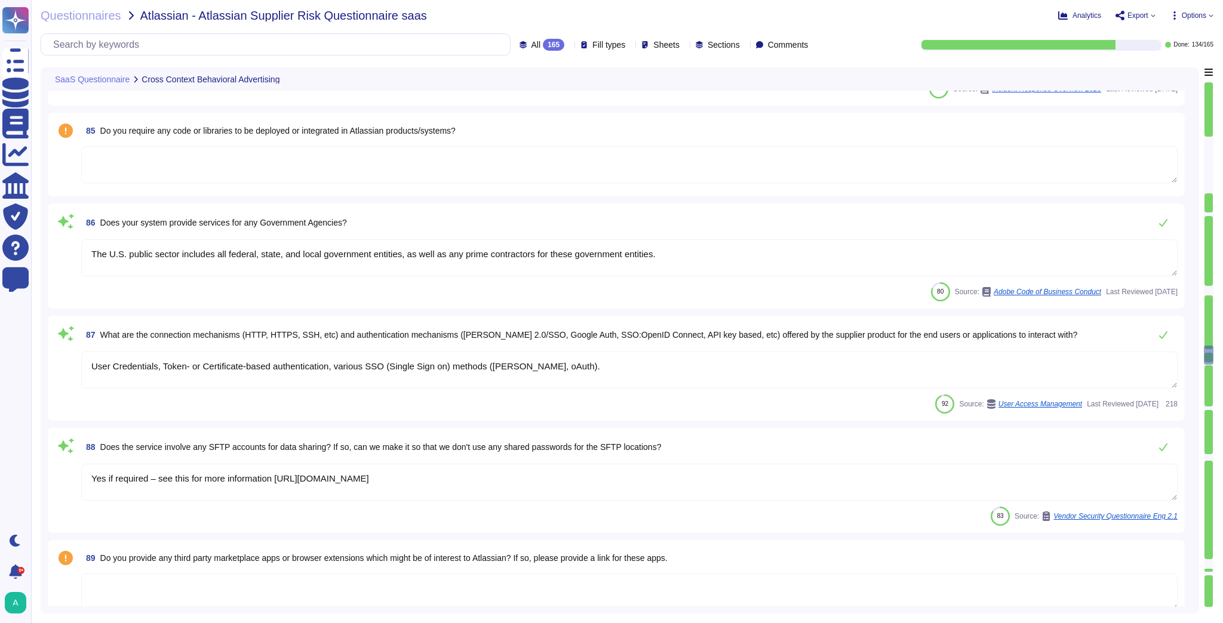
type textarea "Yes"
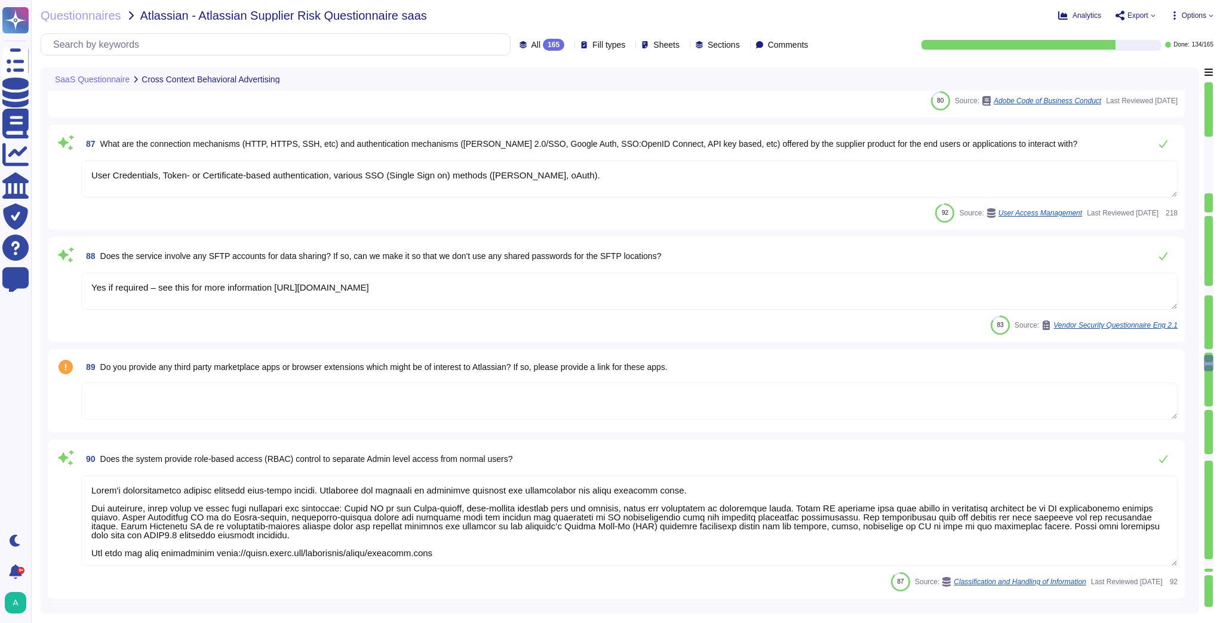
type textarea "A systematic approach to managing change is followed where changes are reviewed…"
type textarea "Solution consultant to provide"
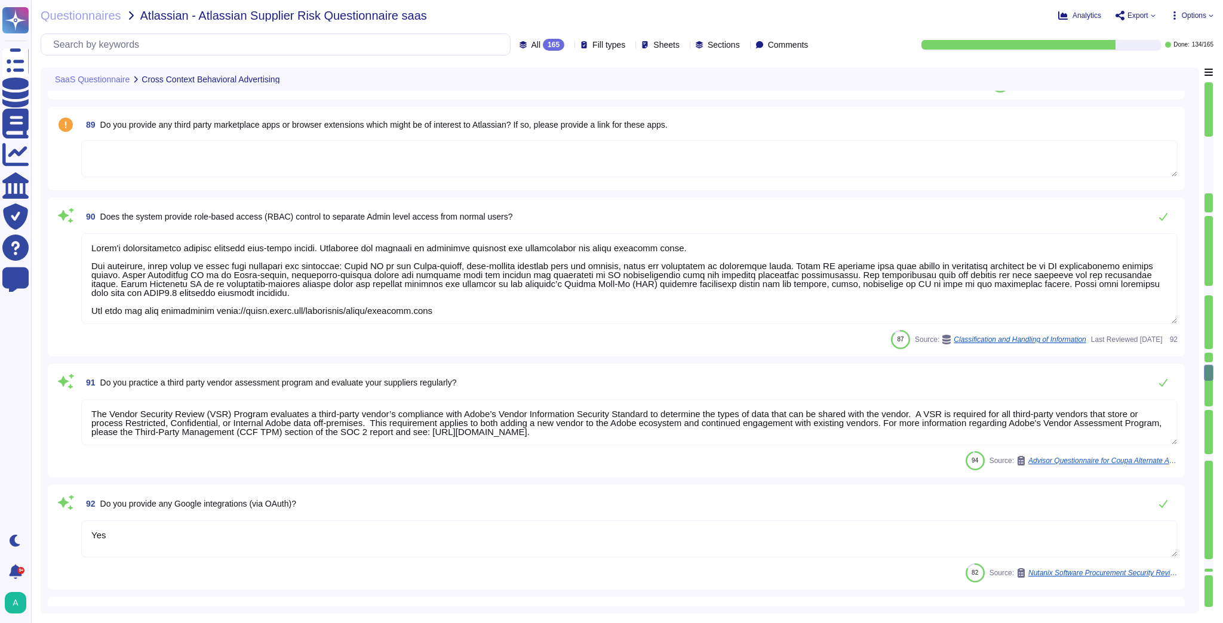
type textarea "Creative Cloud is considered a Software as a Services (SaaS). The exact locatio…"
type textarea "Please see: [URL][DOMAIN_NAME] and [URL][DOMAIN_NAME]"
type textarea "Adobe provides a contact method for external parties to report incidents here: …"
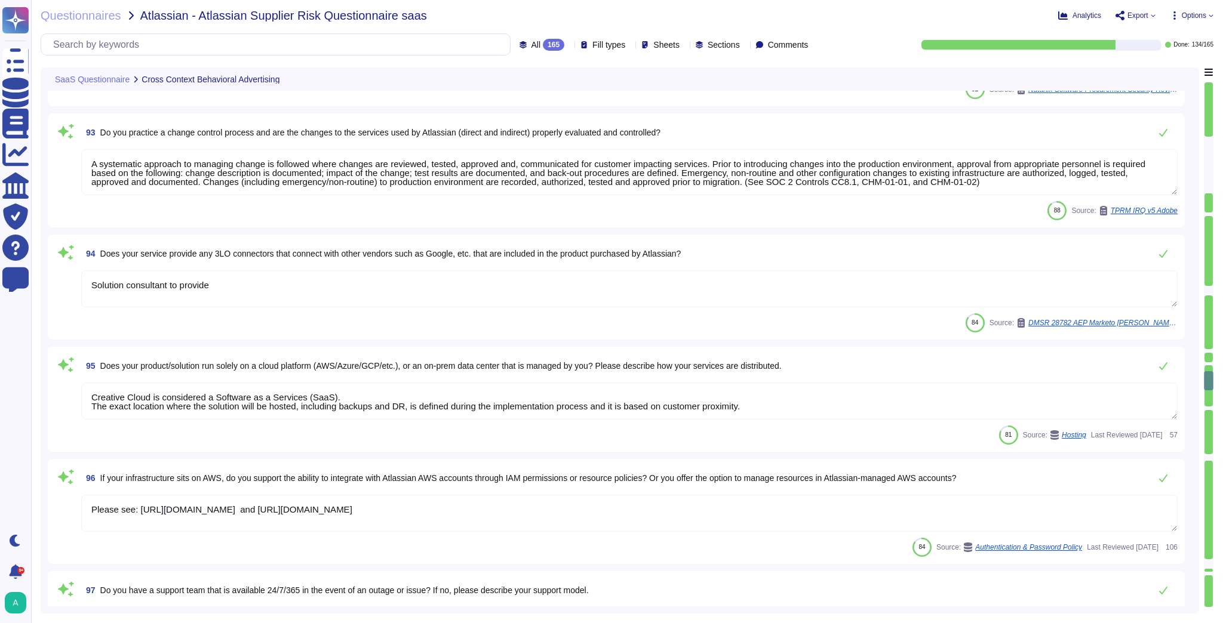
type textarea "Please see: [URL][DOMAIN_NAME]. Customers can subscribe to receive notification…"
type textarea "Availability metrics and SLA related information are defined within the SLA agr…"
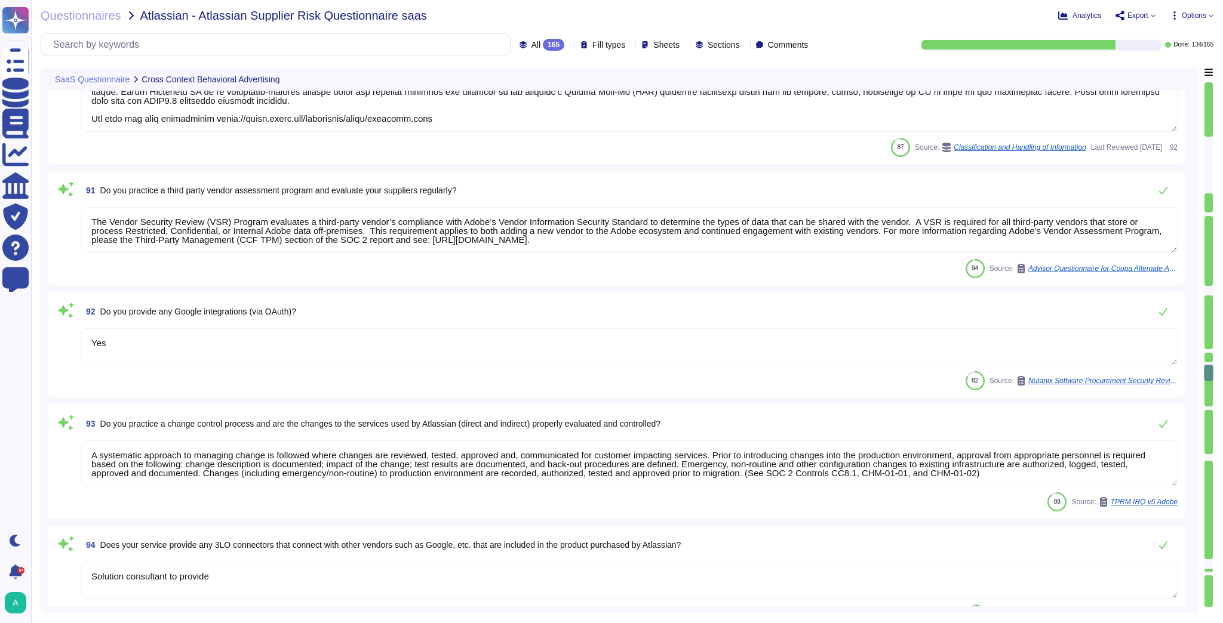
type textarea "Yes if required – see this for more information [URL][DOMAIN_NAME]"
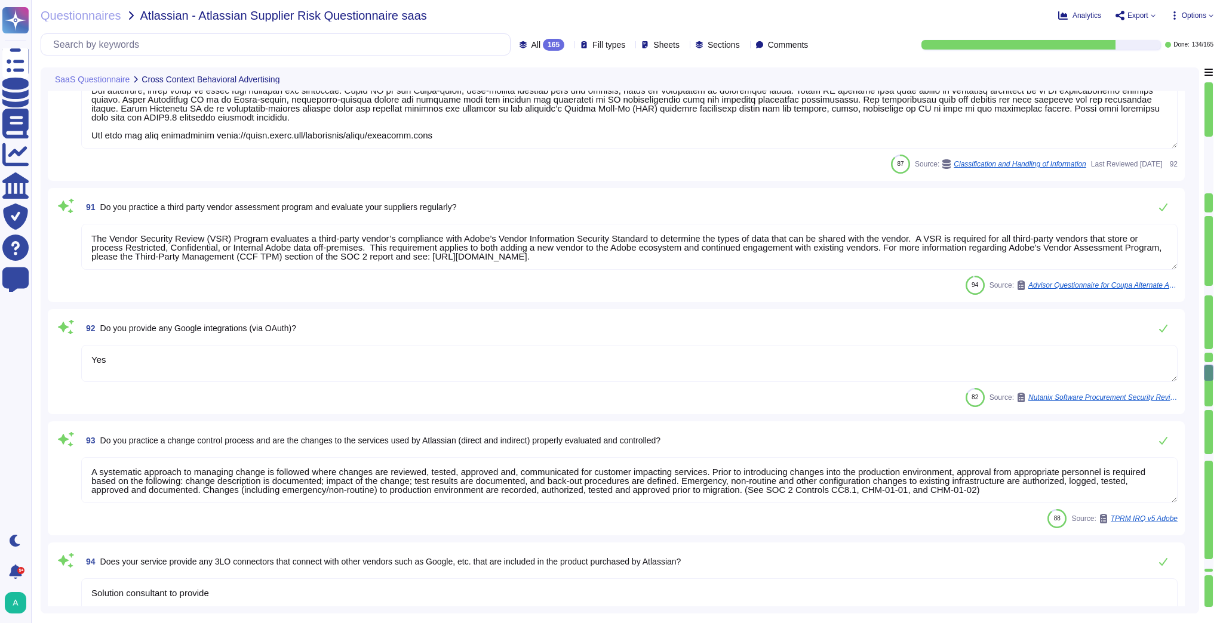
type textarea "User Credentials, Token- or Certificate-based authentication, various SSO (Sing…"
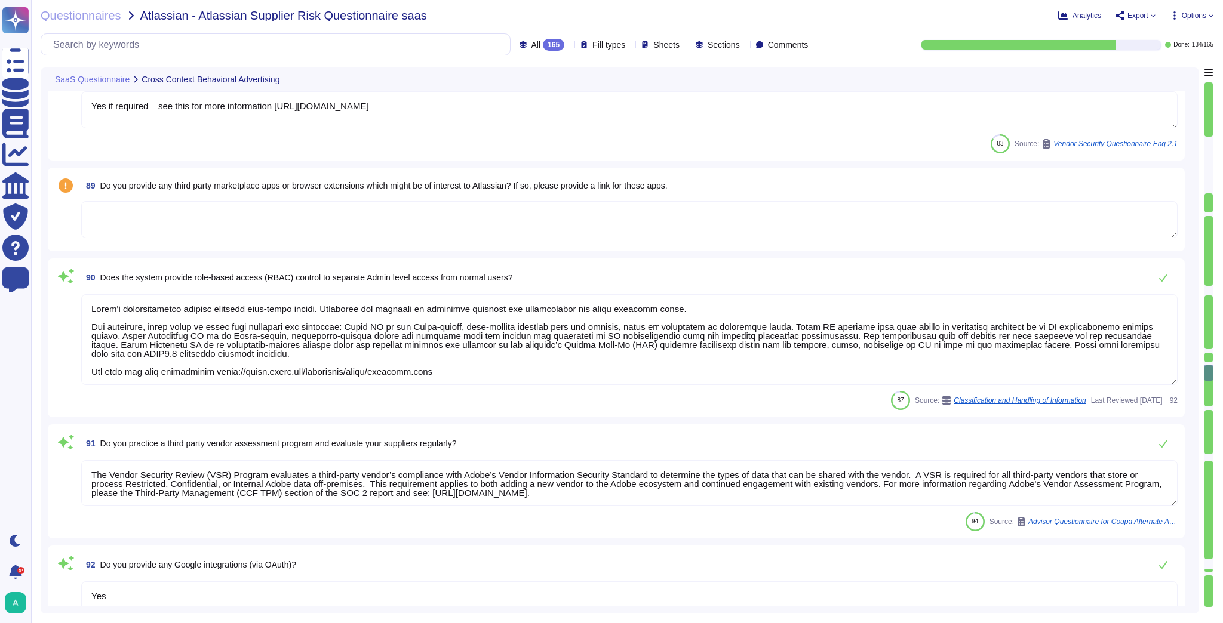
scroll to position [8550, 0]
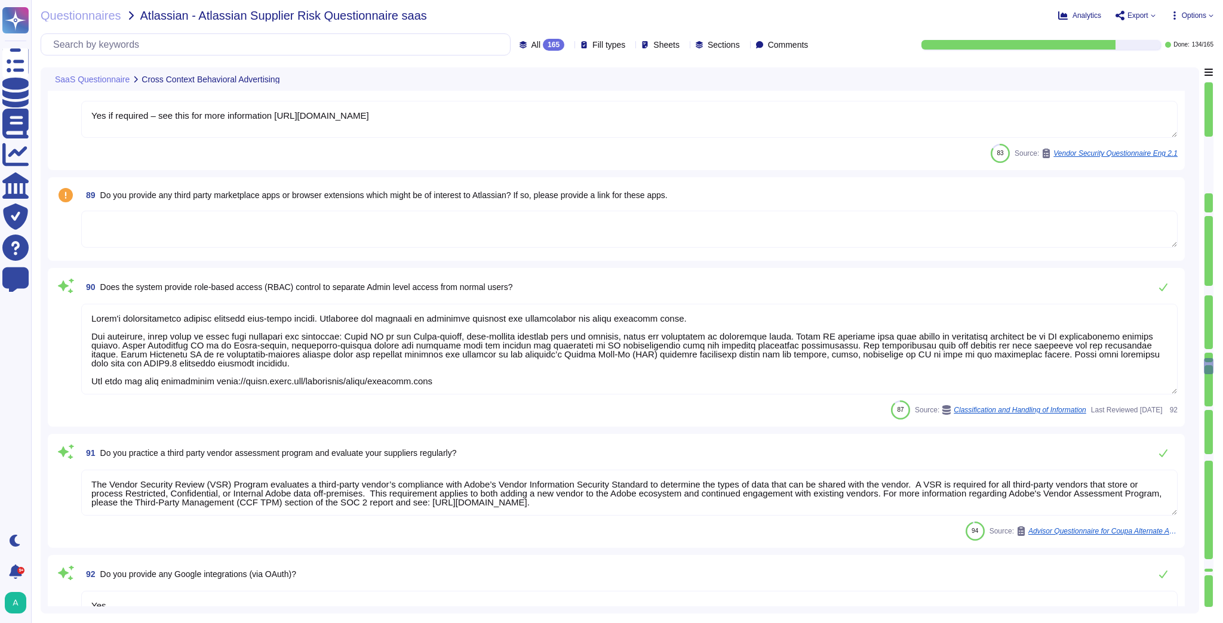
type textarea "The U.S. public sector includes all federal, state, and local government entiti…"
